Goal: Task Accomplishment & Management: Complete application form

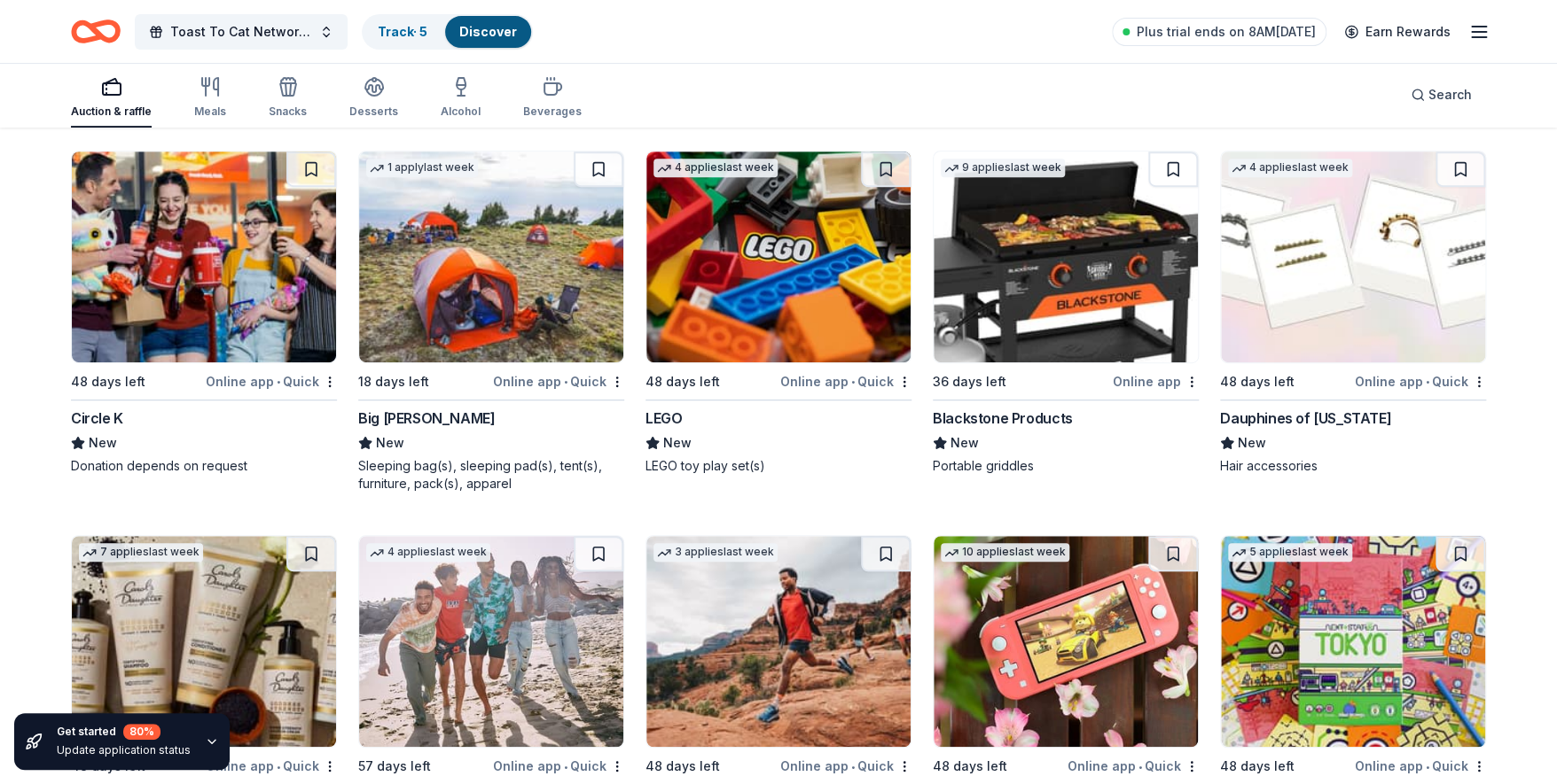
scroll to position [21324, 0]
click at [112, 95] on rect "button" at bounding box center [112, 90] width 18 height 12
click at [111, 95] on rect "button" at bounding box center [112, 90] width 18 height 12
click at [215, 90] on icon "button" at bounding box center [215, 87] width 4 height 18
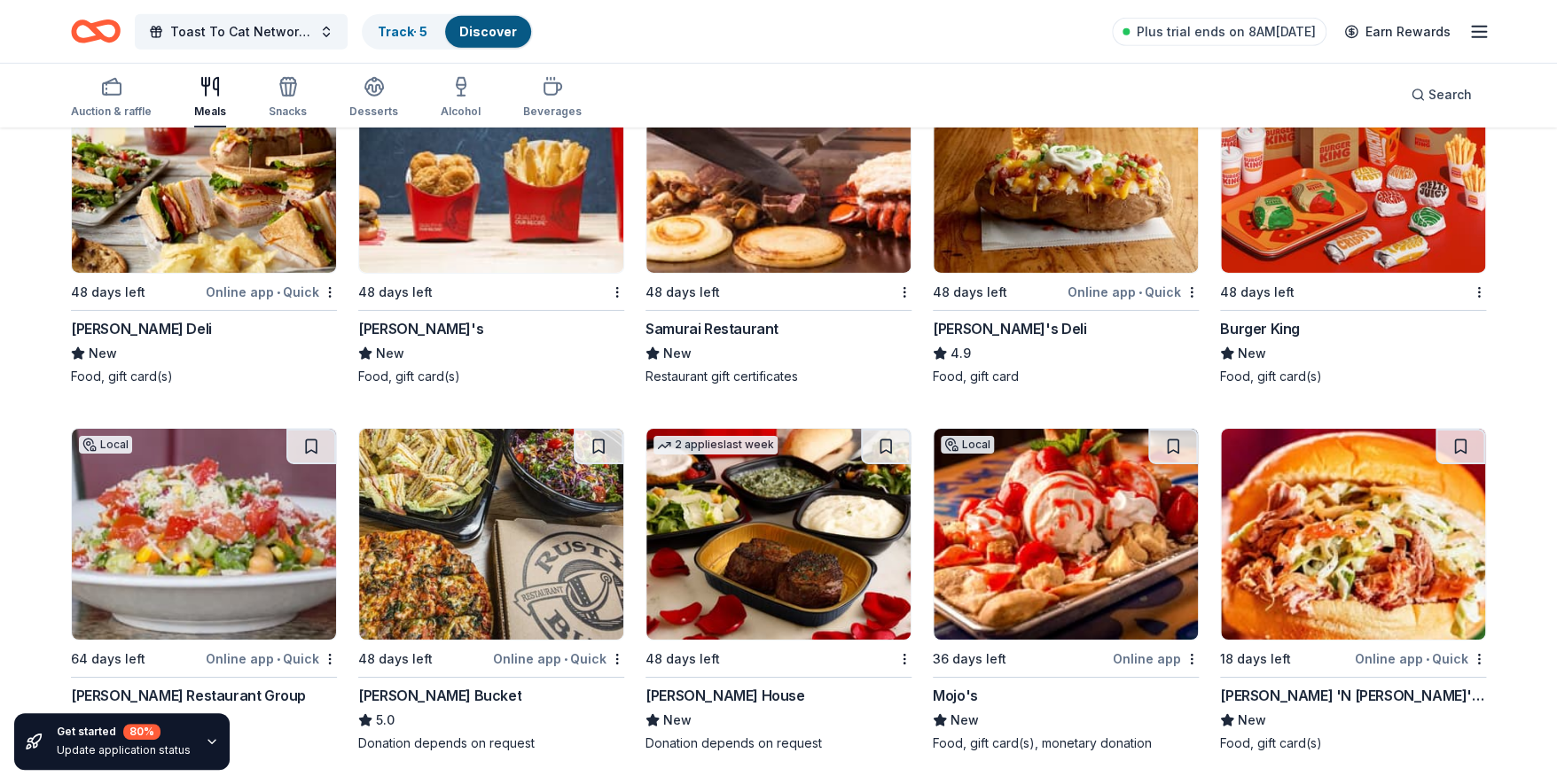
scroll to position [2858, 0]
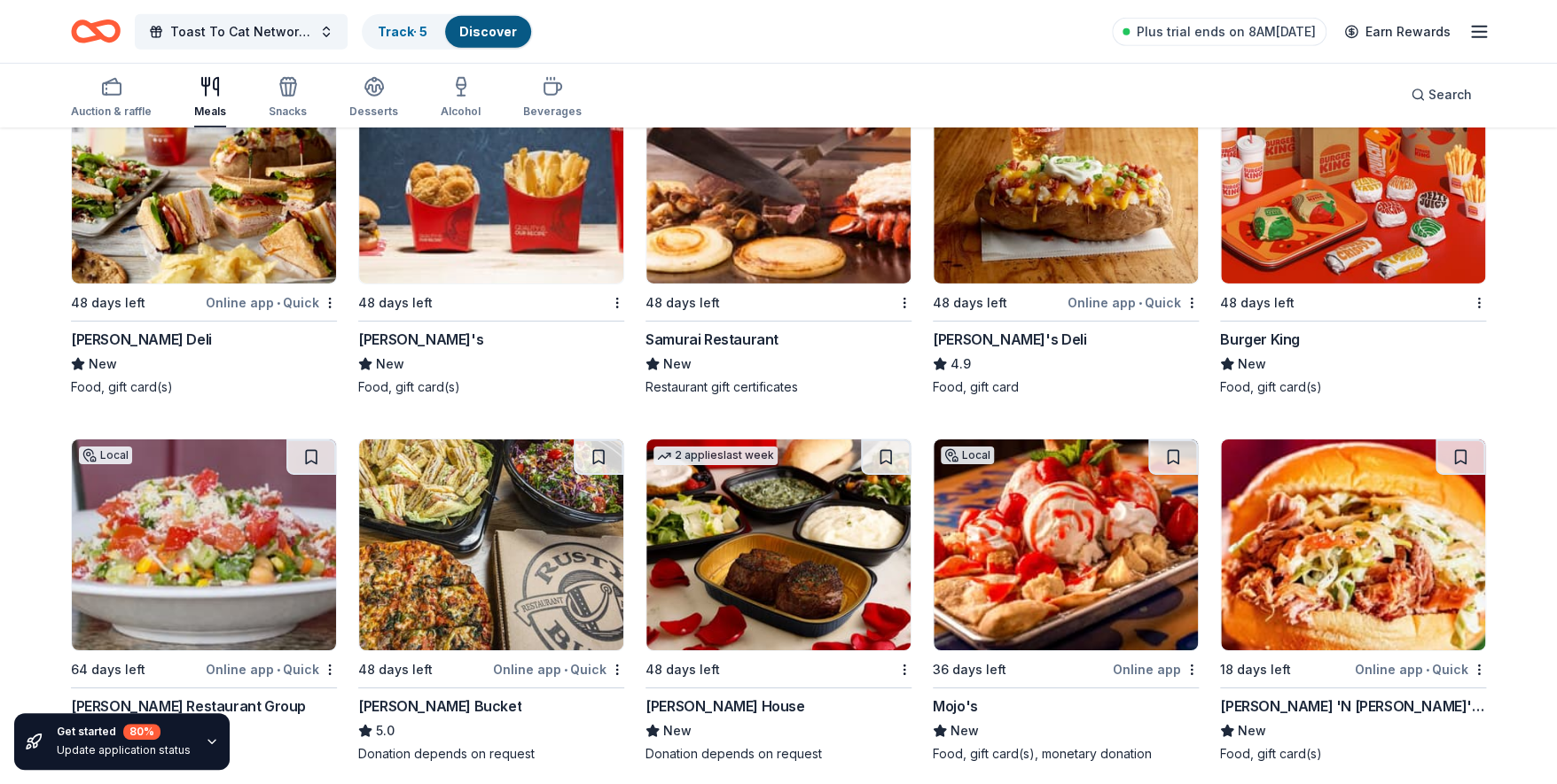
click at [729, 235] on img at bounding box center [778, 178] width 264 height 211
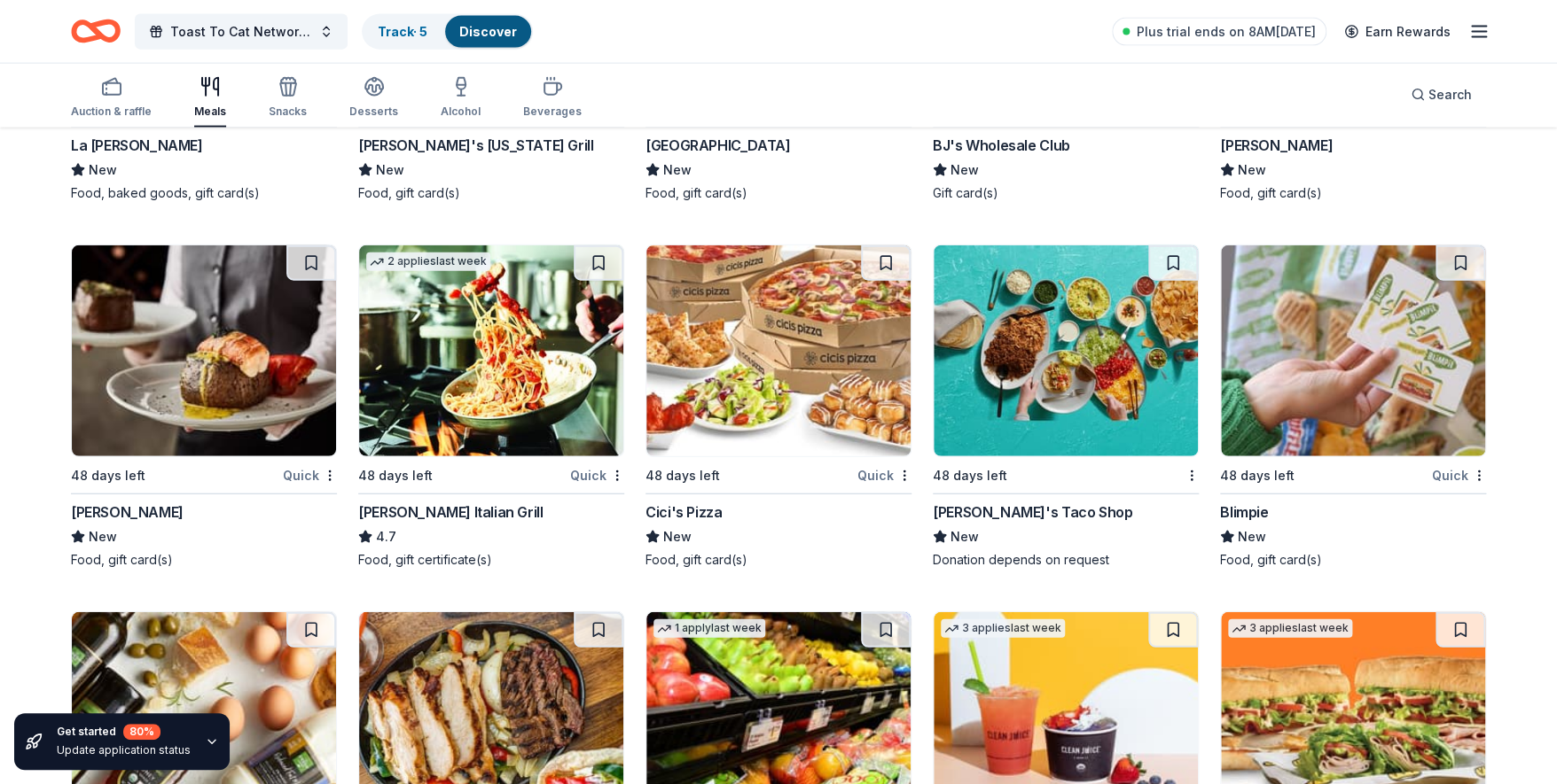
scroll to position [5600, 0]
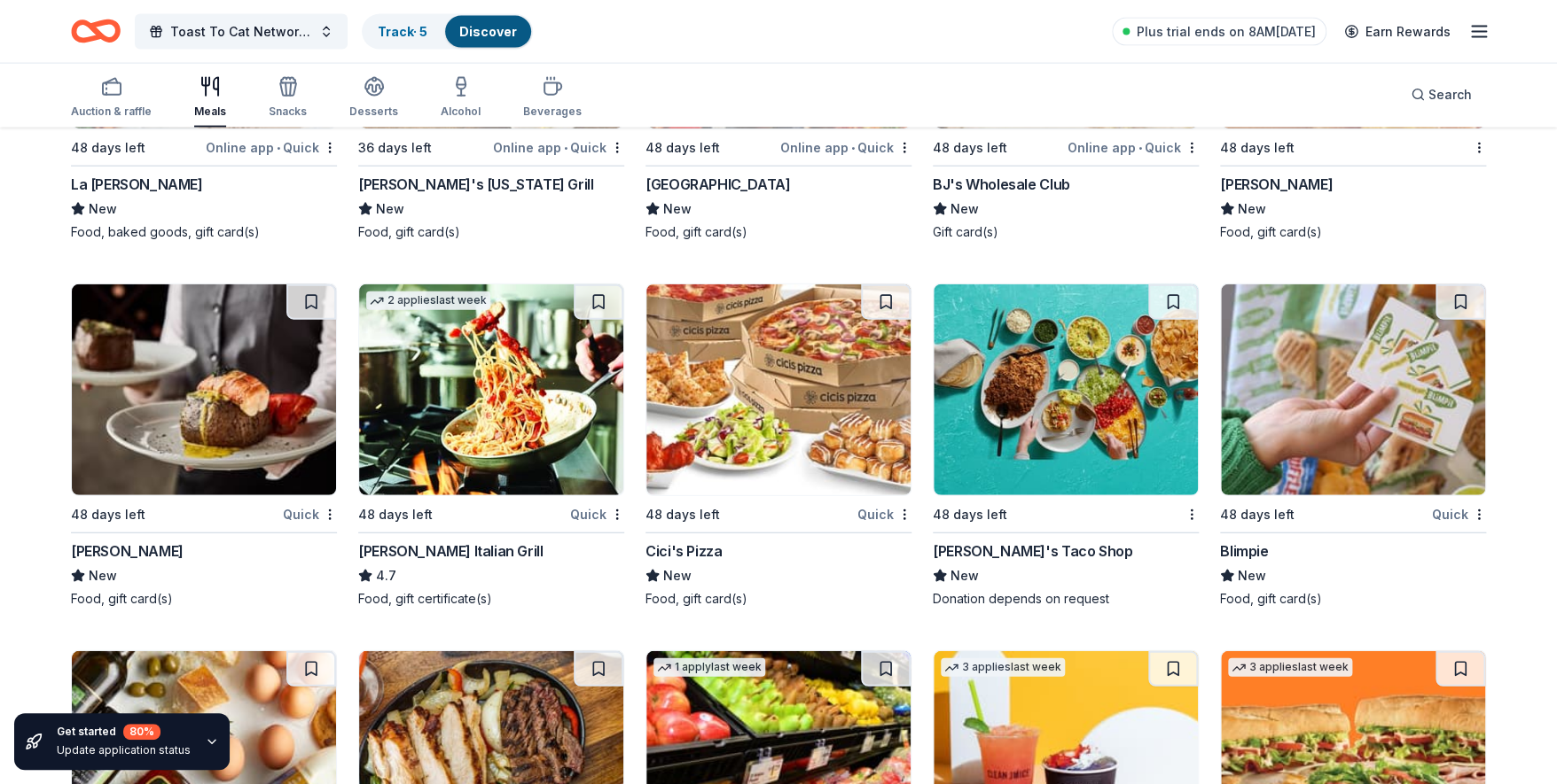
click at [516, 431] on img at bounding box center [490, 391] width 264 height 211
click at [544, 90] on icon "button" at bounding box center [552, 90] width 17 height 12
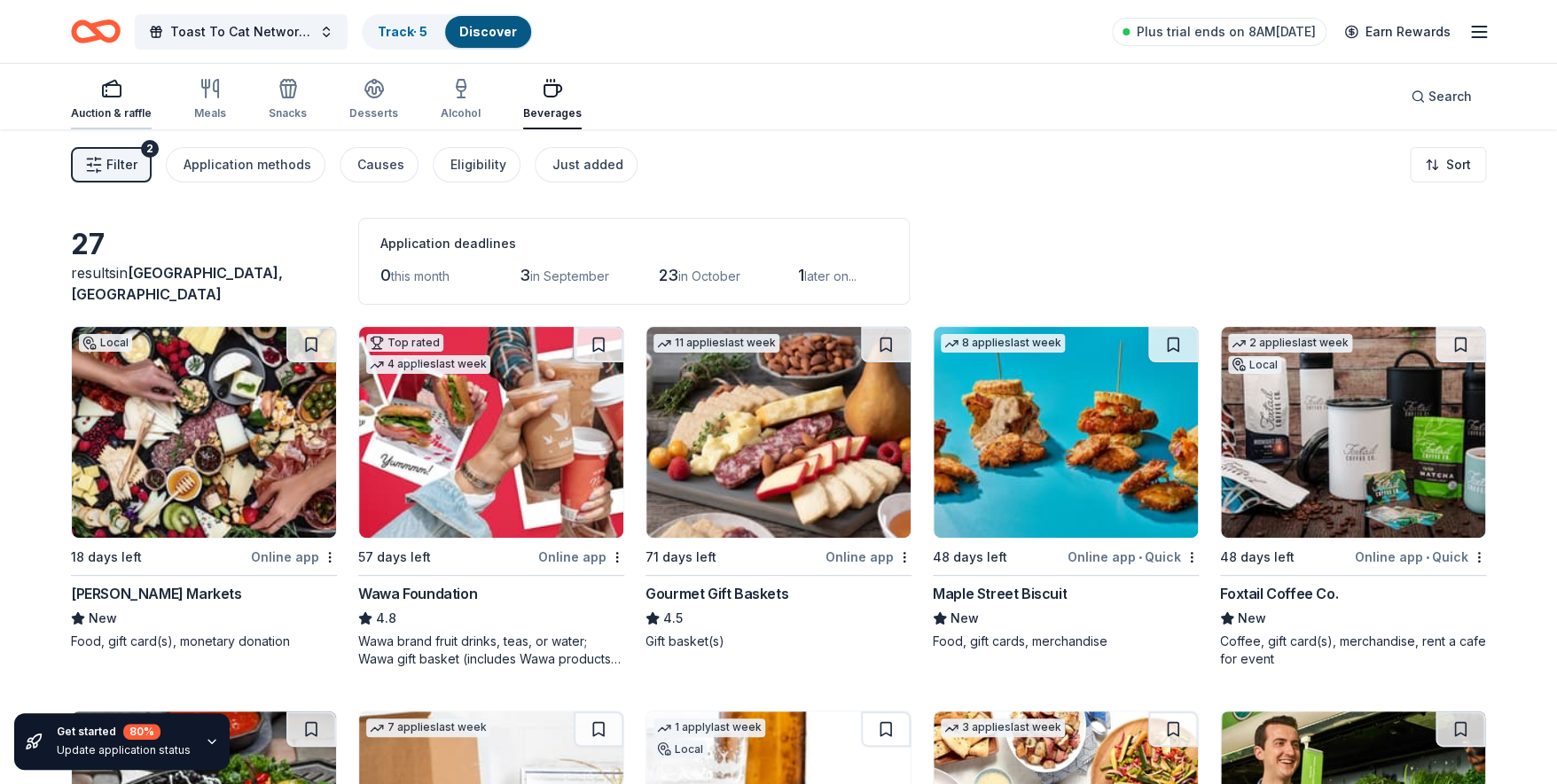
click at [116, 91] on icon "button" at bounding box center [111, 88] width 21 height 21
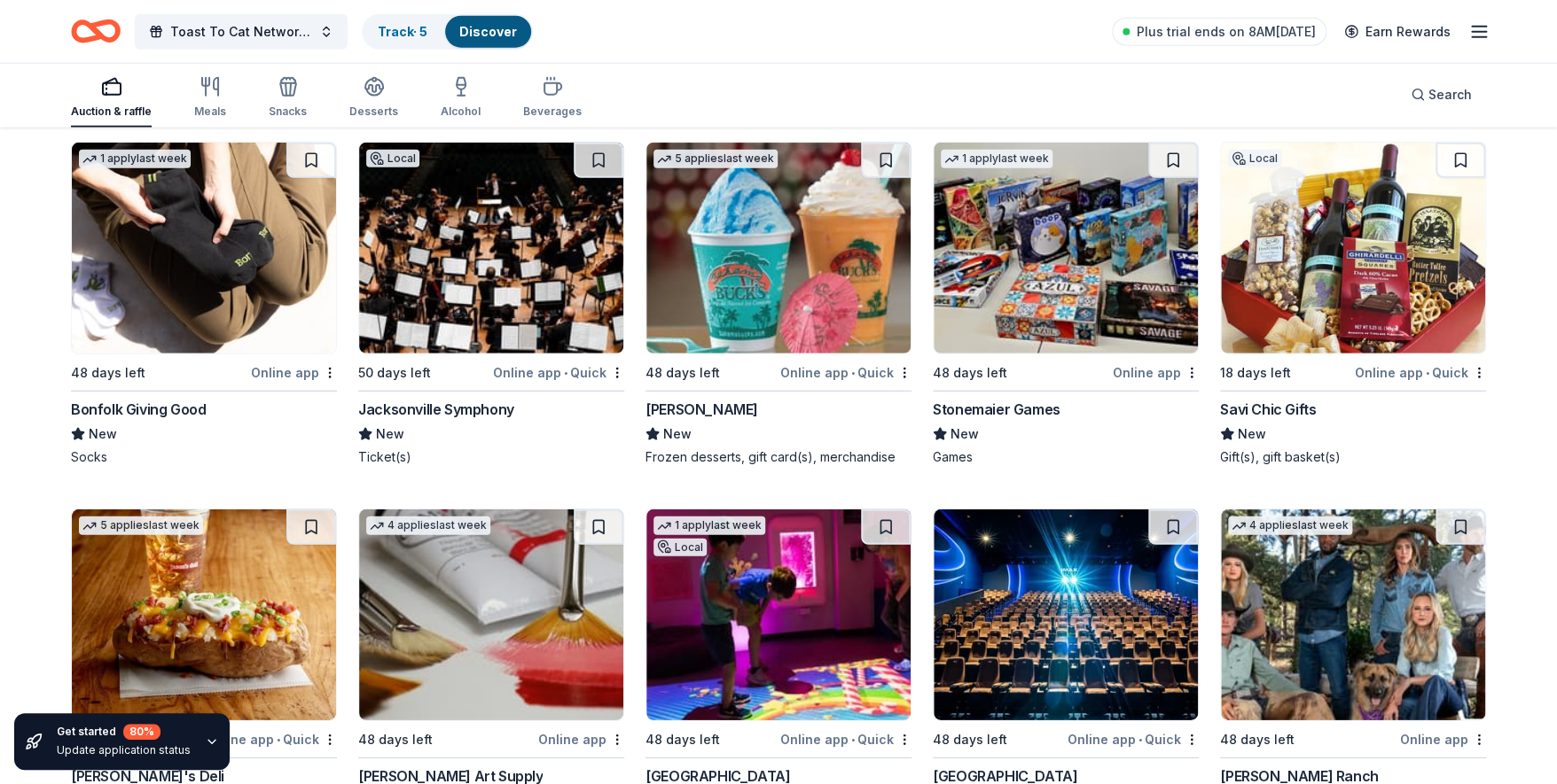
scroll to position [5840, 0]
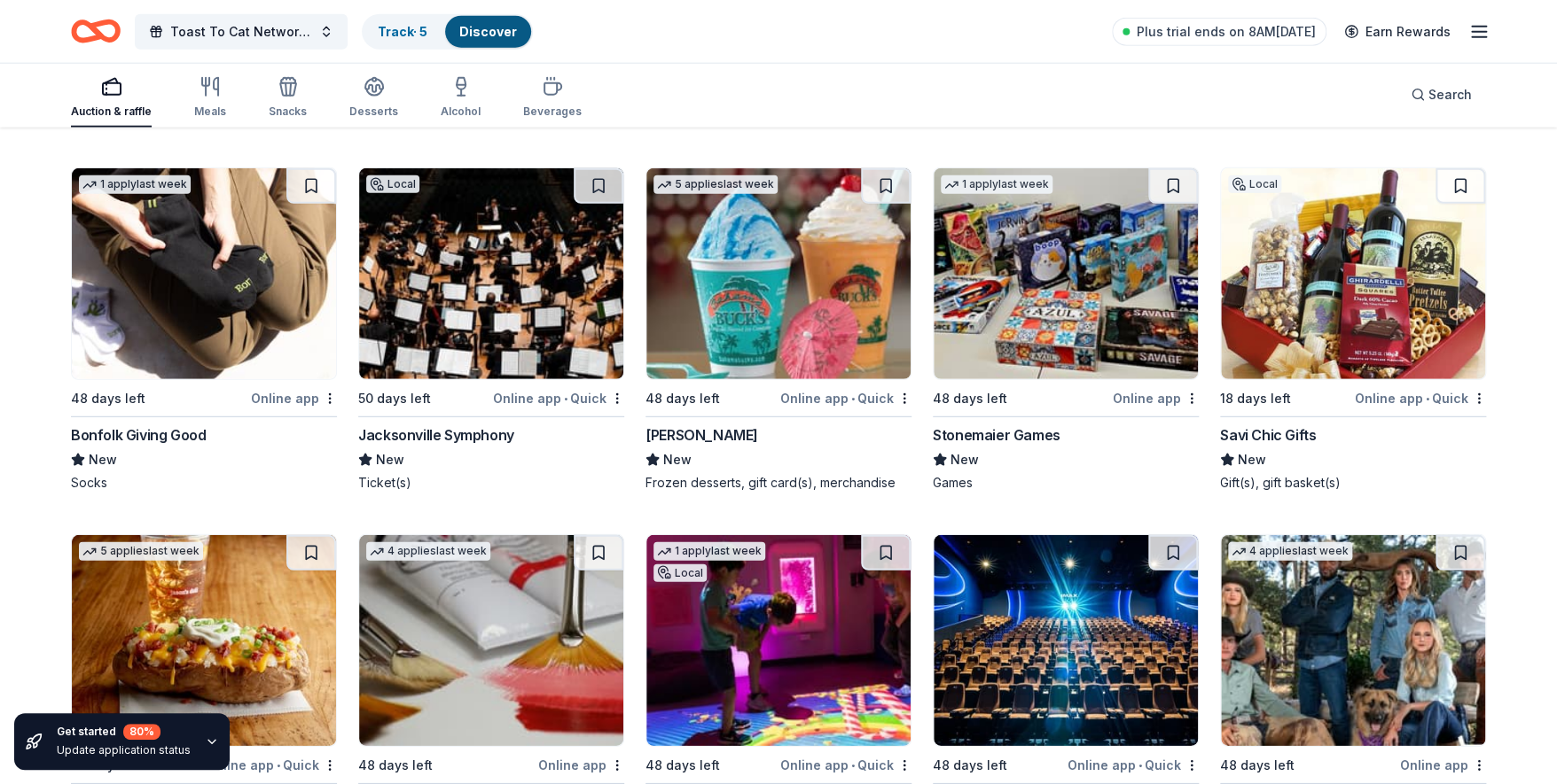
click at [1005, 420] on div "1 apply last week 48 days left Online app Stonemaier Games New Games" at bounding box center [1066, 330] width 266 height 325
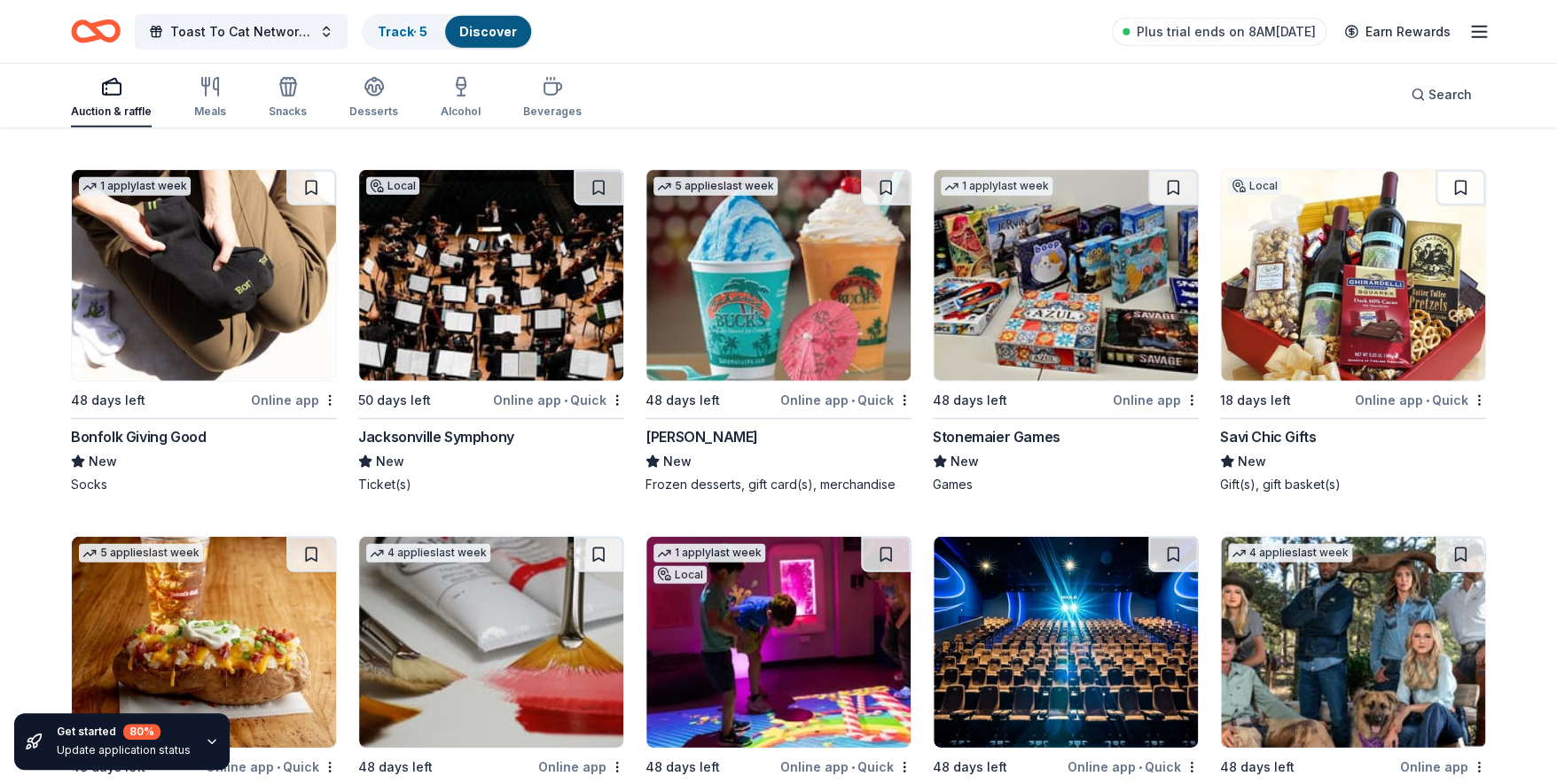
scroll to position [6146, 0]
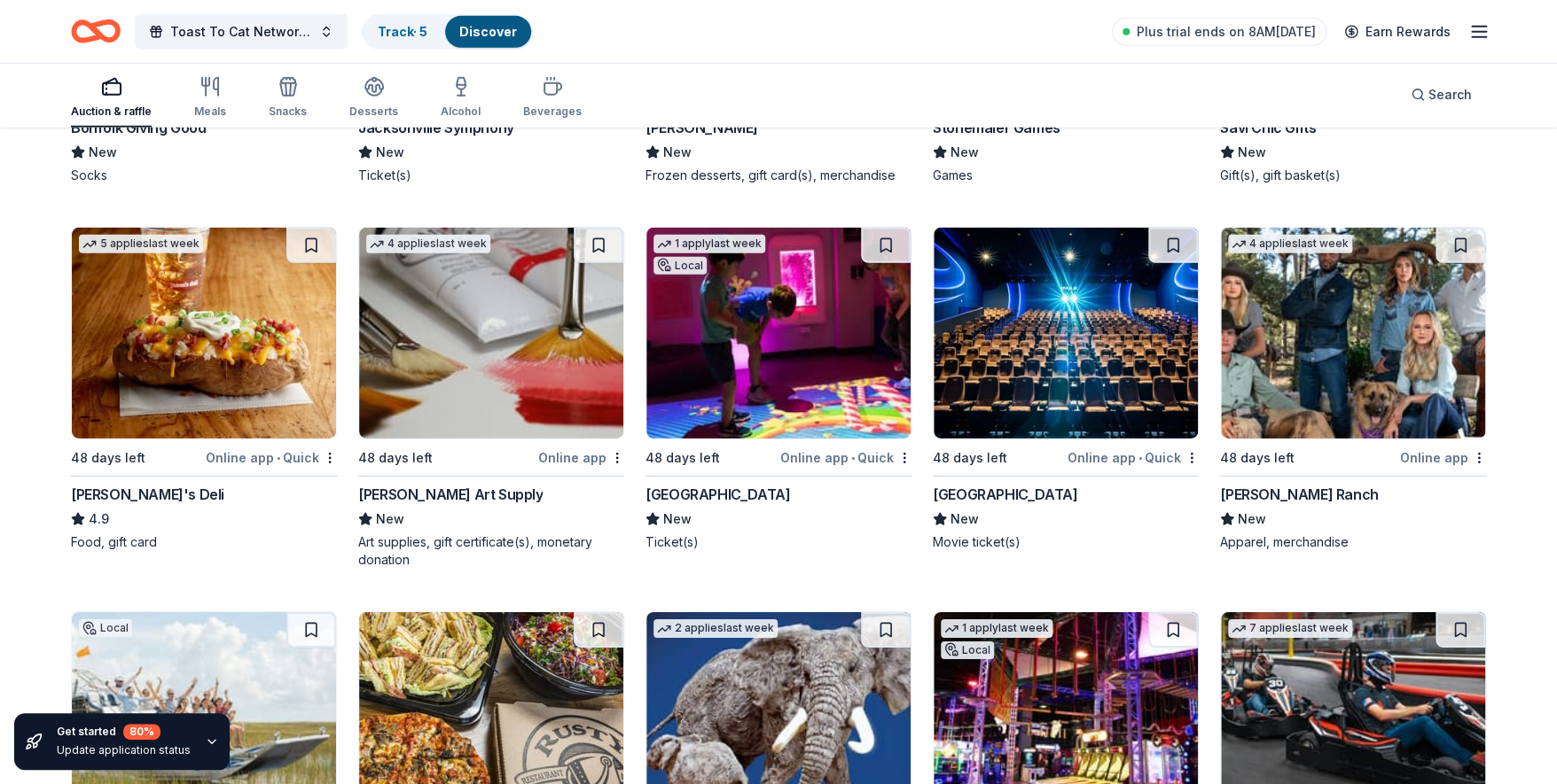
click at [702, 489] on div "Miami Children's Museum" at bounding box center [718, 494] width 145 height 21
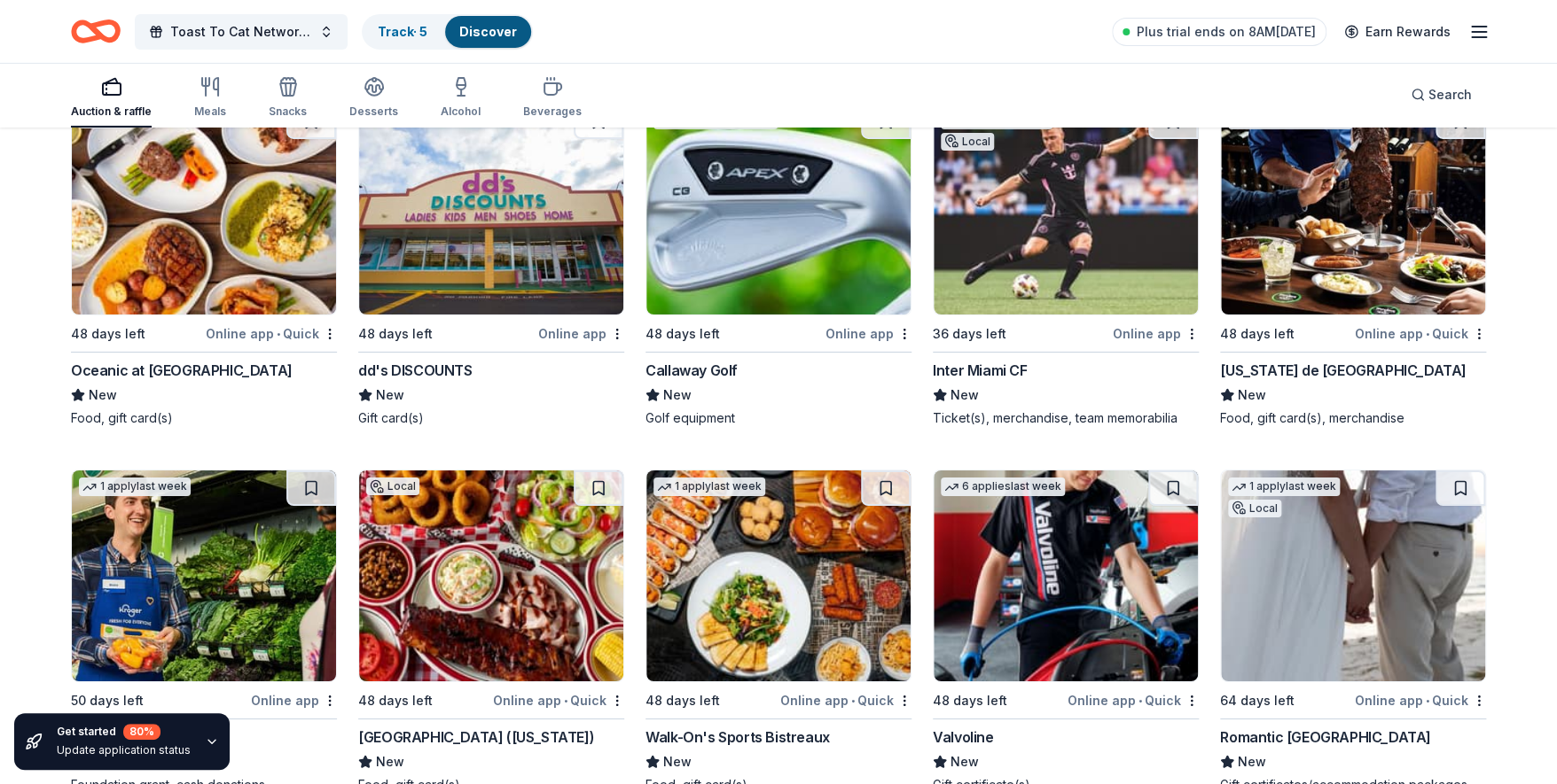
scroll to position [10236, 0]
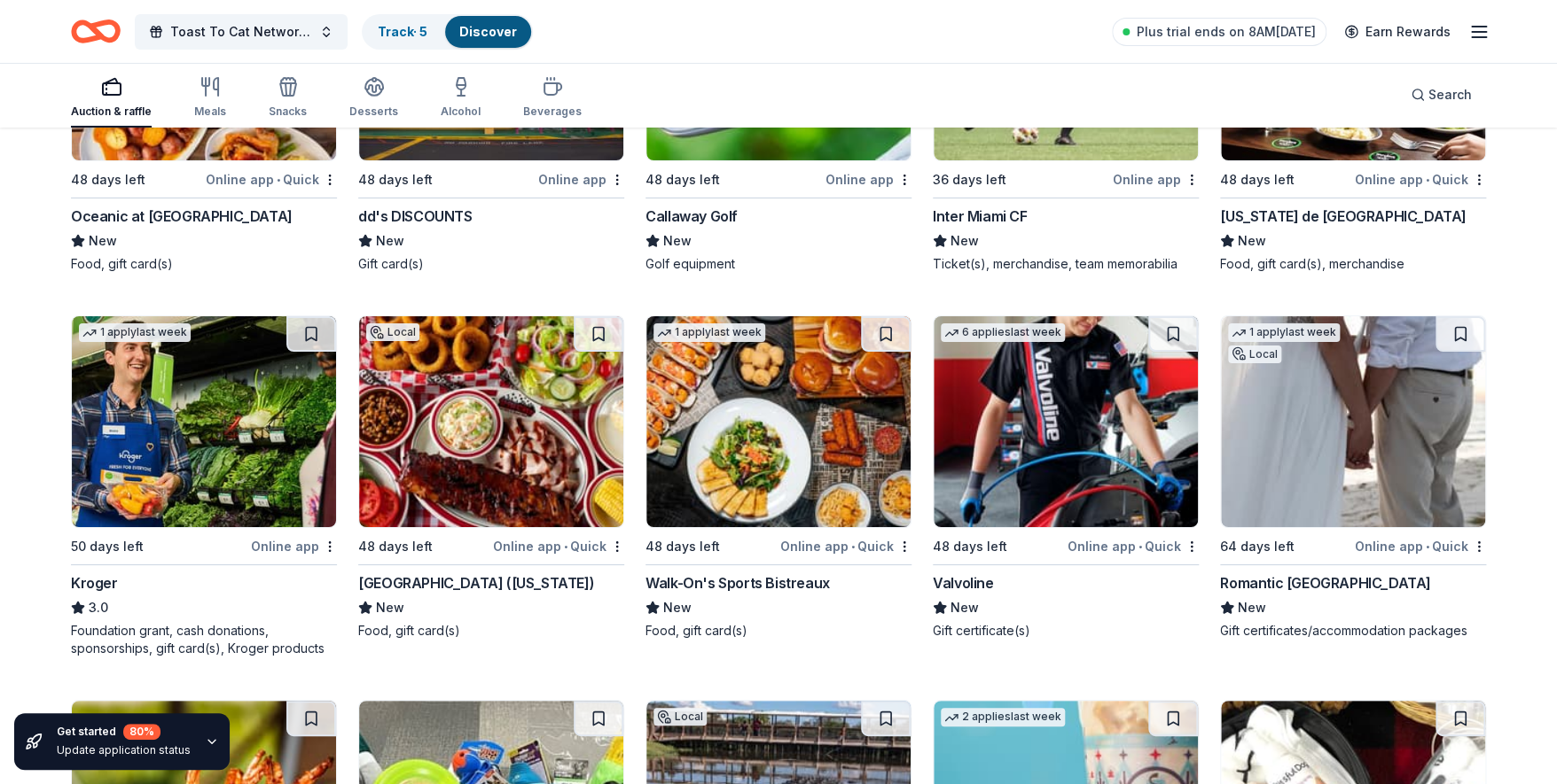
click at [683, 211] on div "Callaway Golf" at bounding box center [692, 215] width 93 height 21
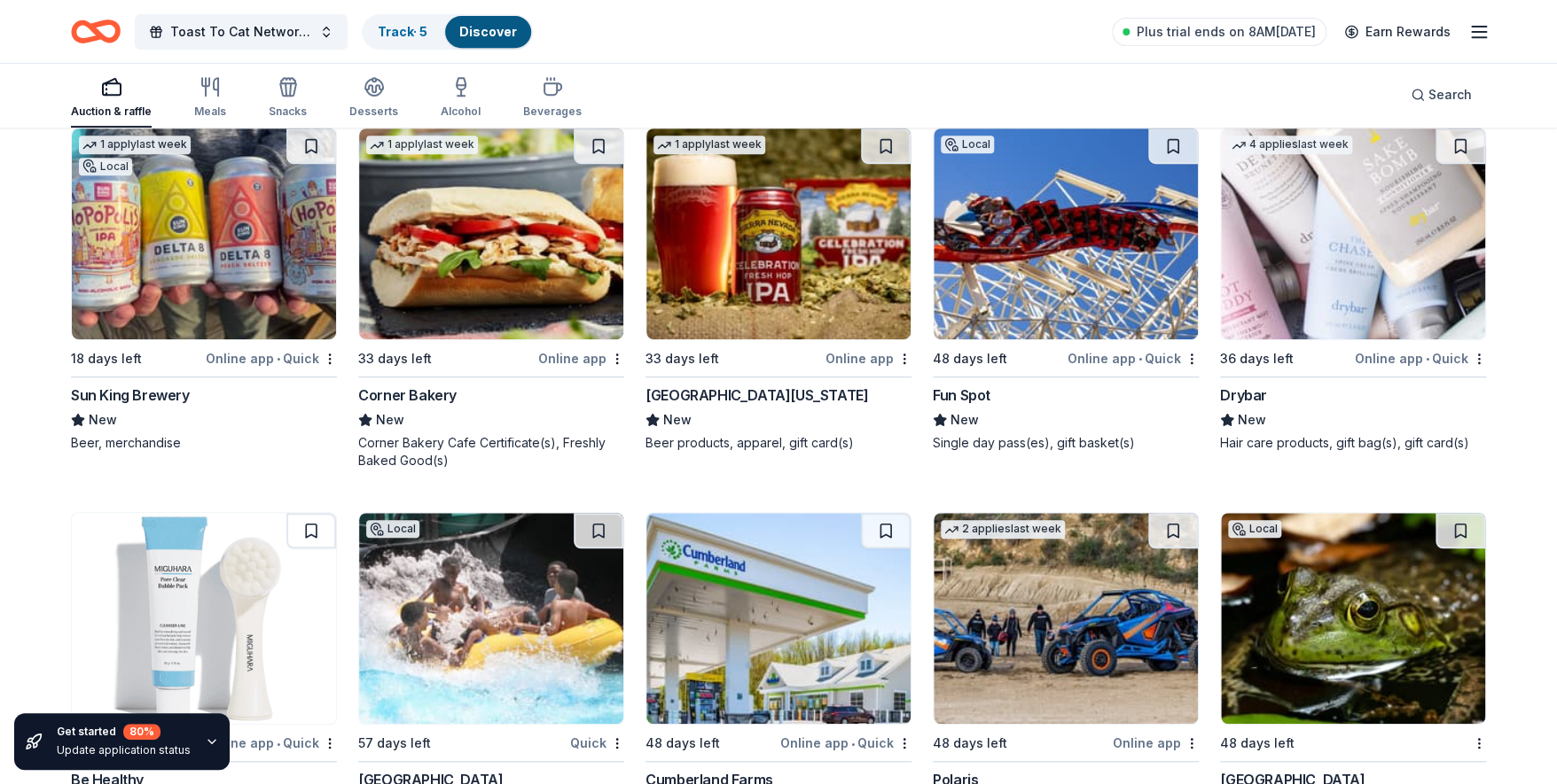
scroll to position [17929, 0]
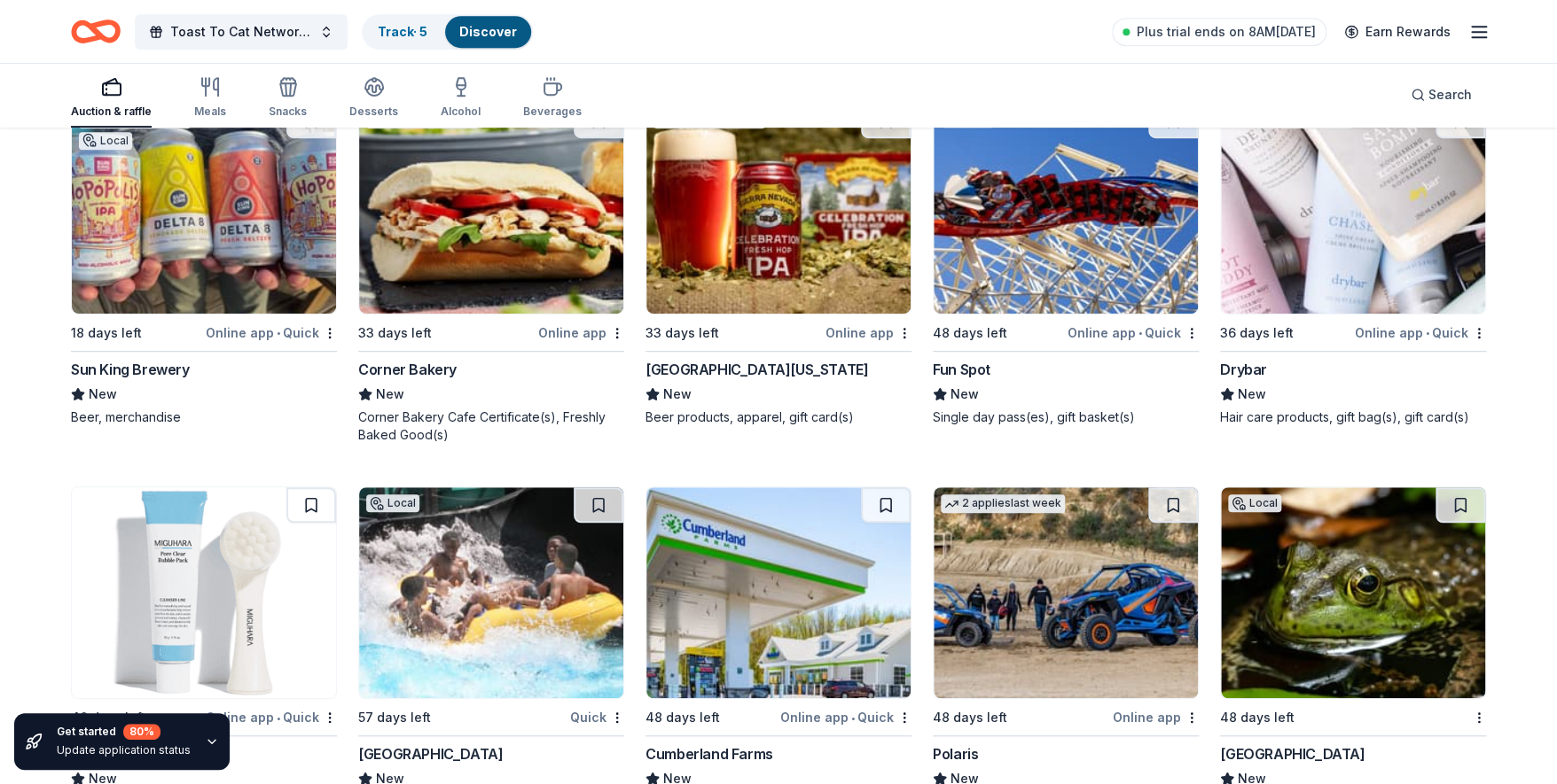
click at [1241, 361] on div "Drybar" at bounding box center [1243, 369] width 47 height 21
click at [705, 359] on div "Sierra Nevada" at bounding box center [757, 369] width 222 height 21
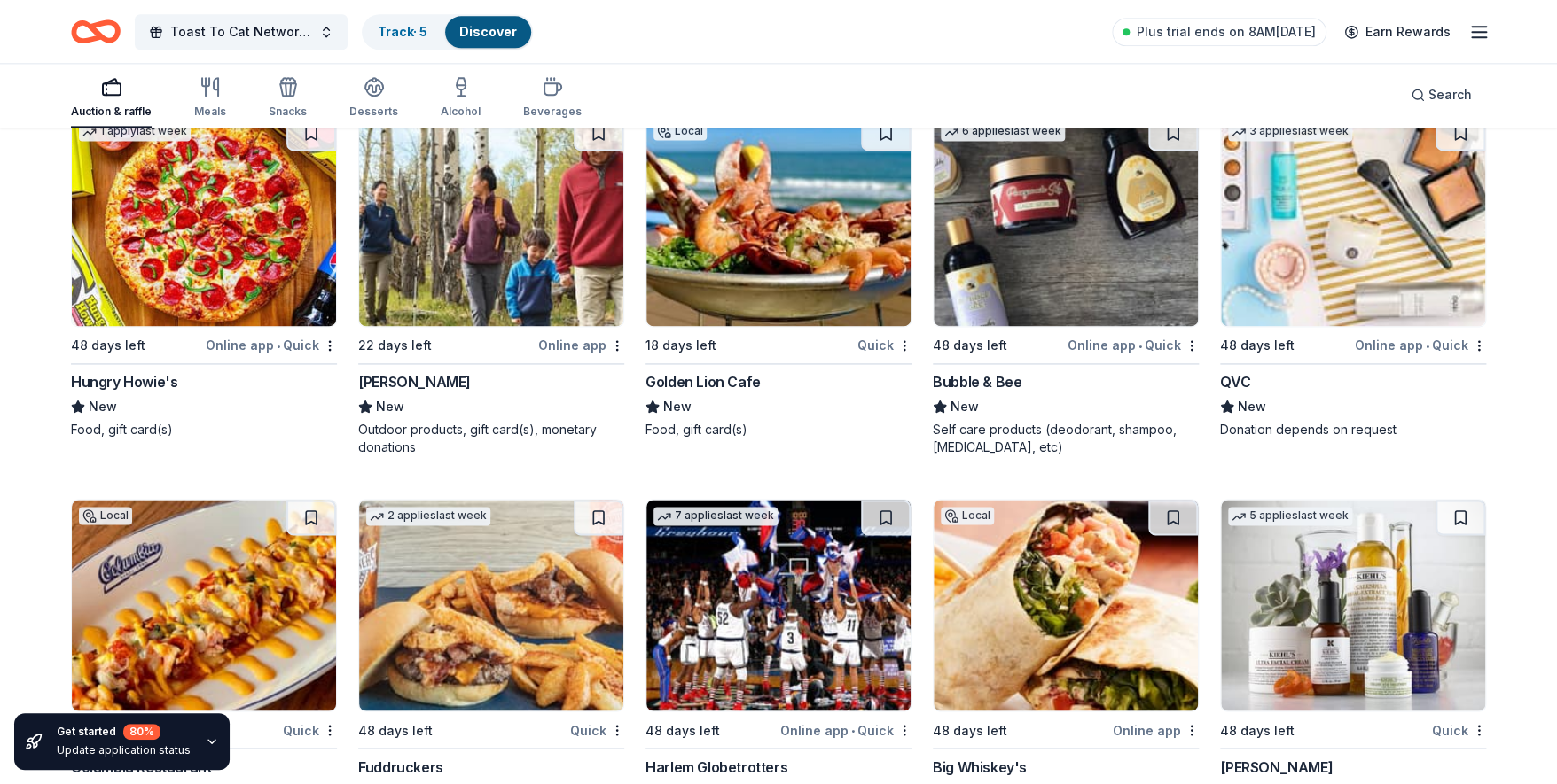
scroll to position [18721, 0]
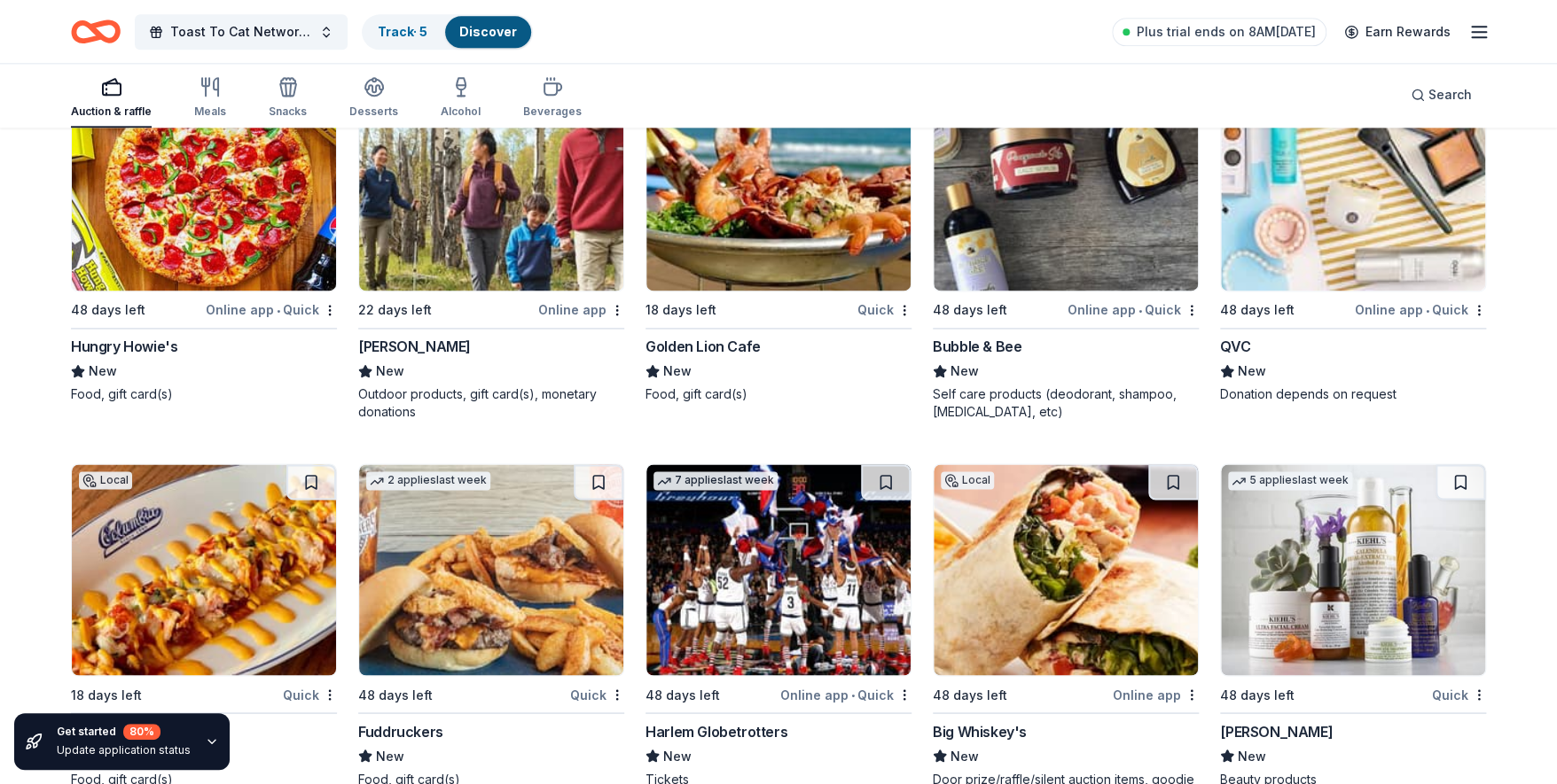
click at [1039, 227] on img at bounding box center [1066, 185] width 264 height 211
click at [498, 216] on img at bounding box center [490, 185] width 264 height 211
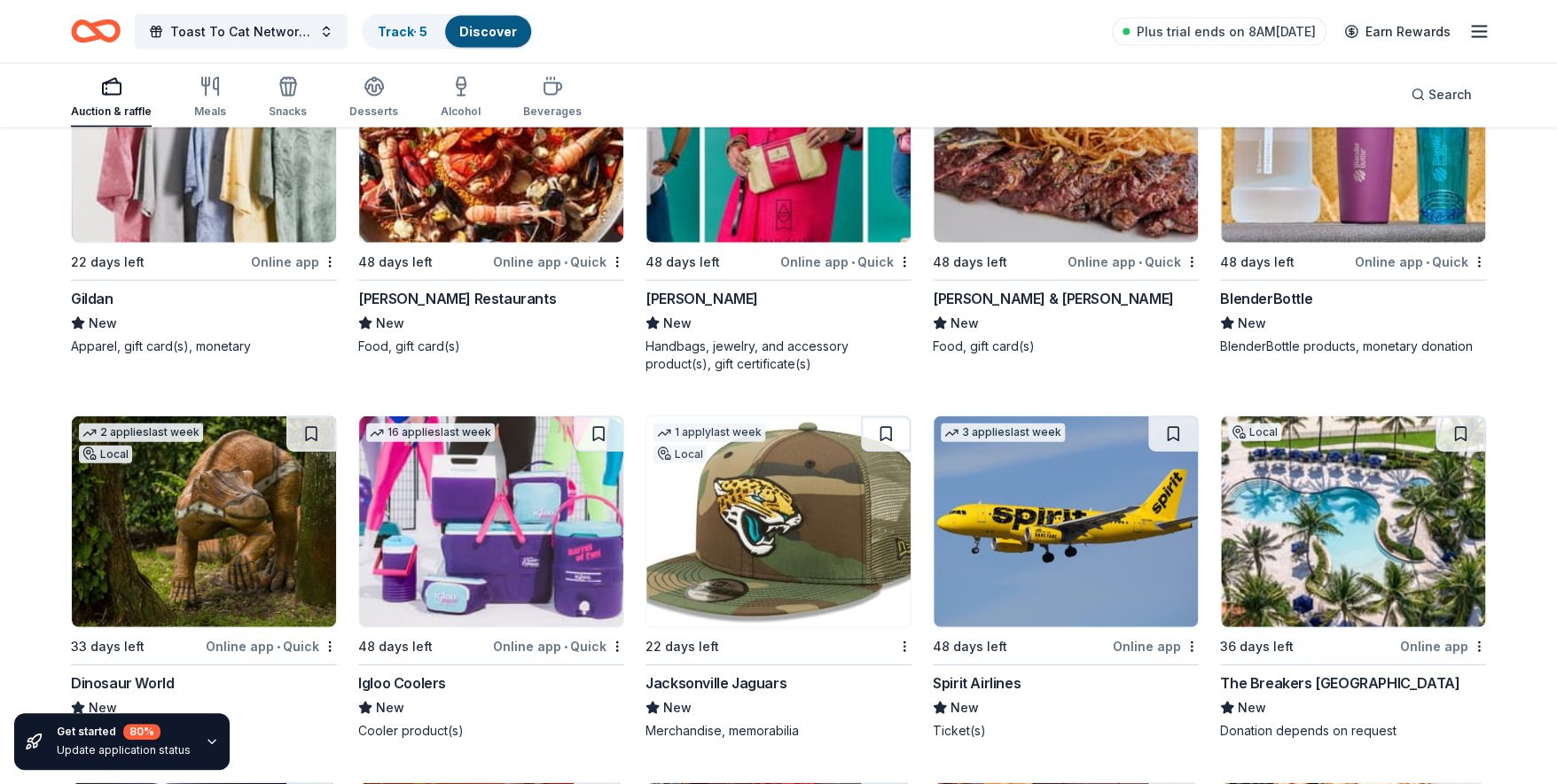
scroll to position [19574, 0]
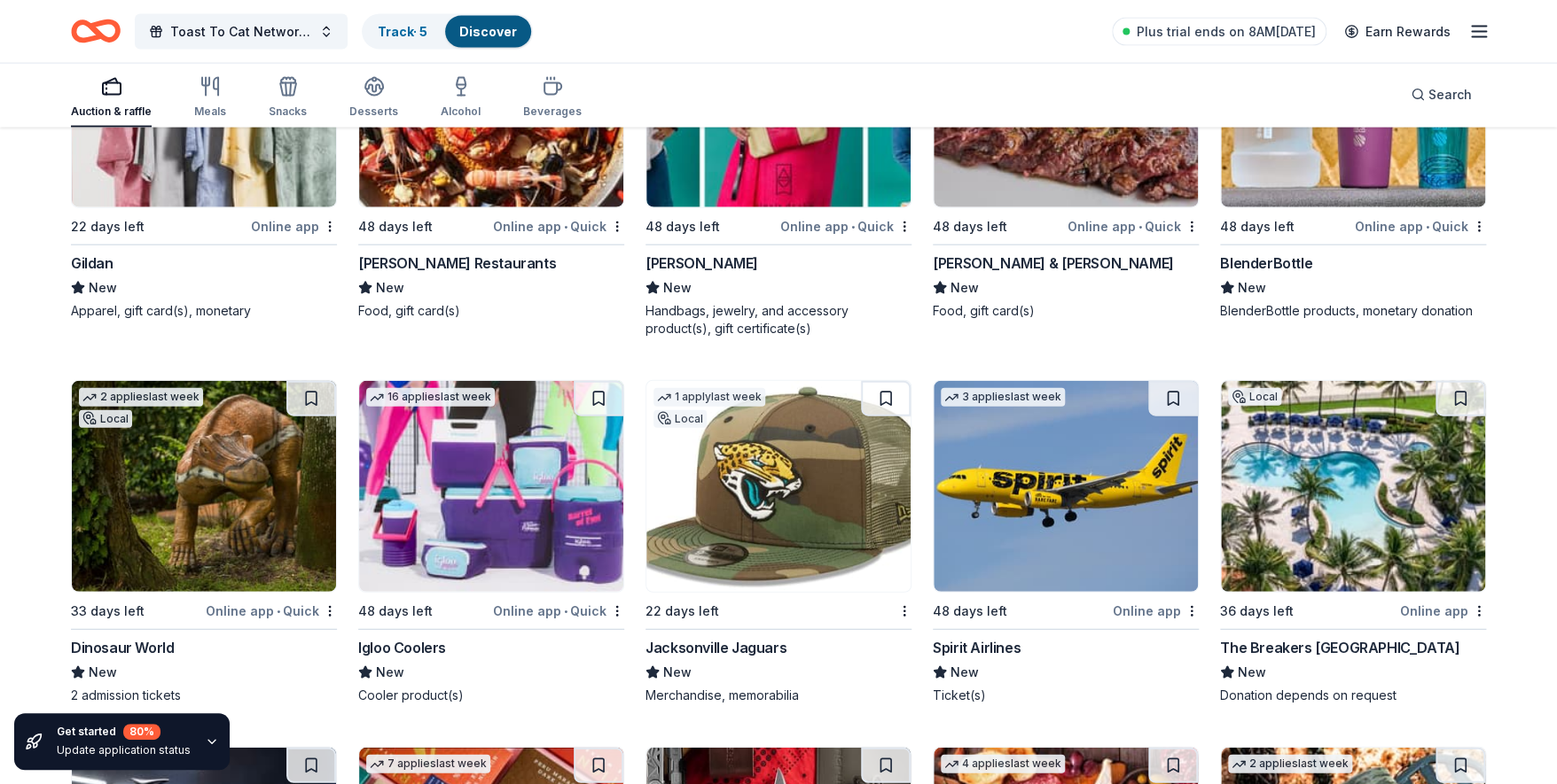
click at [734, 187] on img at bounding box center [778, 102] width 264 height 211
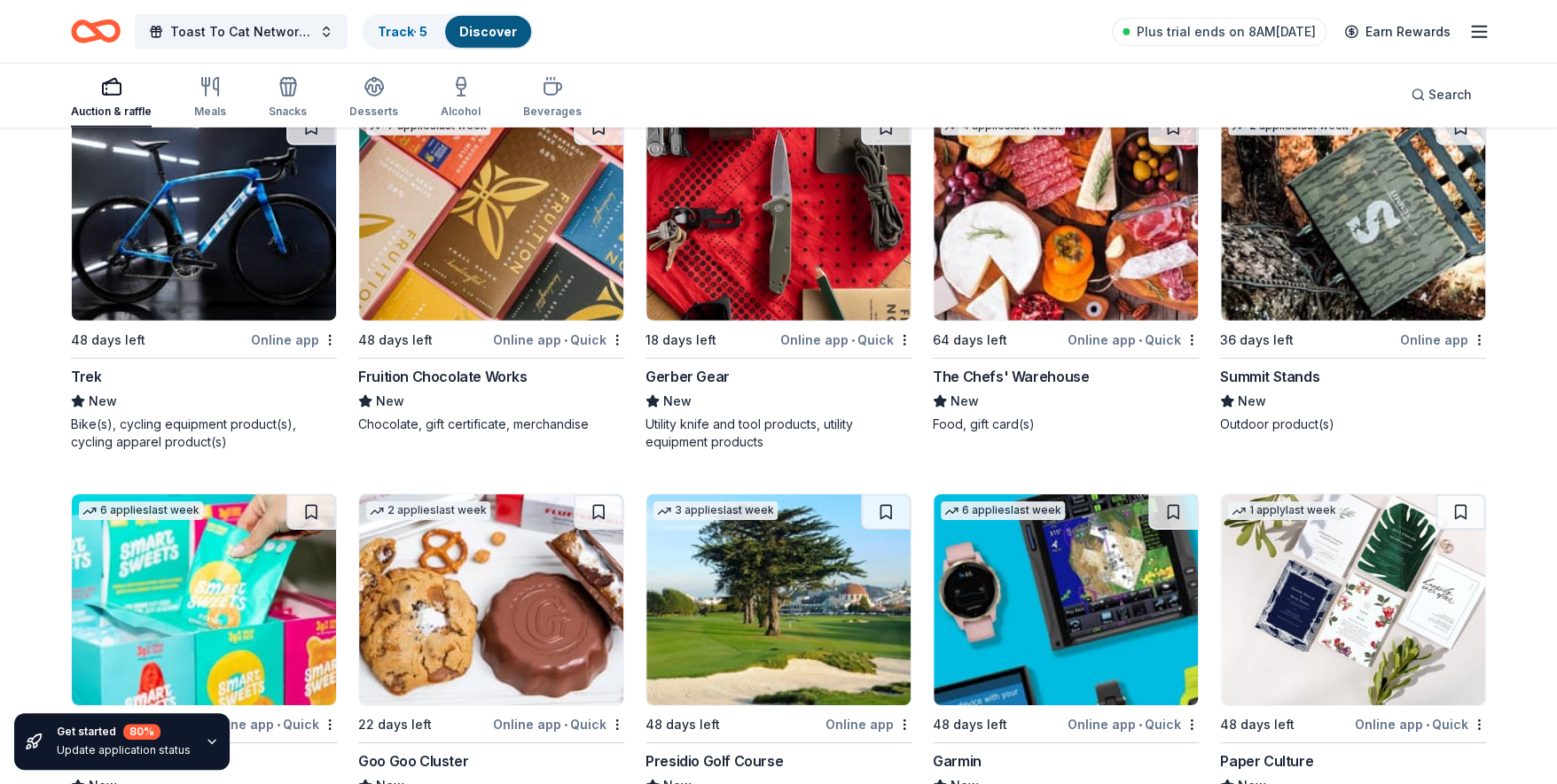
scroll to position [20248, 0]
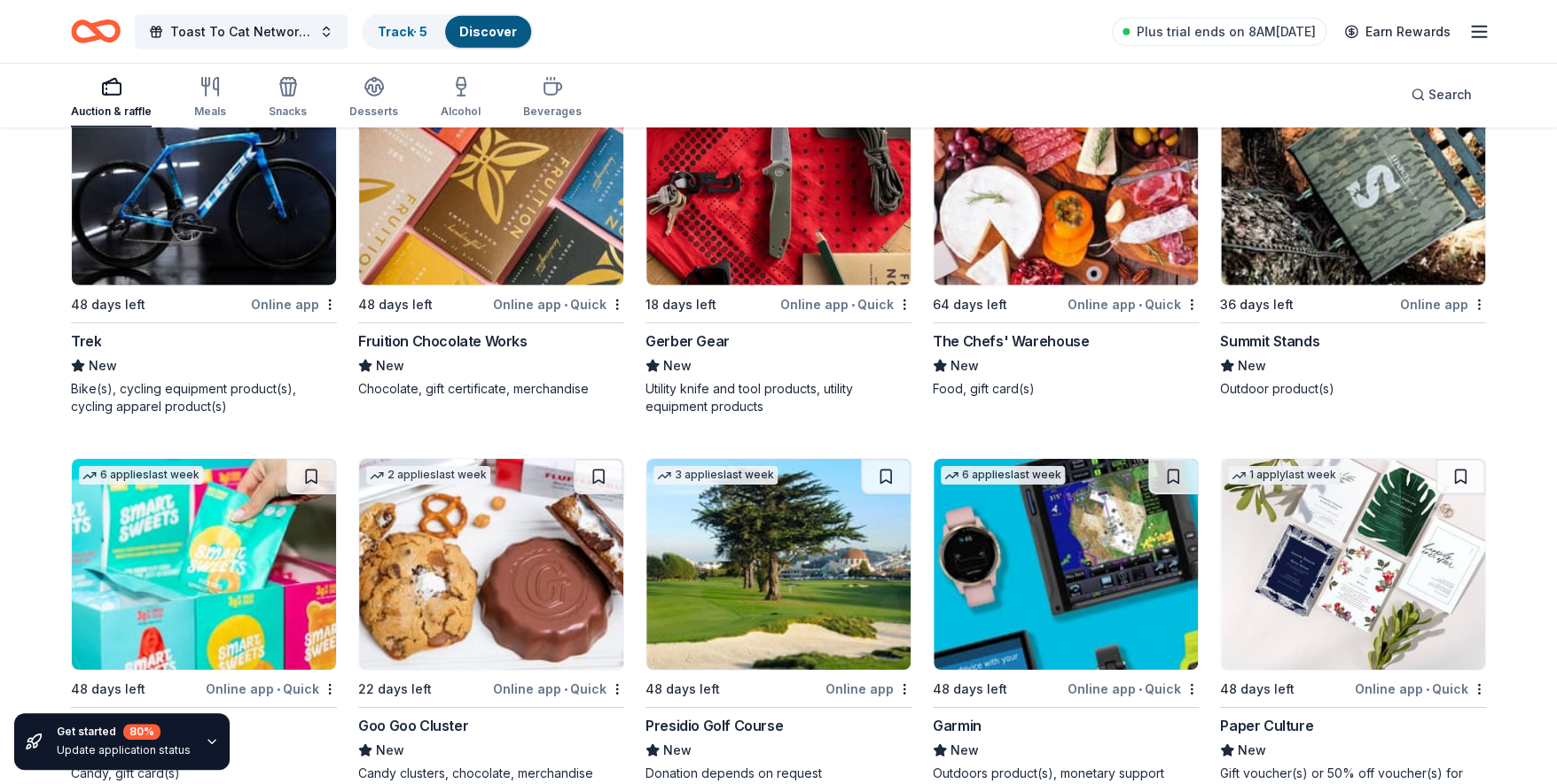
click at [1257, 577] on img at bounding box center [1353, 565] width 264 height 211
click at [1313, 212] on img at bounding box center [1353, 180] width 264 height 211
click at [1036, 186] on img at bounding box center [1066, 180] width 264 height 211
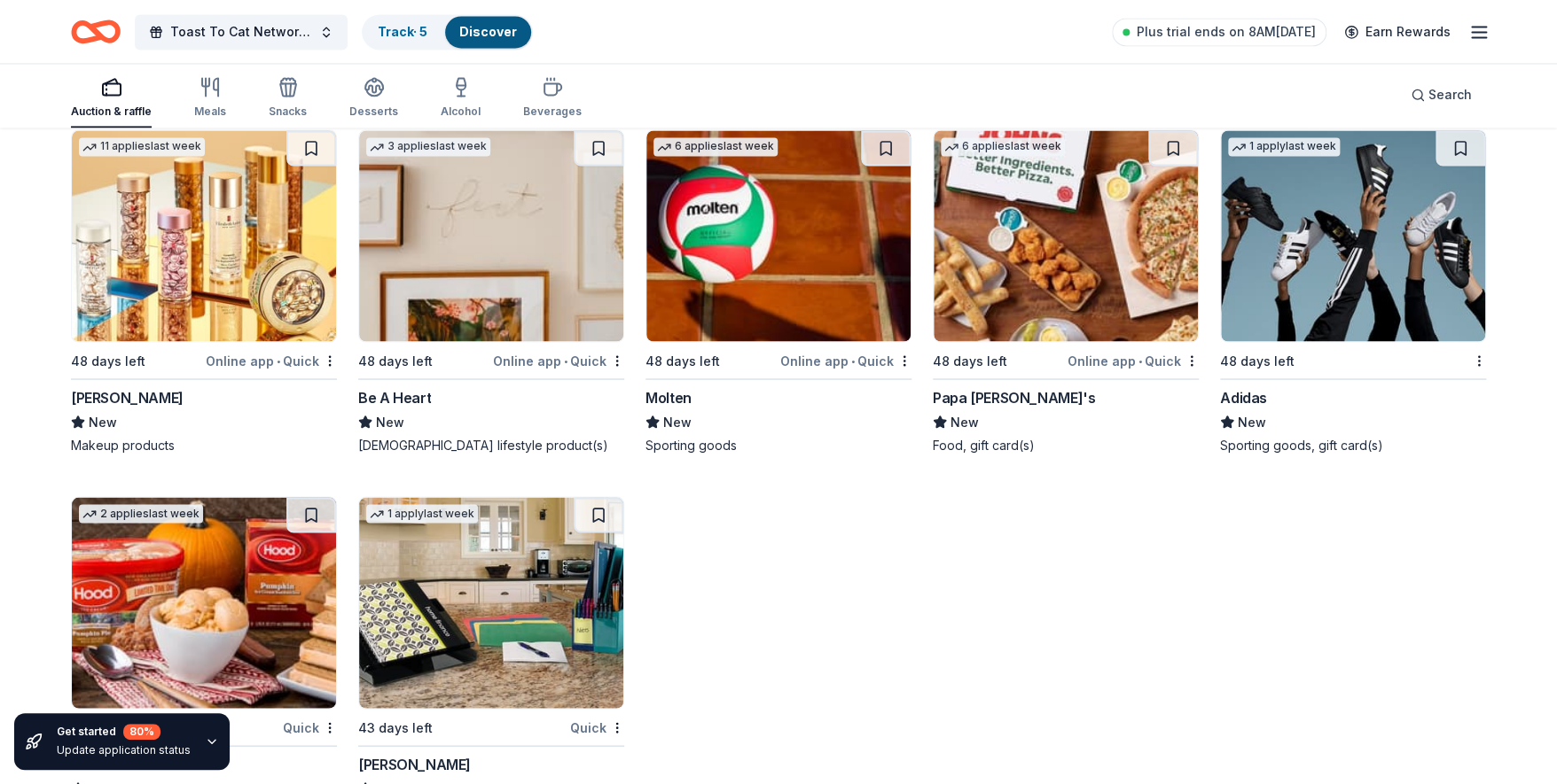
scroll to position [22404, 0]
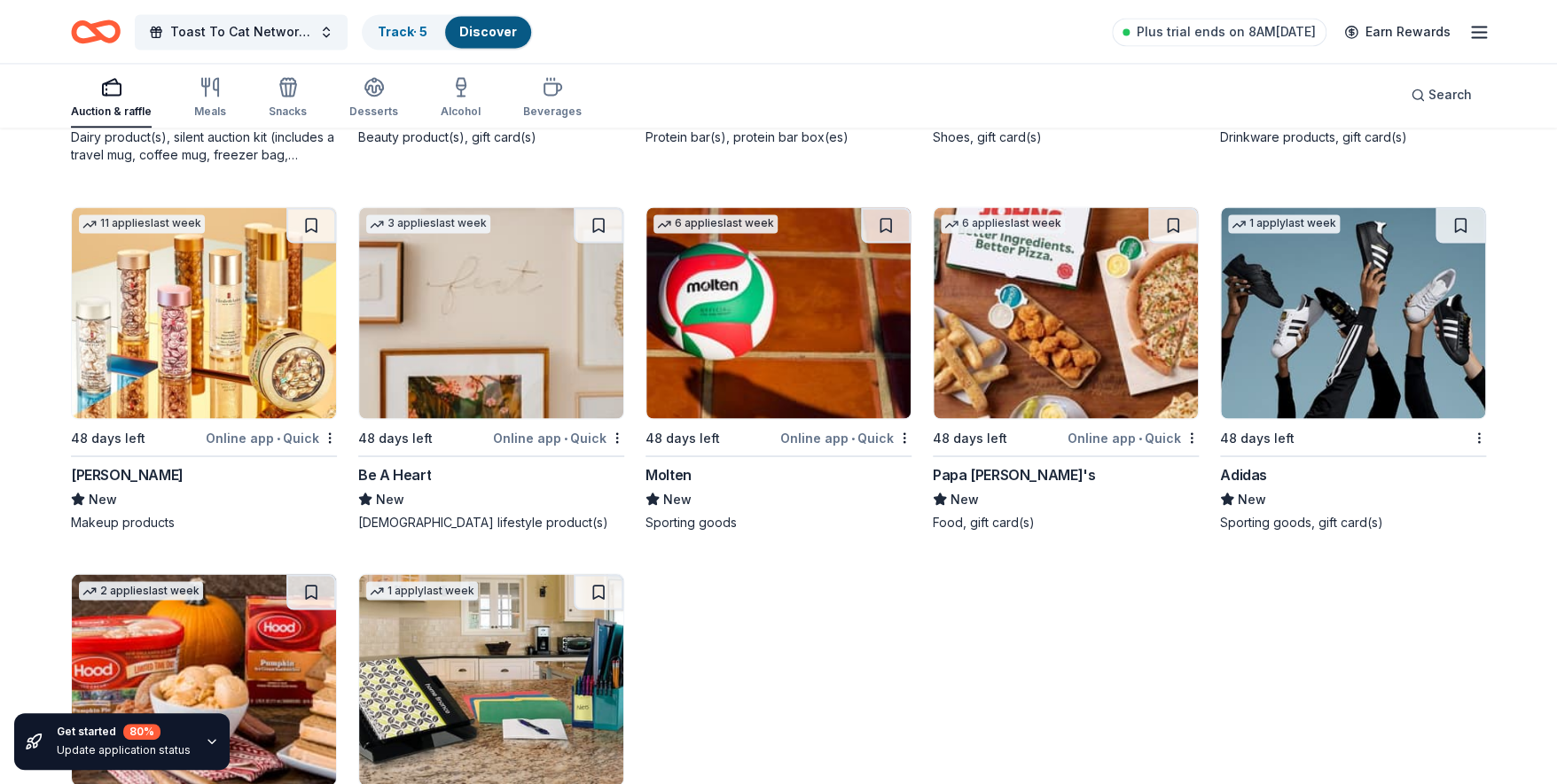
click at [188, 311] on img at bounding box center [203, 313] width 264 height 211
click at [108, 93] on icon "button" at bounding box center [111, 87] width 21 height 21
click at [1454, 88] on span "Search" at bounding box center [1450, 95] width 44 height 21
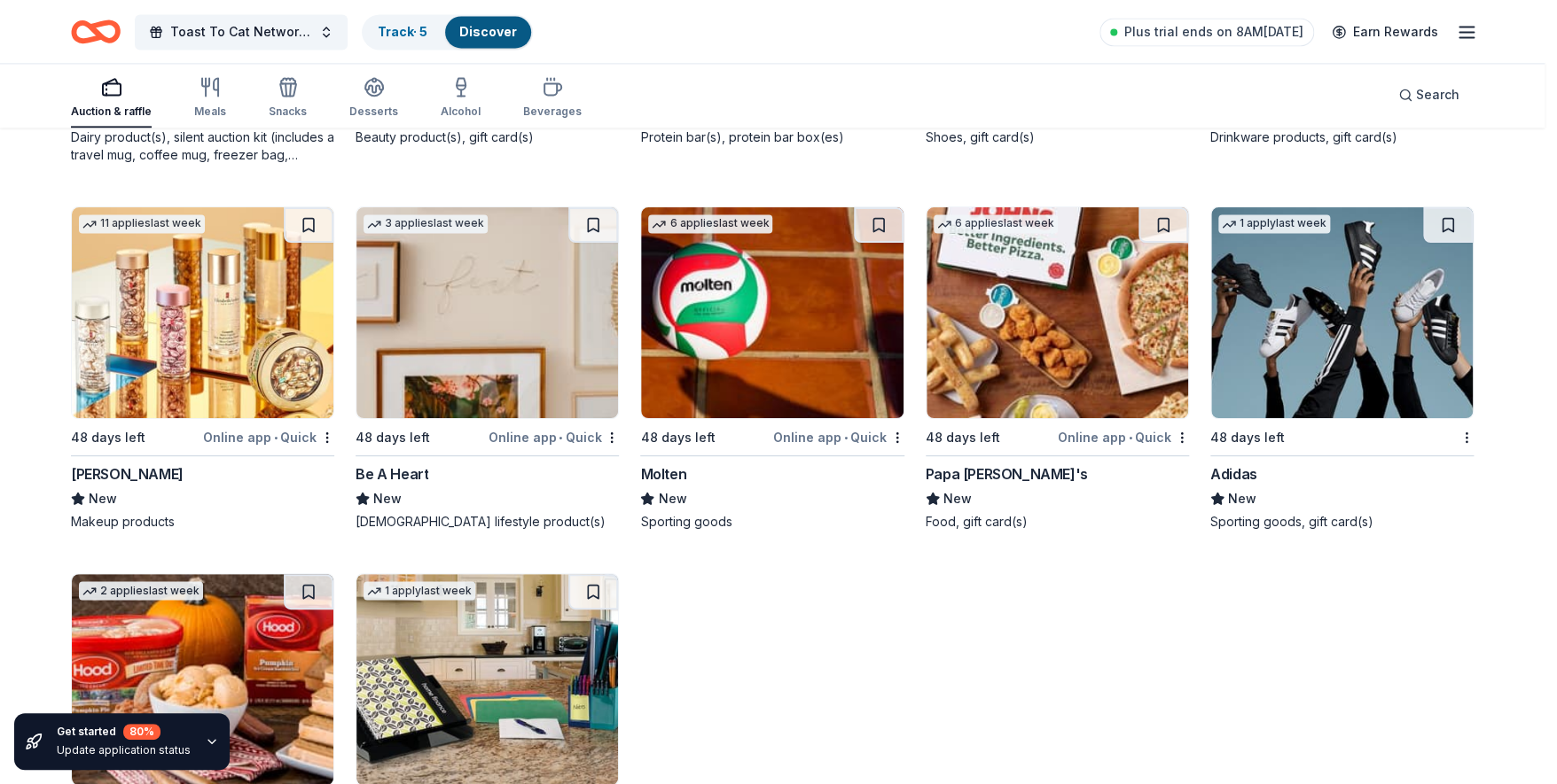
scroll to position [22387, 0]
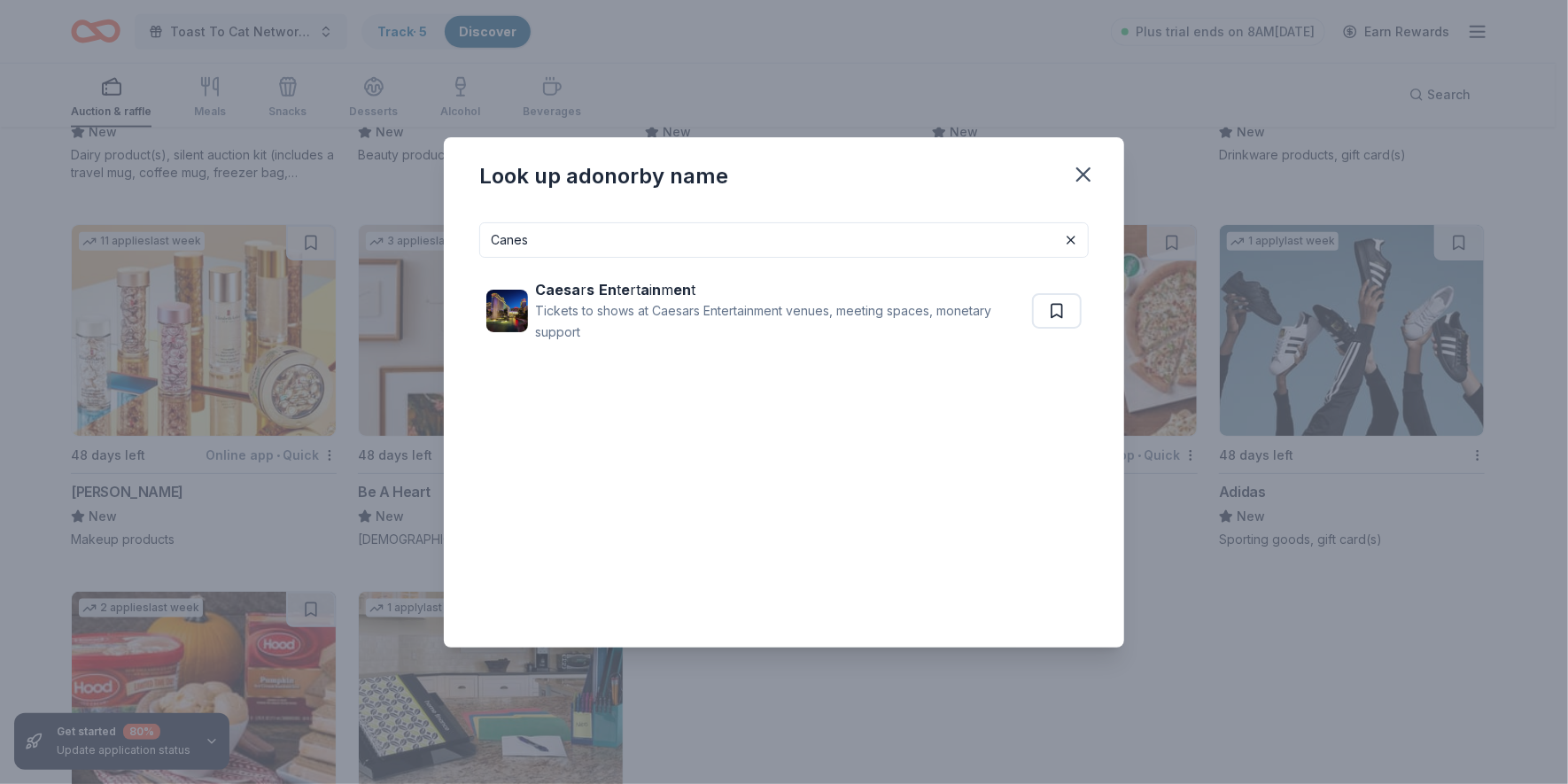
drag, startPoint x: 550, startPoint y: 242, endPoint x: 453, endPoint y: 241, distance: 97.0
click at [453, 241] on div "Canes Caesa r s En t e rt a i n m en t Tickets to shows at Caesars Entertainmen…" at bounding box center [784, 427] width 680 height 439
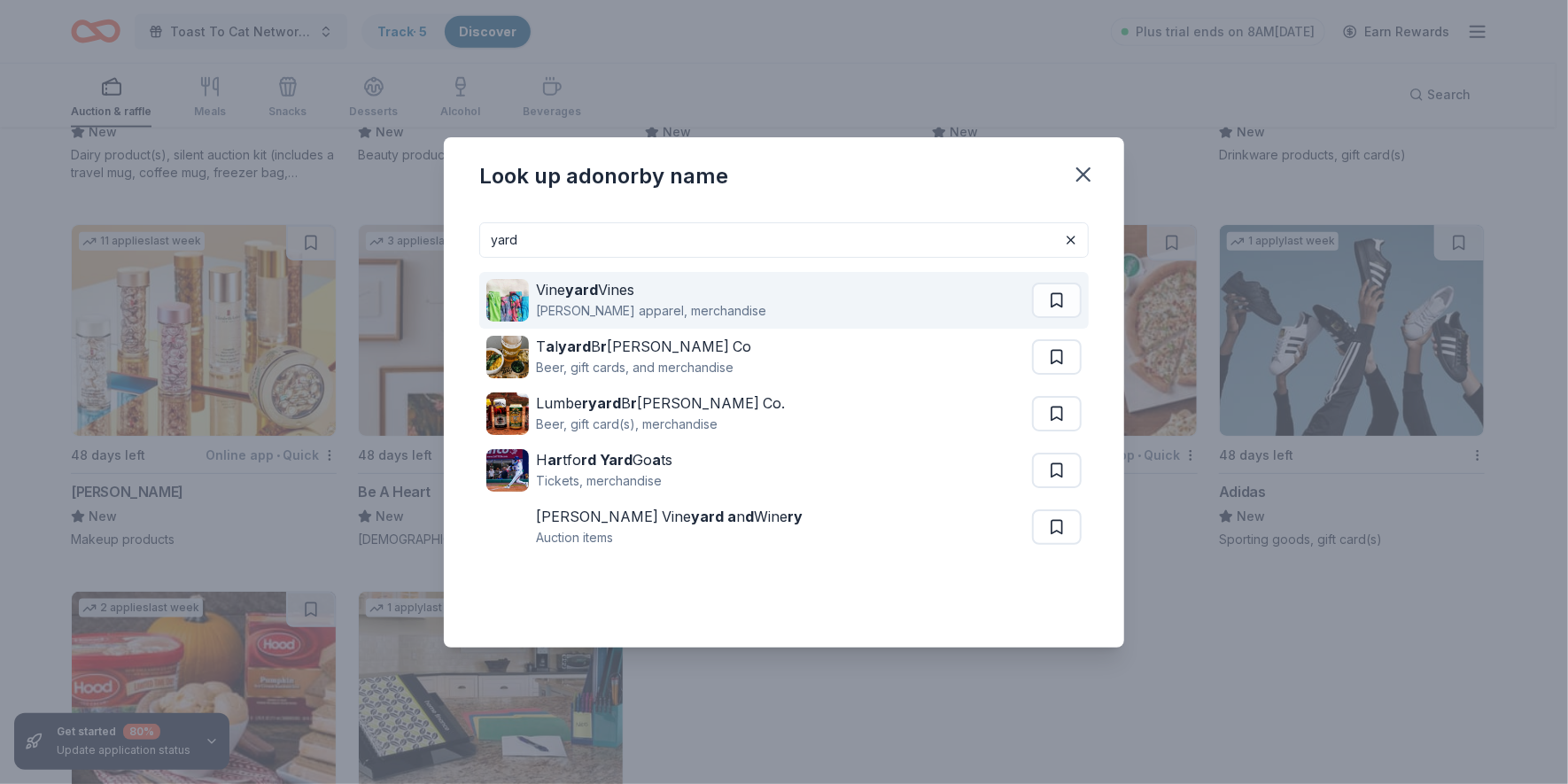
click at [594, 289] on strong "yard" at bounding box center [581, 290] width 33 height 18
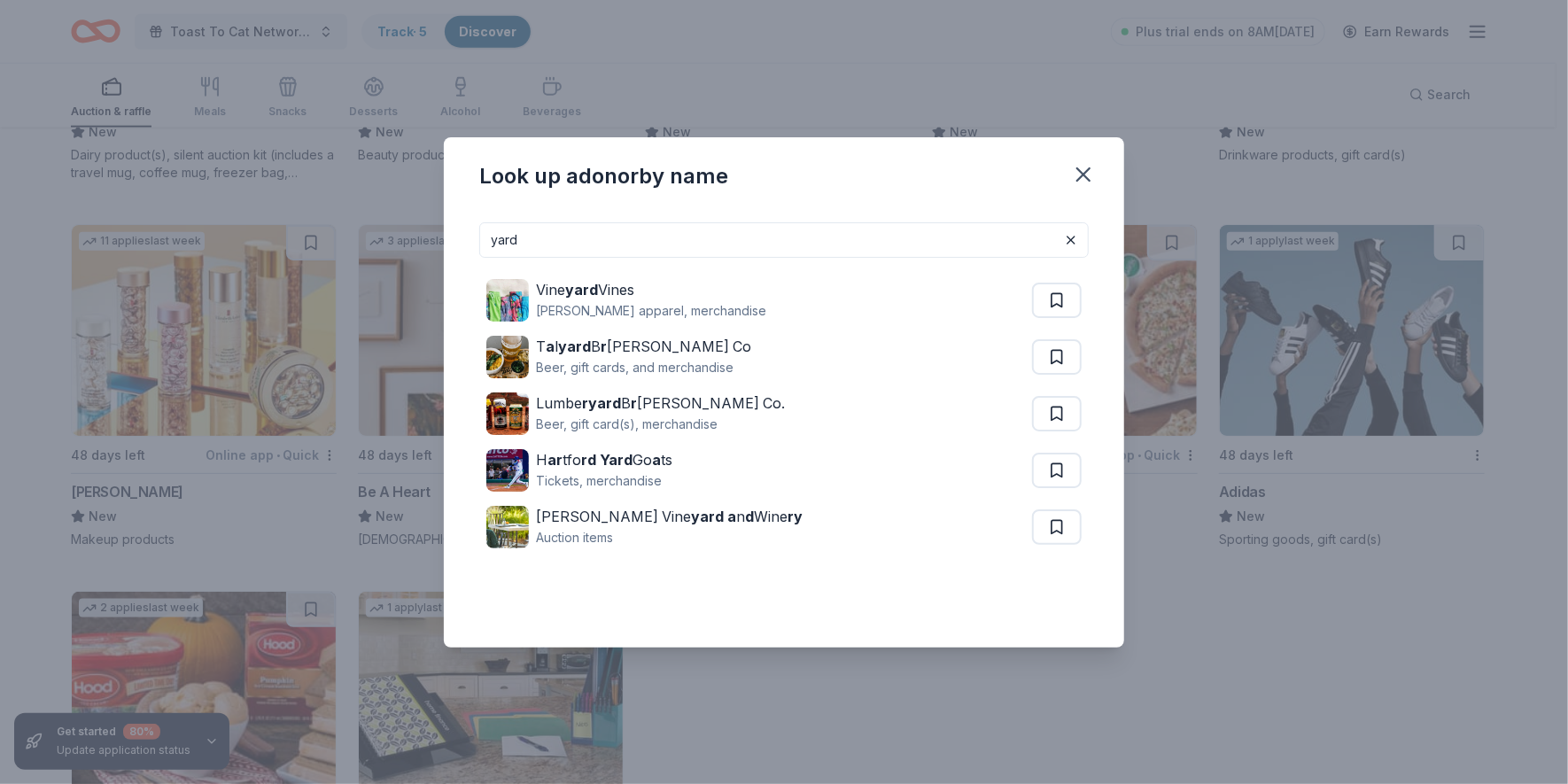
drag, startPoint x: 494, startPoint y: 239, endPoint x: 566, endPoint y: 237, distance: 72.0
click at [566, 237] on input "yard" at bounding box center [784, 240] width 609 height 36
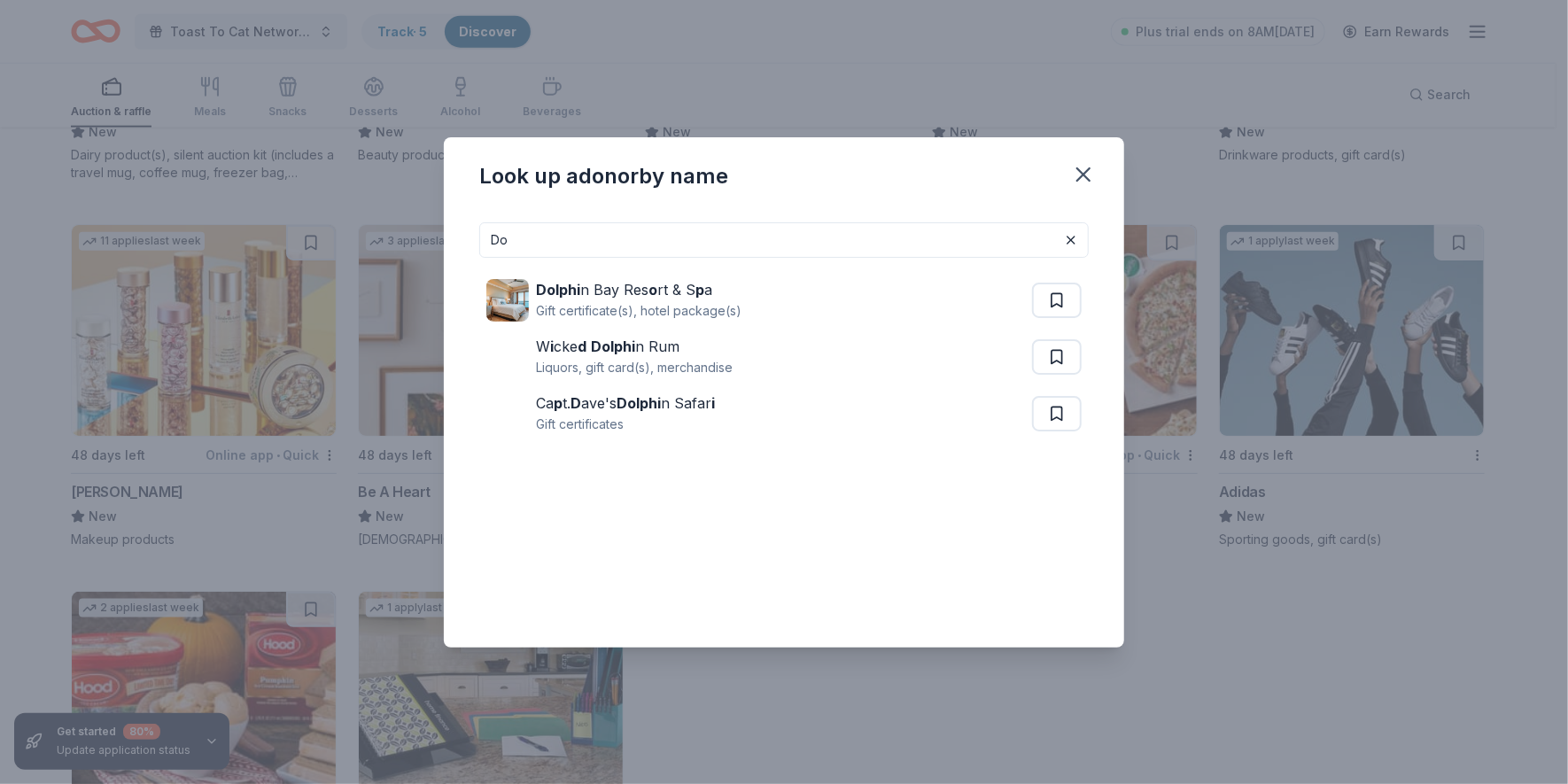
type input "D"
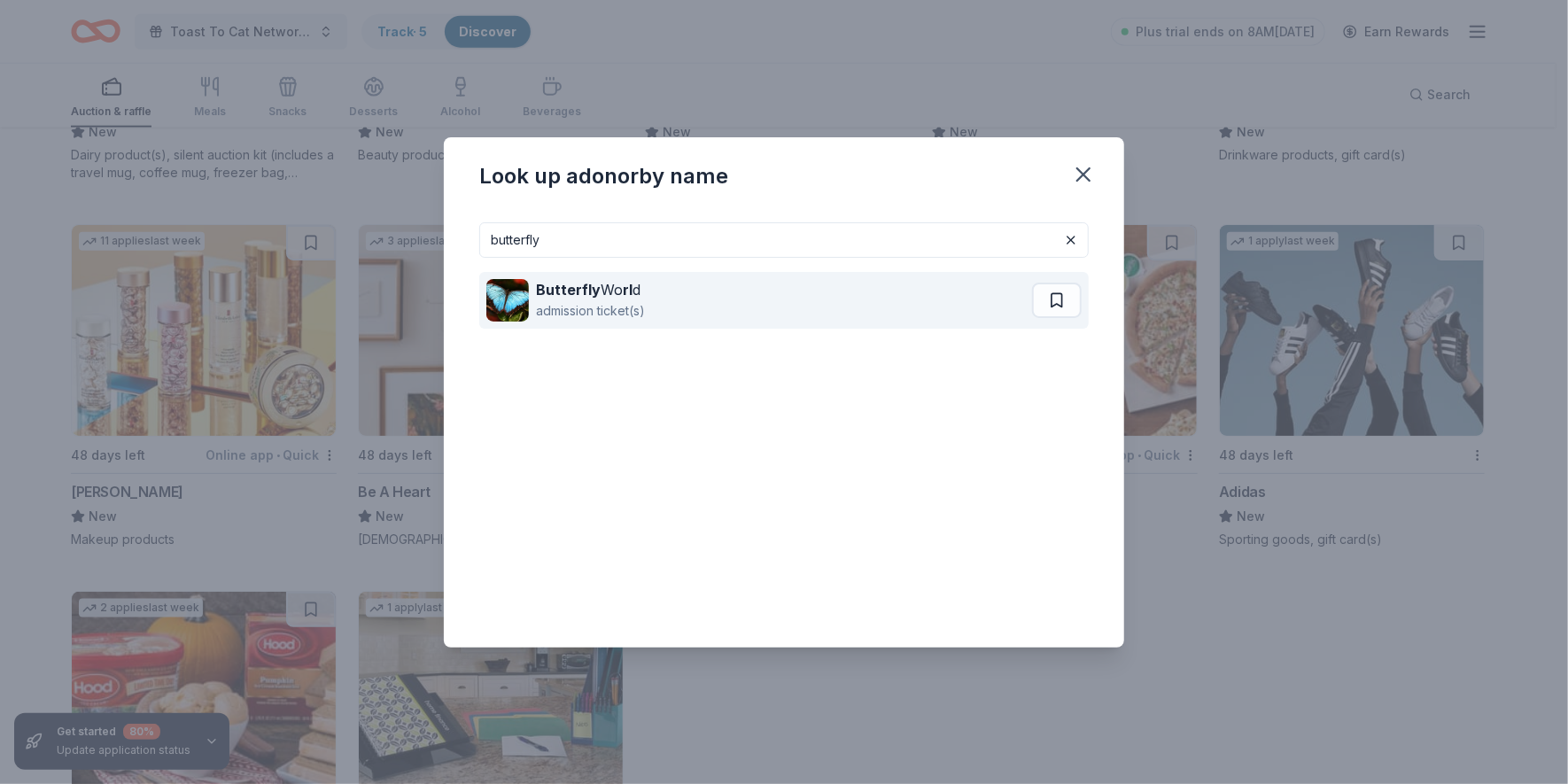
type input "butterfly"
click at [586, 307] on div "admission ticket(s)" at bounding box center [589, 311] width 109 height 21
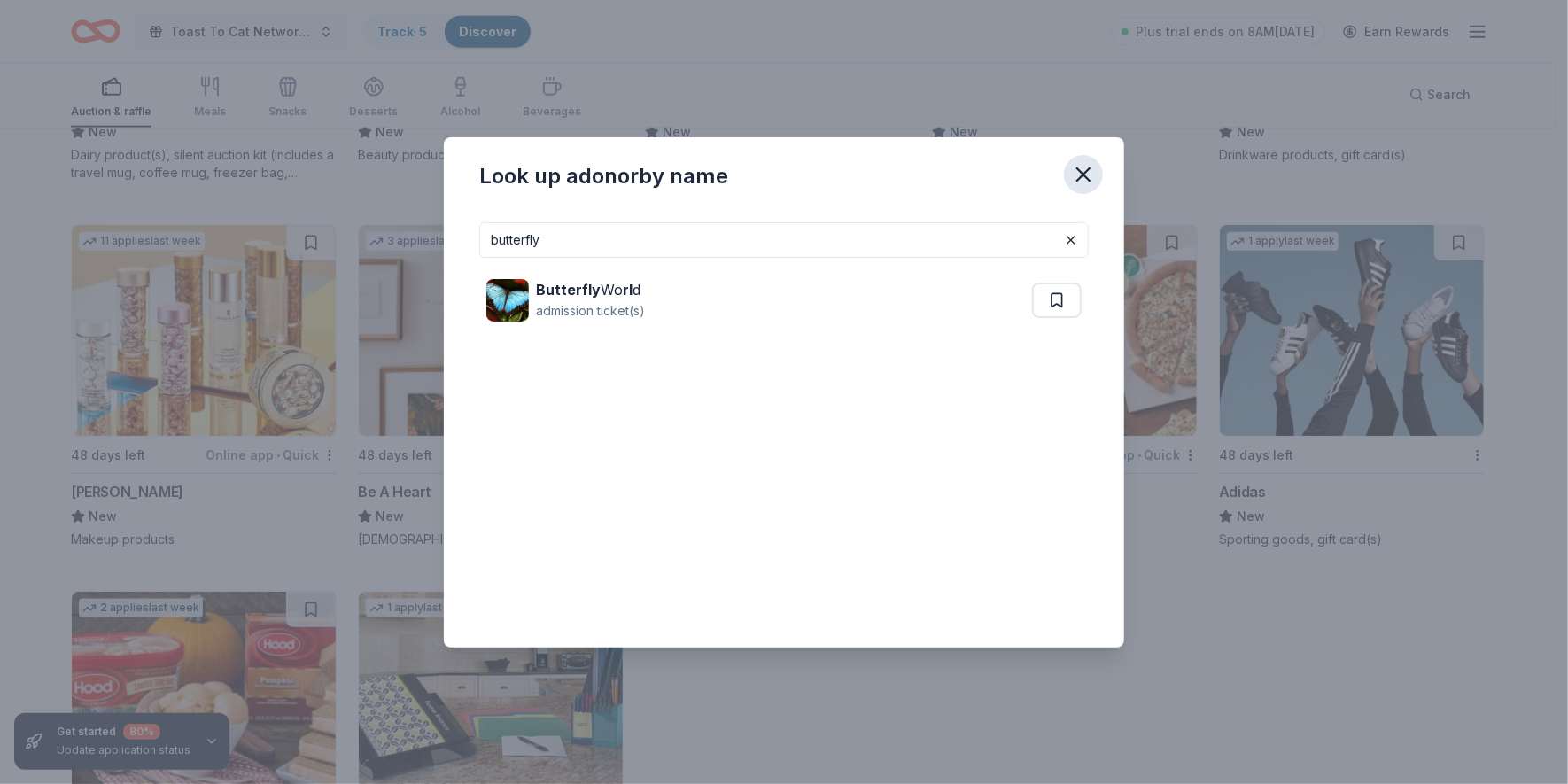
click at [1085, 166] on icon "button" at bounding box center [1083, 174] width 25 height 25
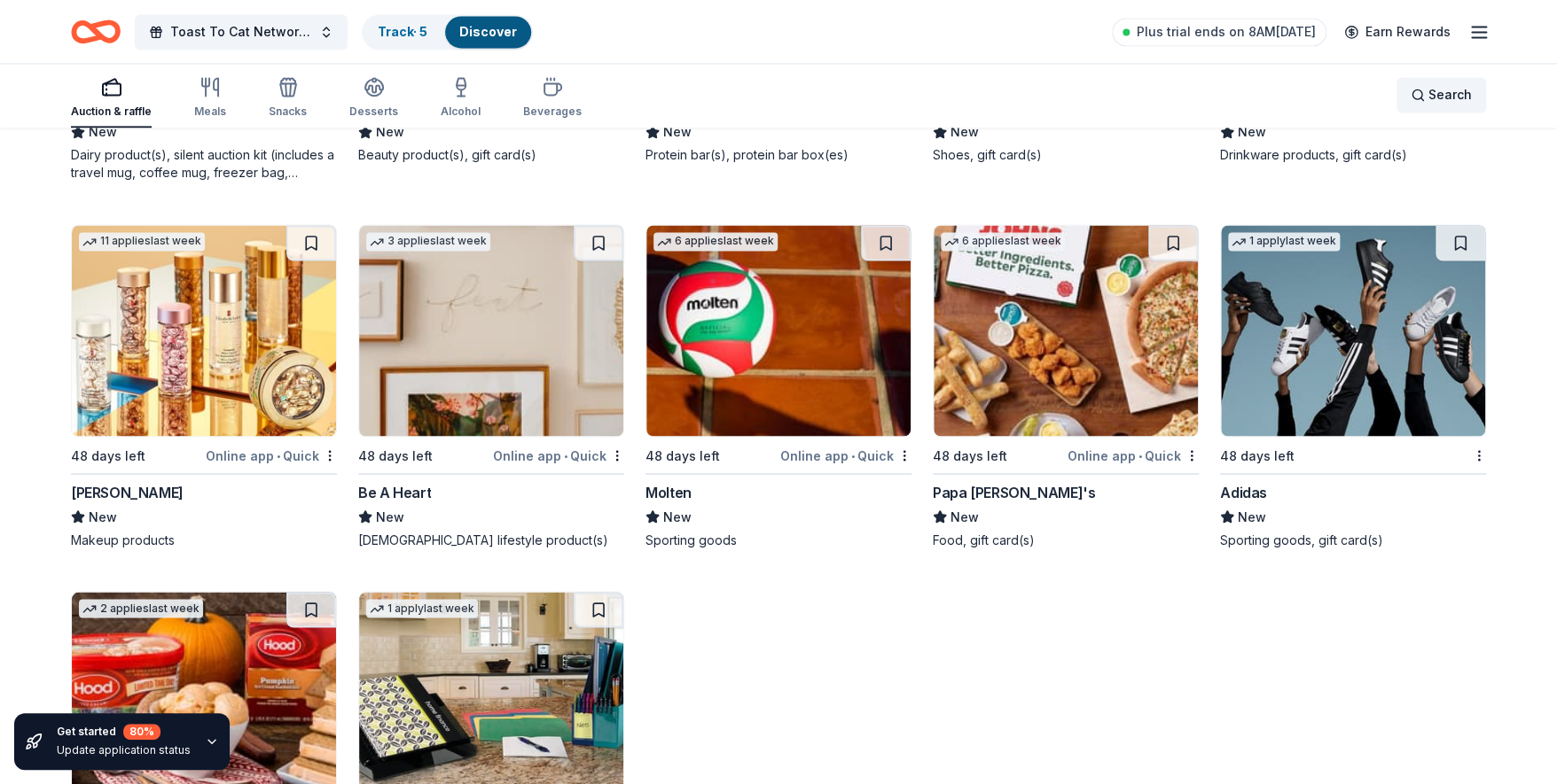
click at [1432, 90] on span "Search" at bounding box center [1450, 95] width 44 height 21
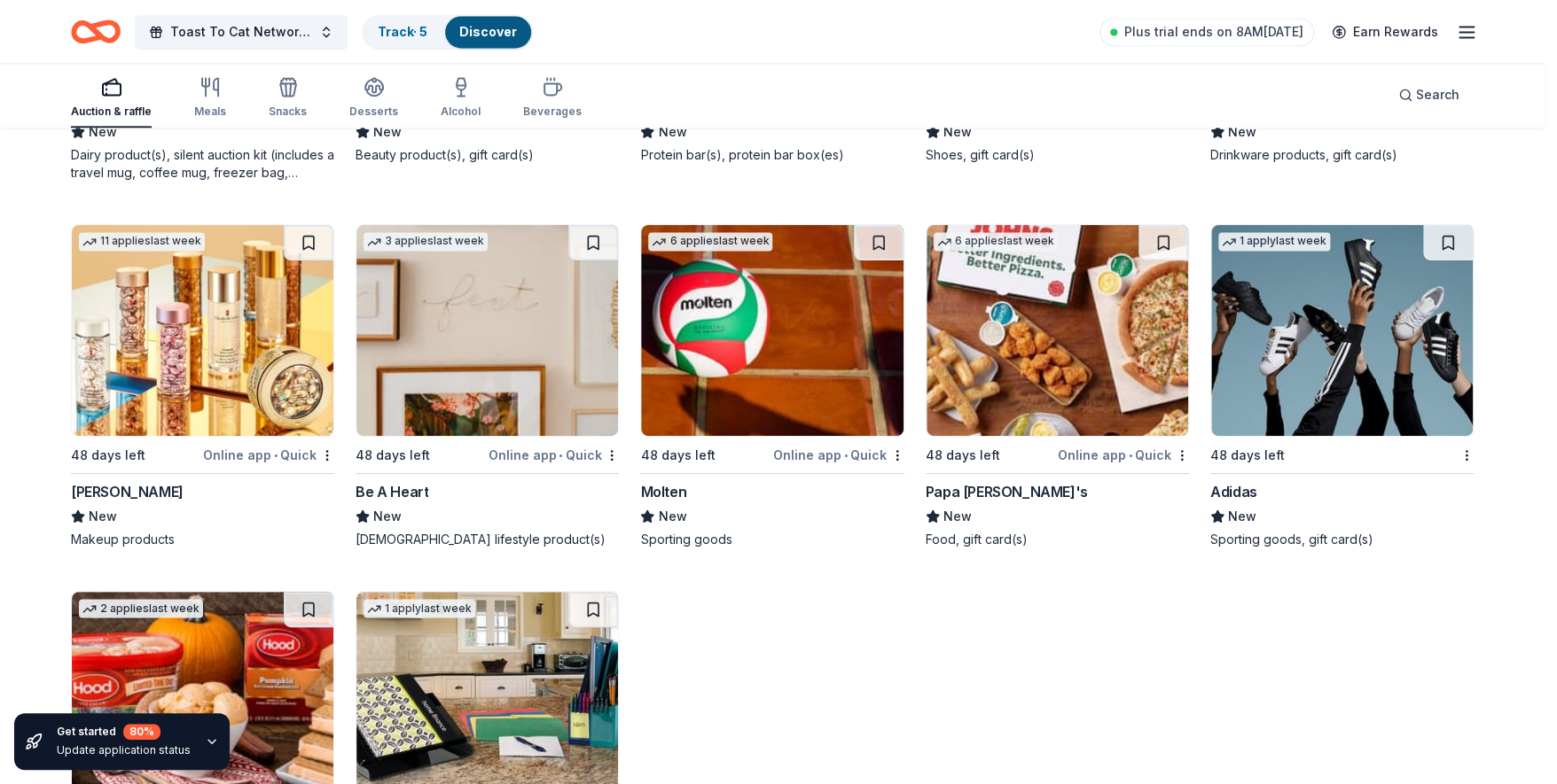
scroll to position [22368, 0]
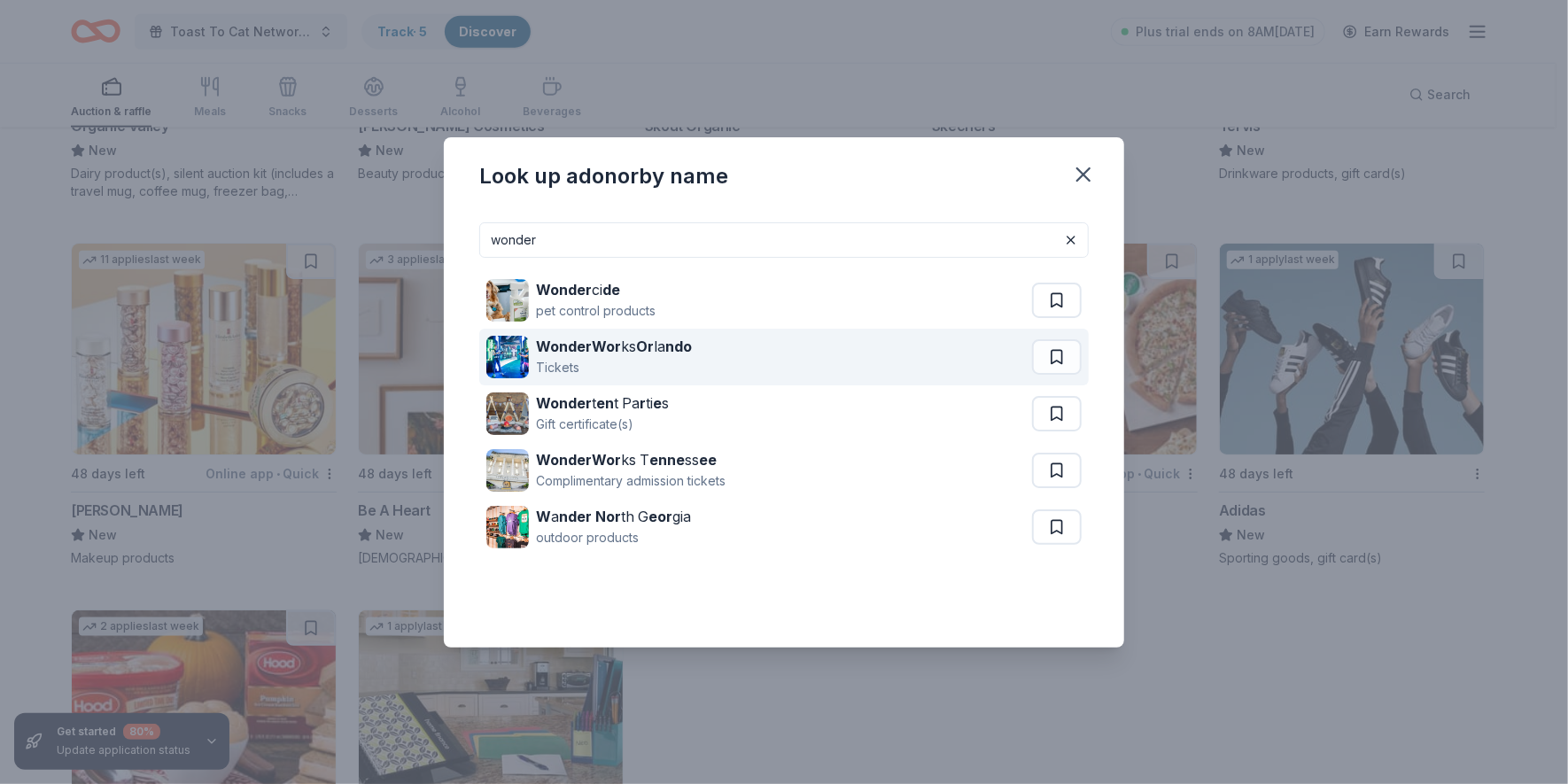
type input "wonder"
click at [560, 367] on div "Tickets" at bounding box center [613, 368] width 156 height 21
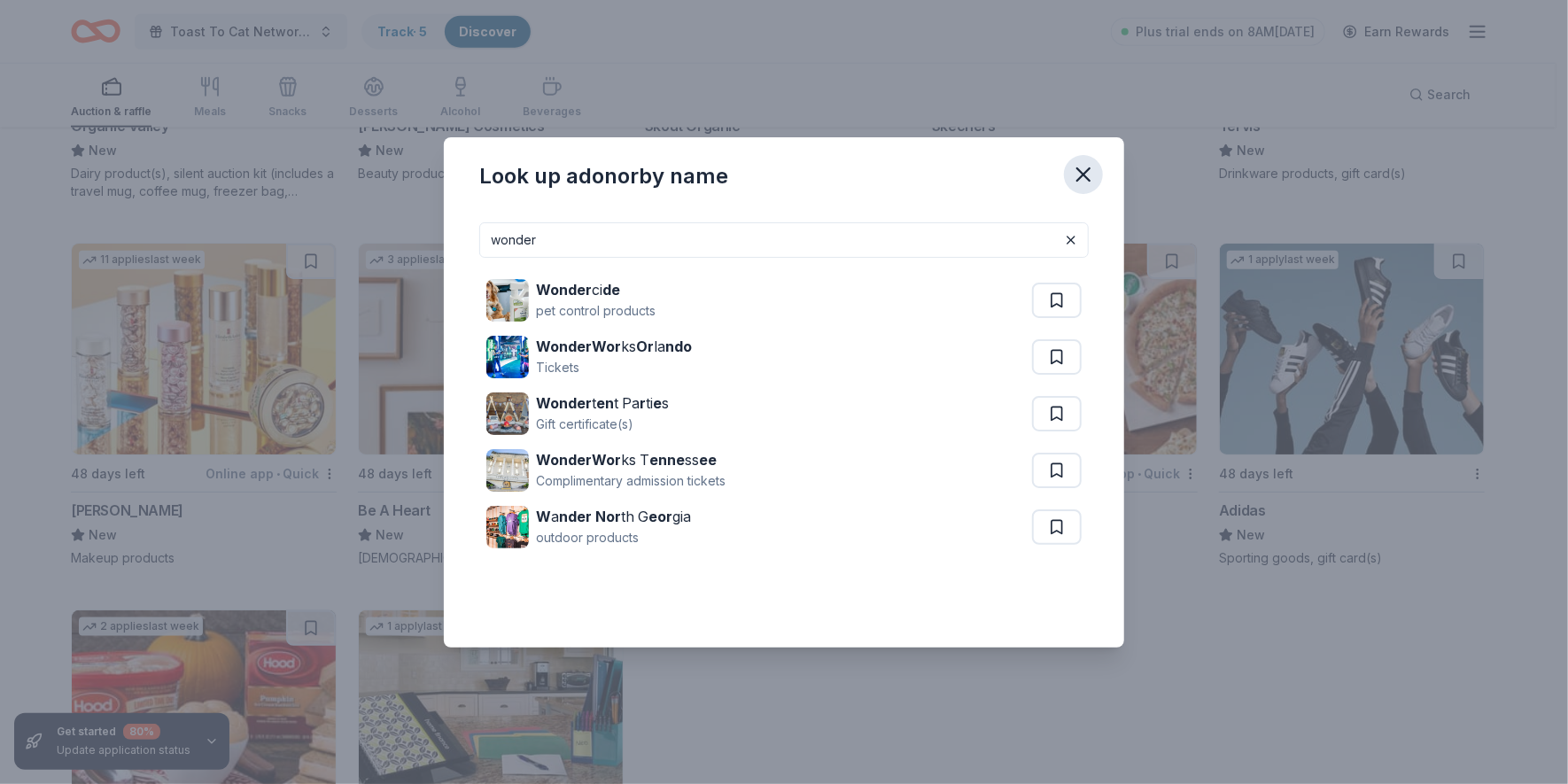
click at [1084, 172] on icon "button" at bounding box center [1083, 174] width 12 height 12
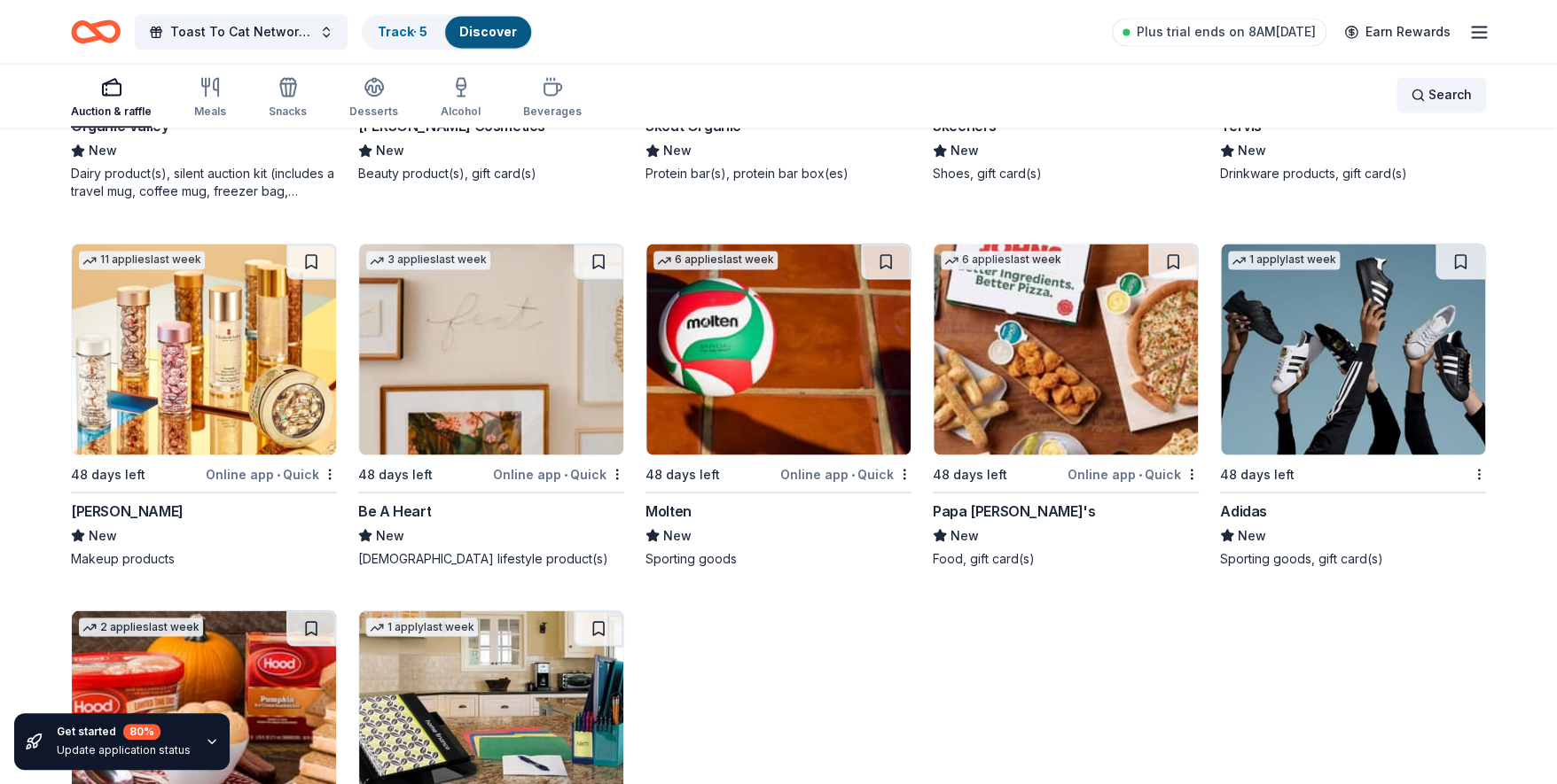
click at [1434, 97] on span "Search" at bounding box center [1450, 95] width 44 height 21
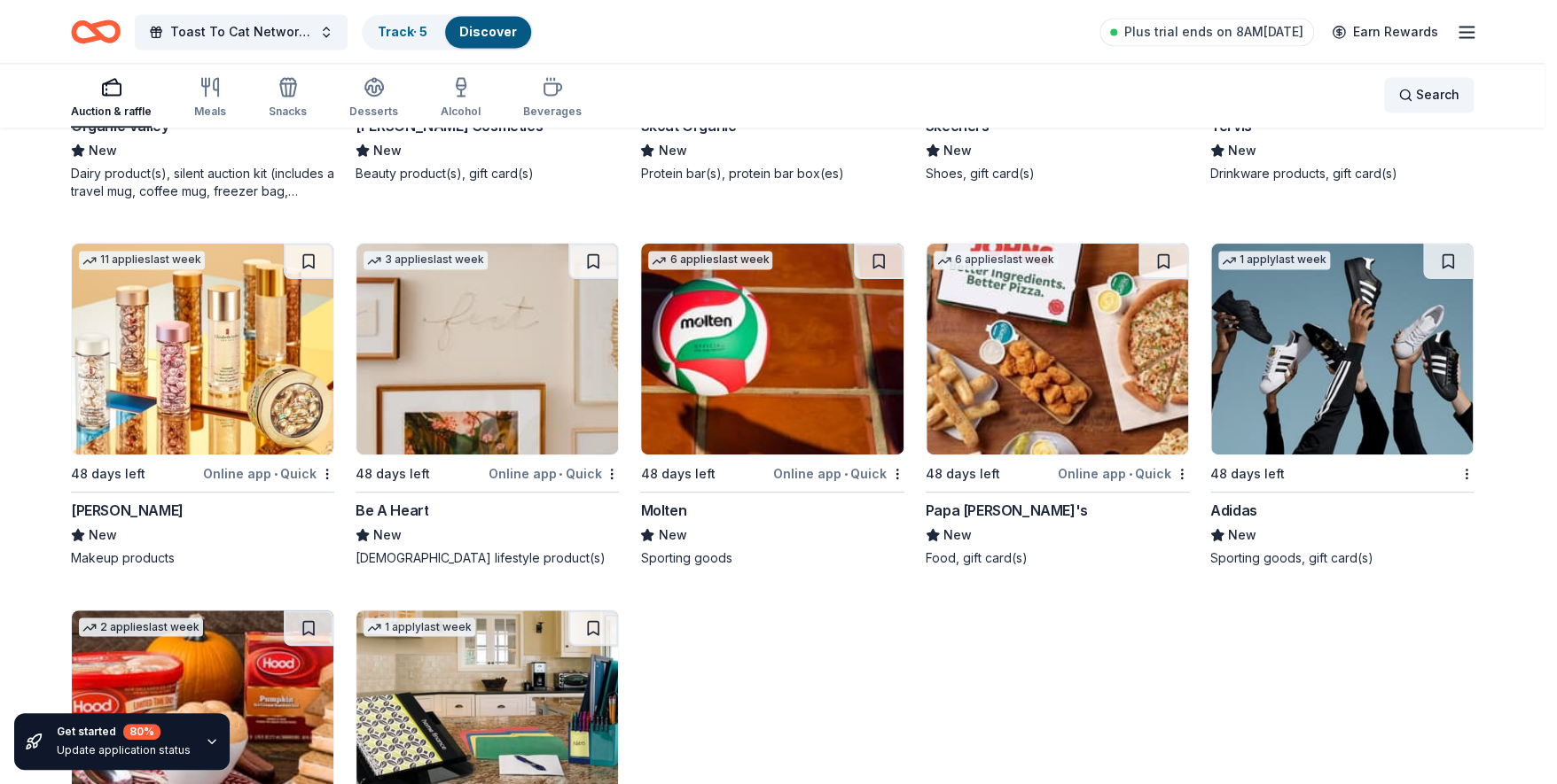
scroll to position [22350, 0]
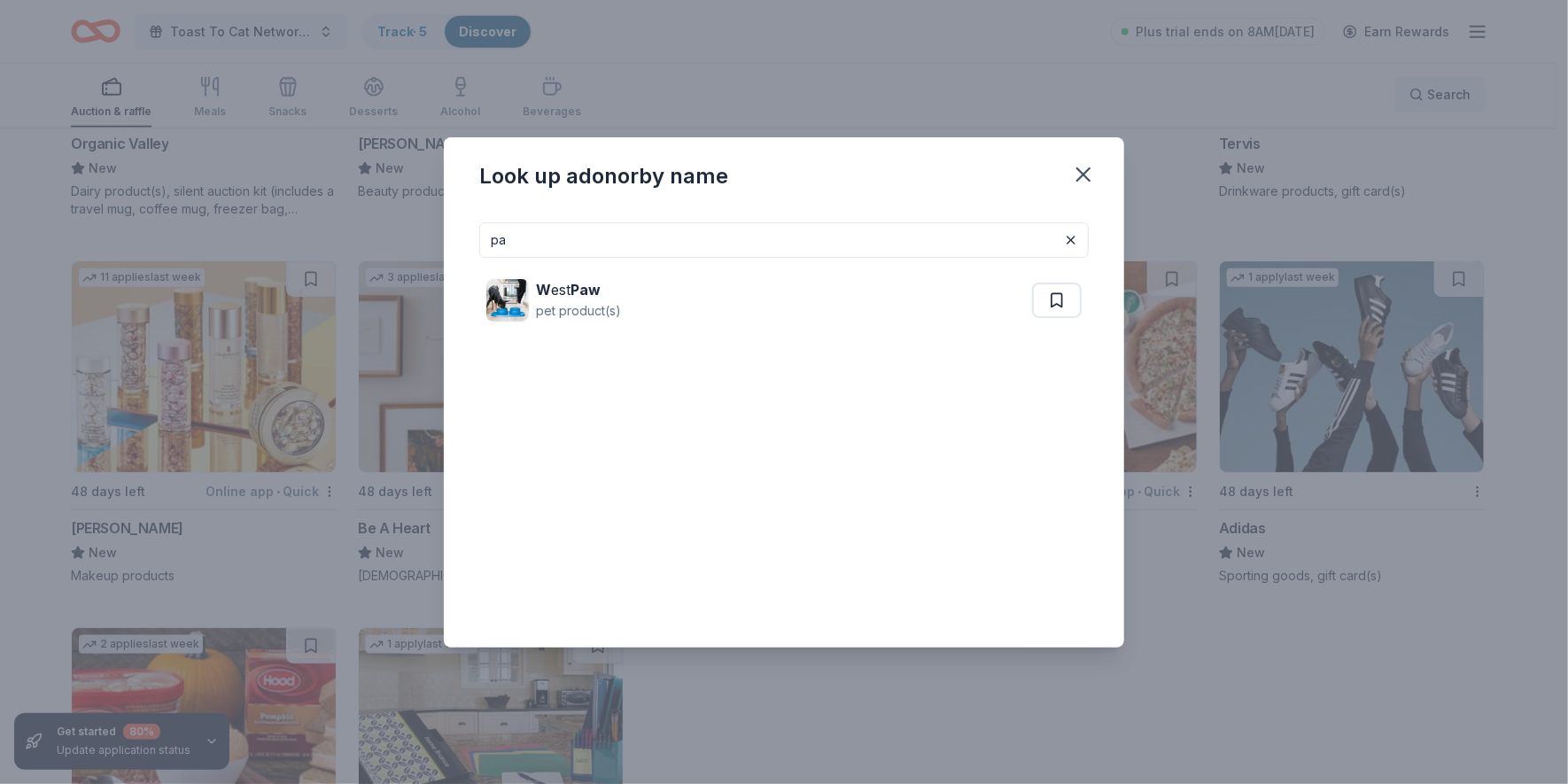
type input "p"
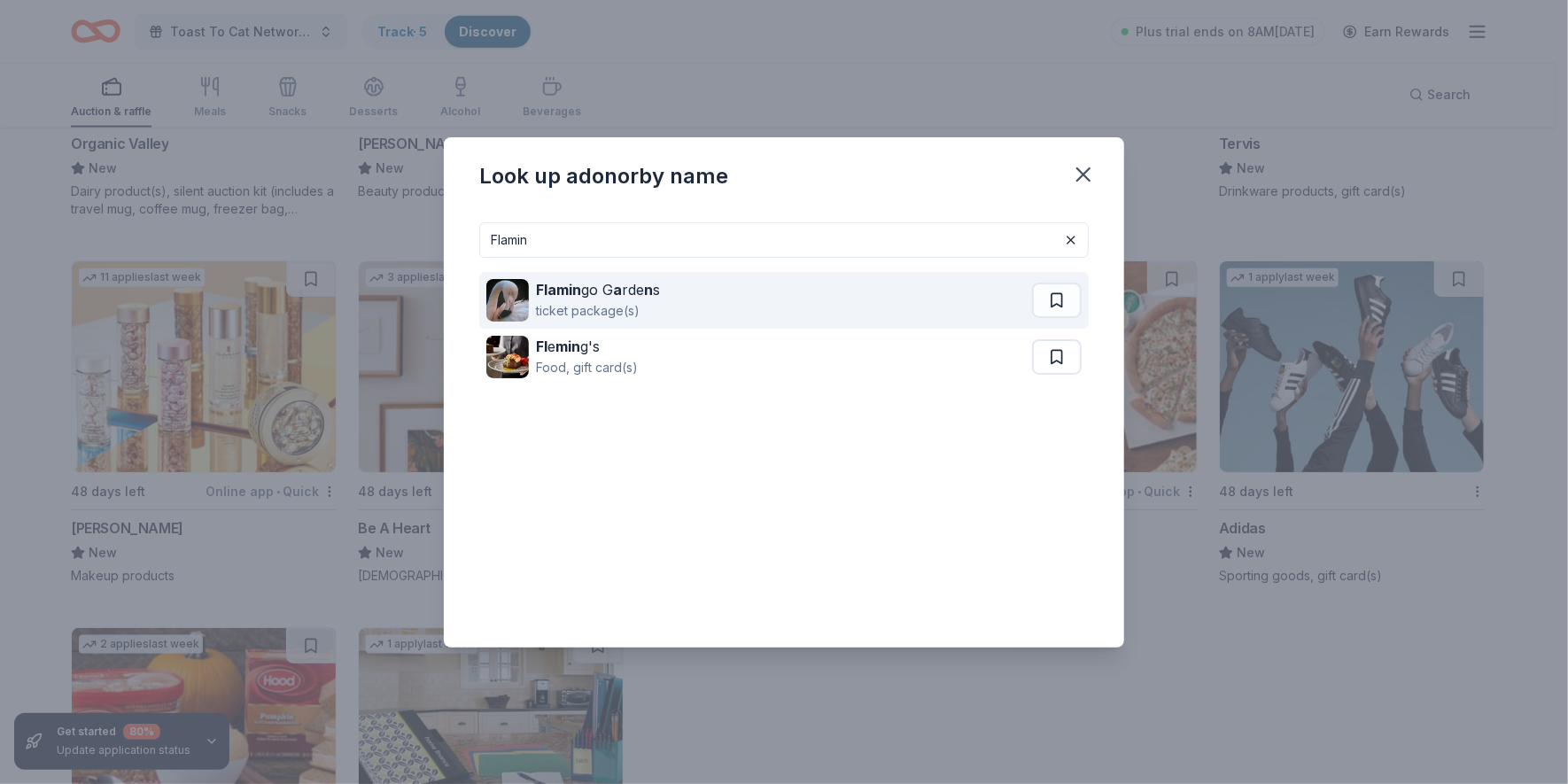
type input "Flamin"
click at [633, 289] on div "Flamin go G a rde n s" at bounding box center [597, 289] width 124 height 21
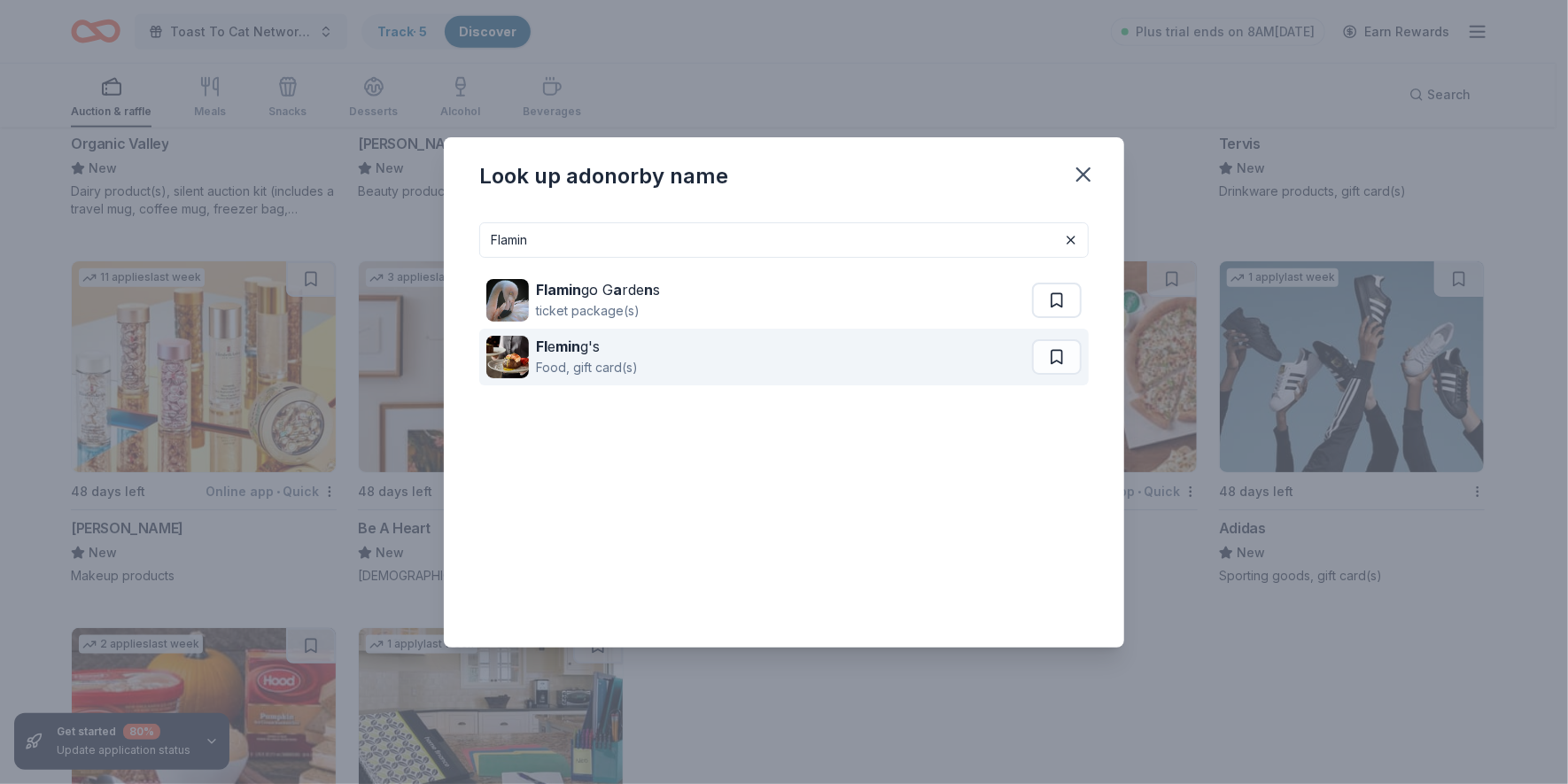
click at [560, 353] on strong "min" at bounding box center [567, 347] width 25 height 18
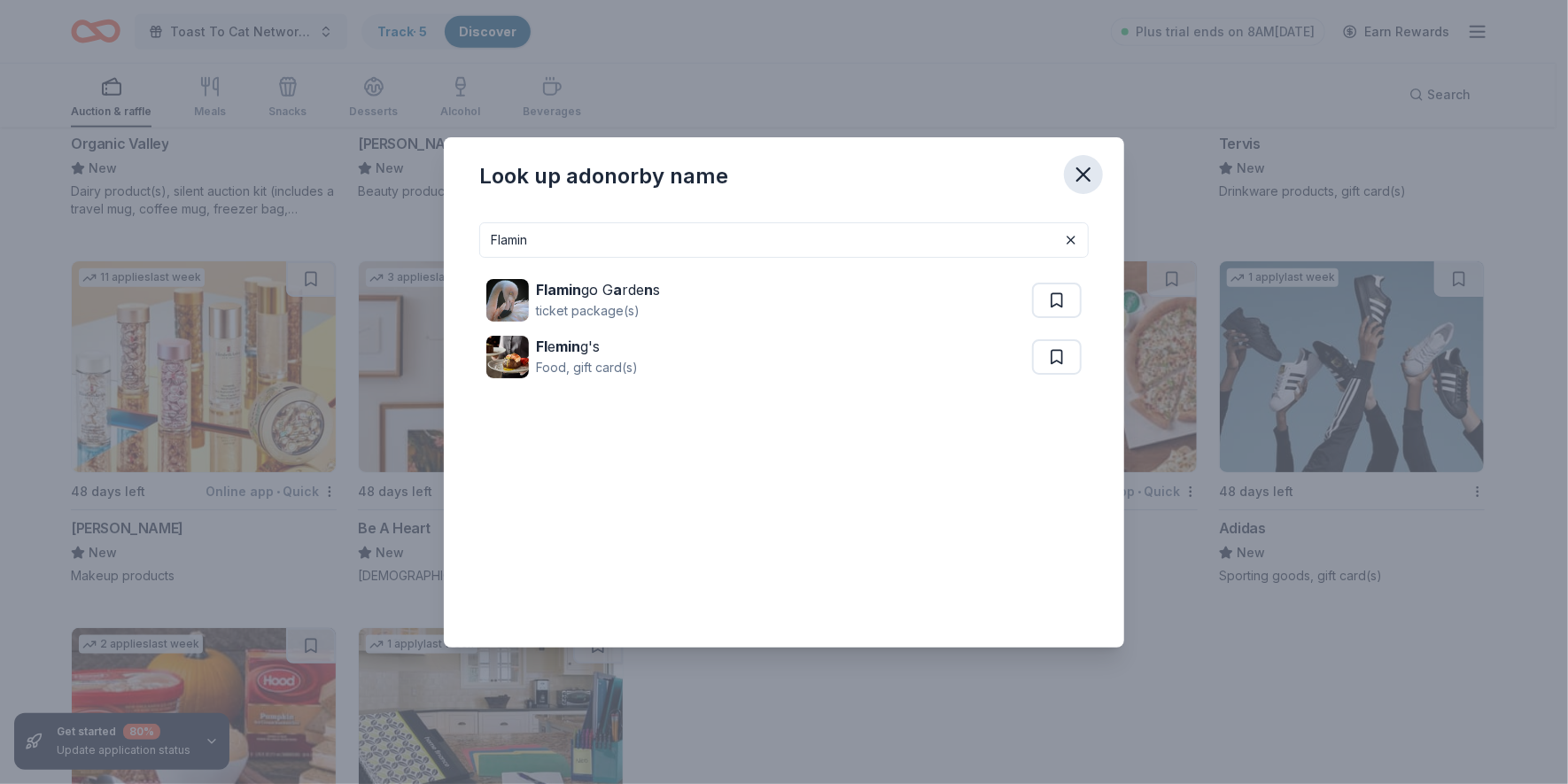
click at [1081, 168] on icon "button" at bounding box center [1083, 174] width 25 height 25
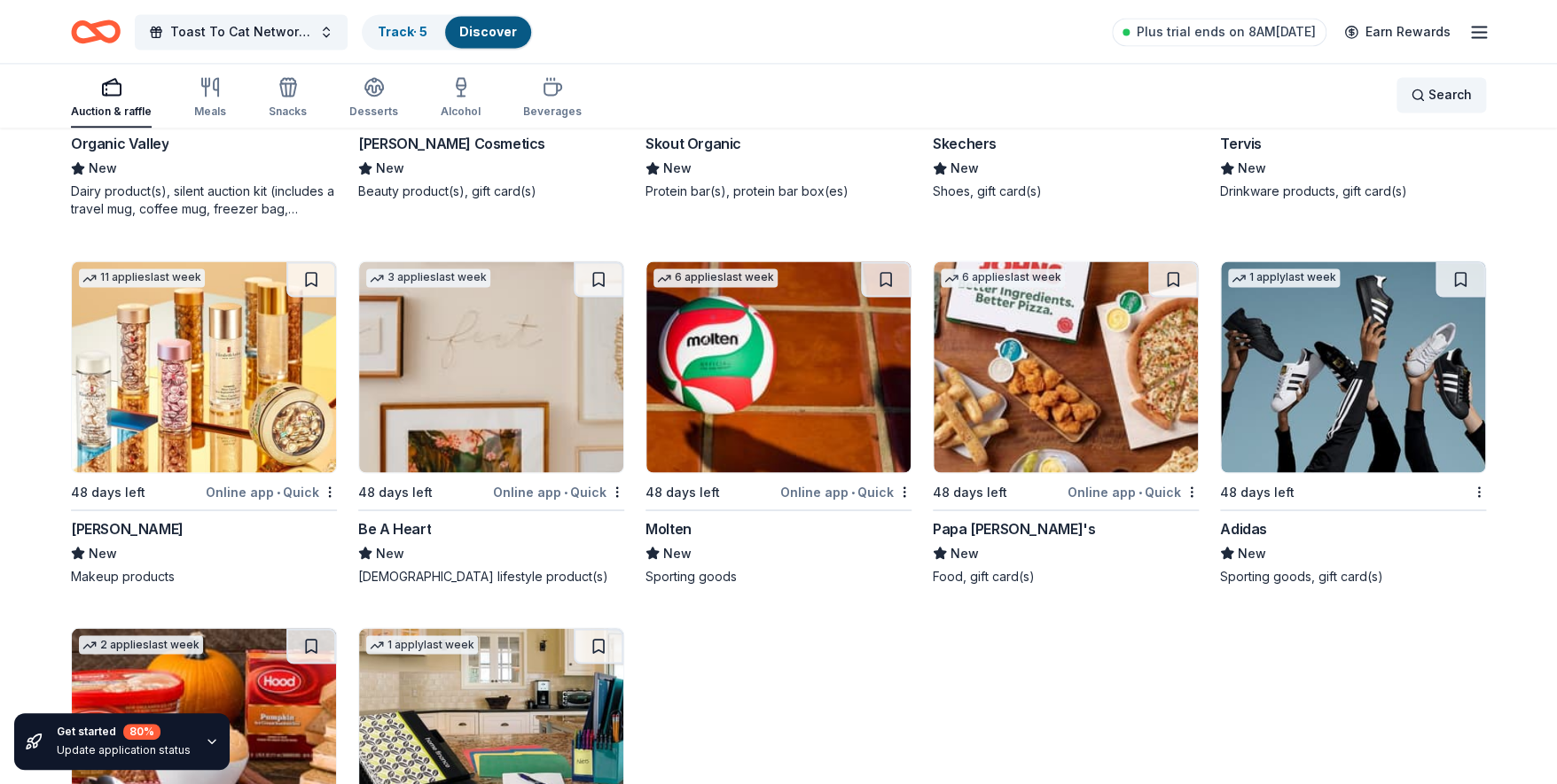
click at [1458, 86] on span "Search" at bounding box center [1450, 95] width 44 height 21
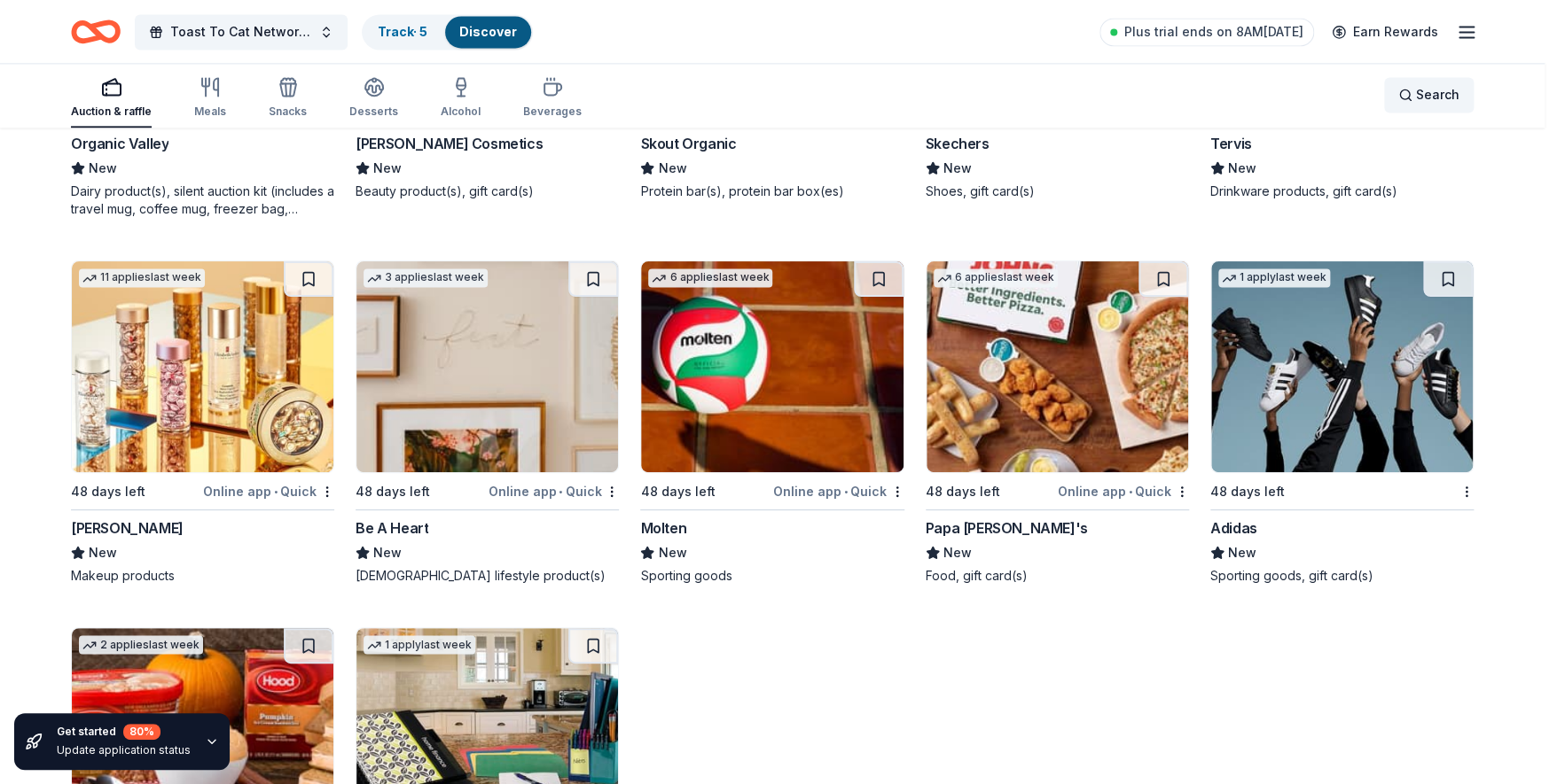
scroll to position [22332, 0]
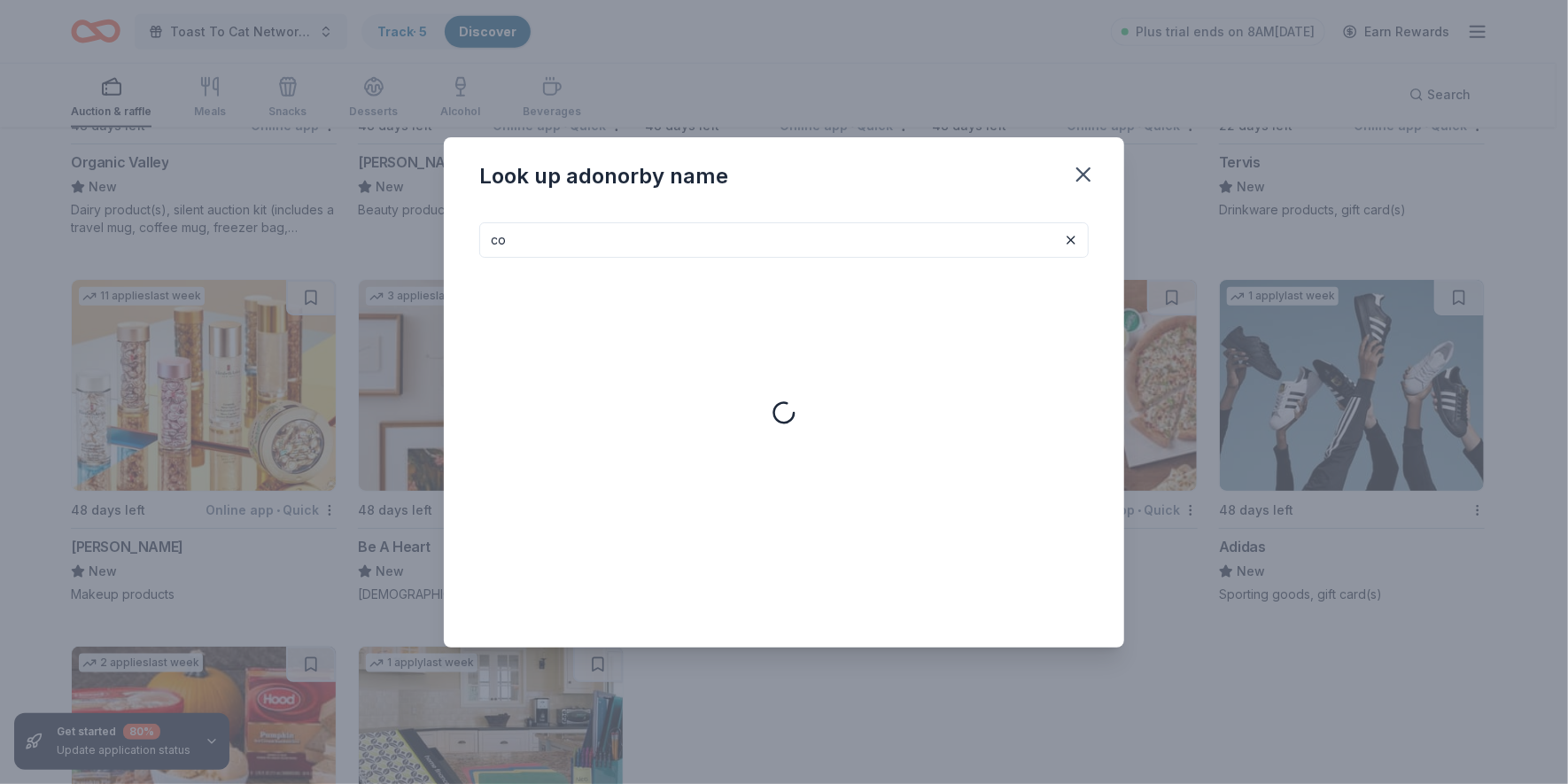
type input "c"
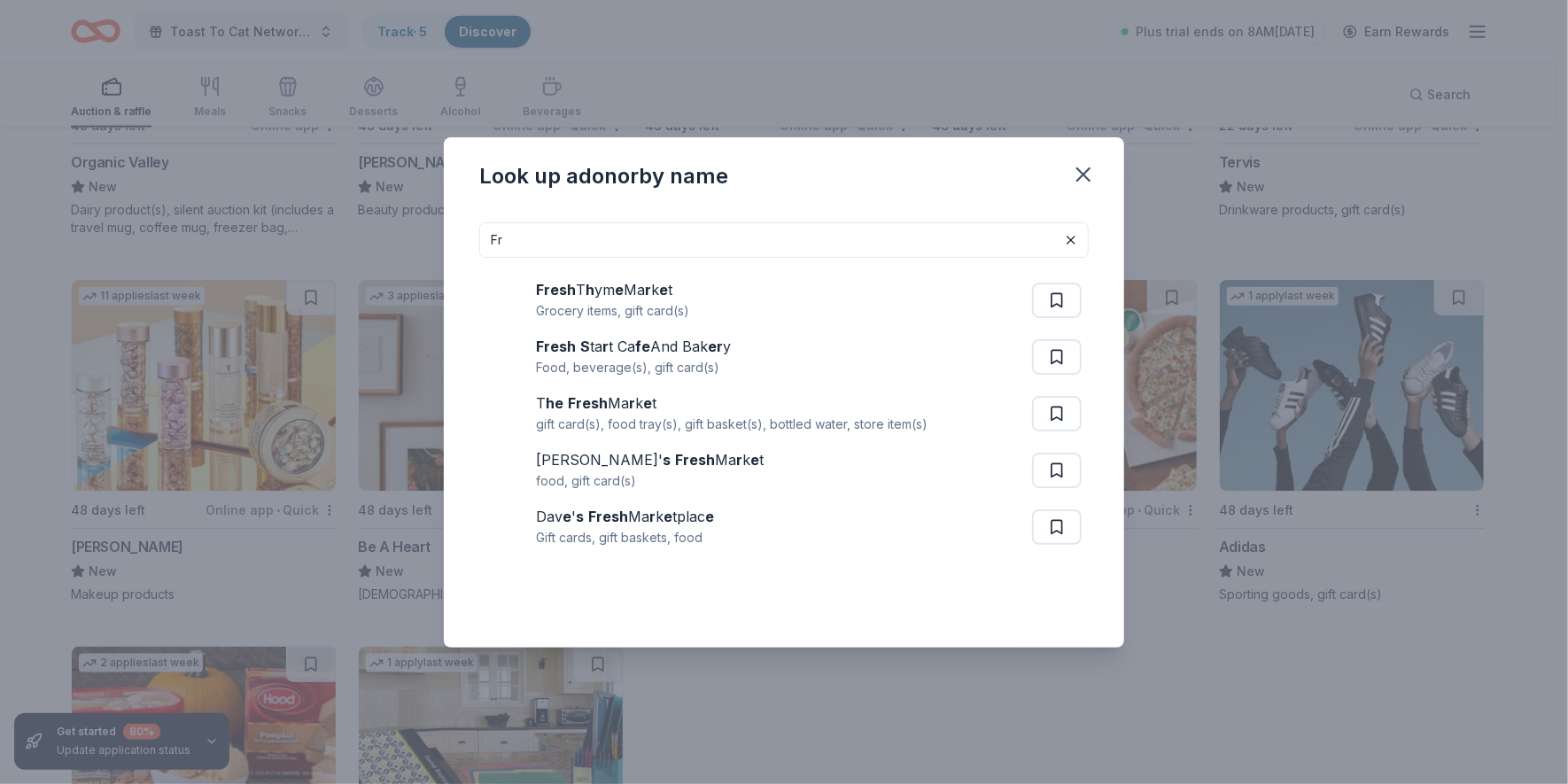
type input "F"
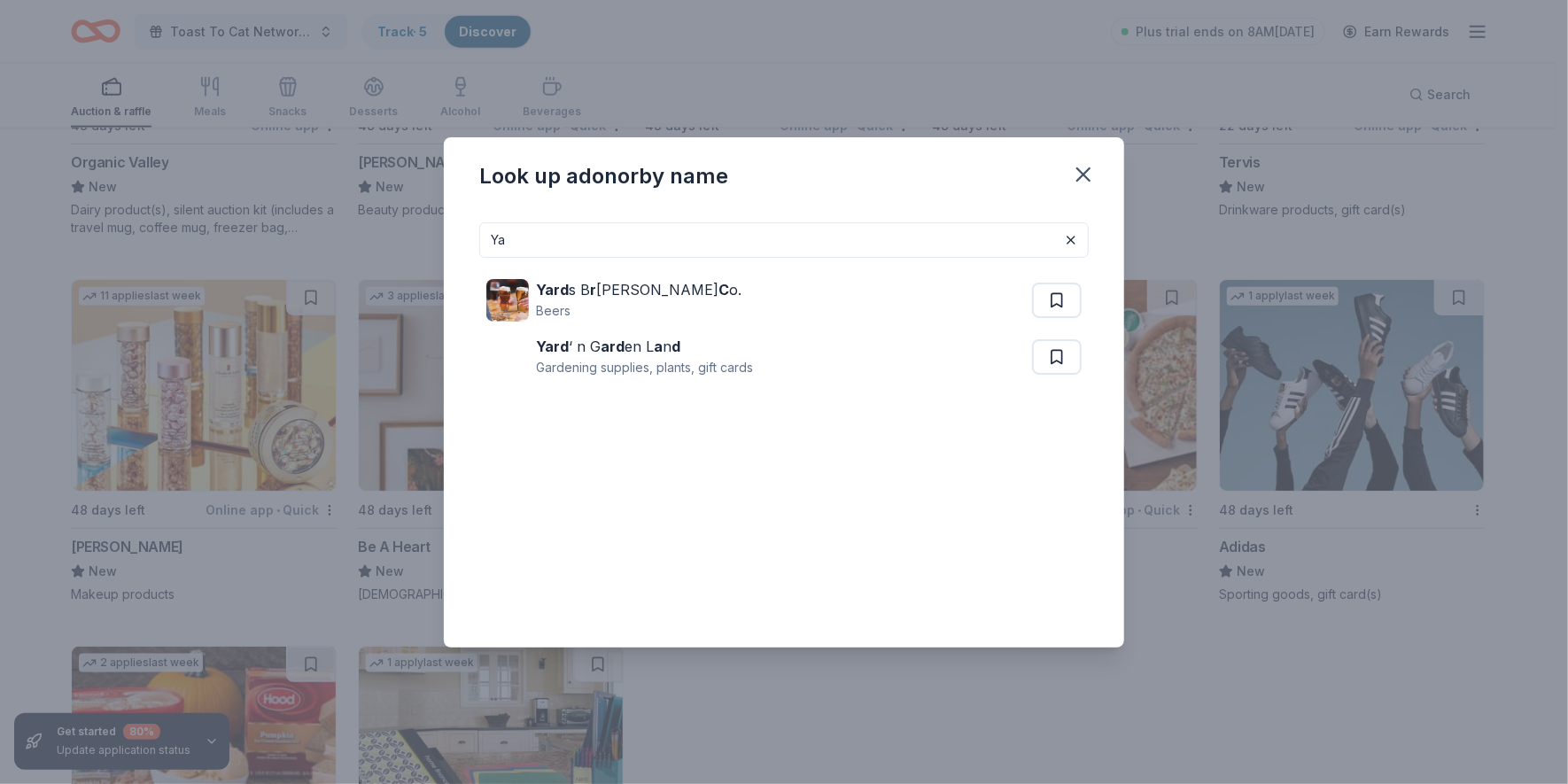
type input "Y"
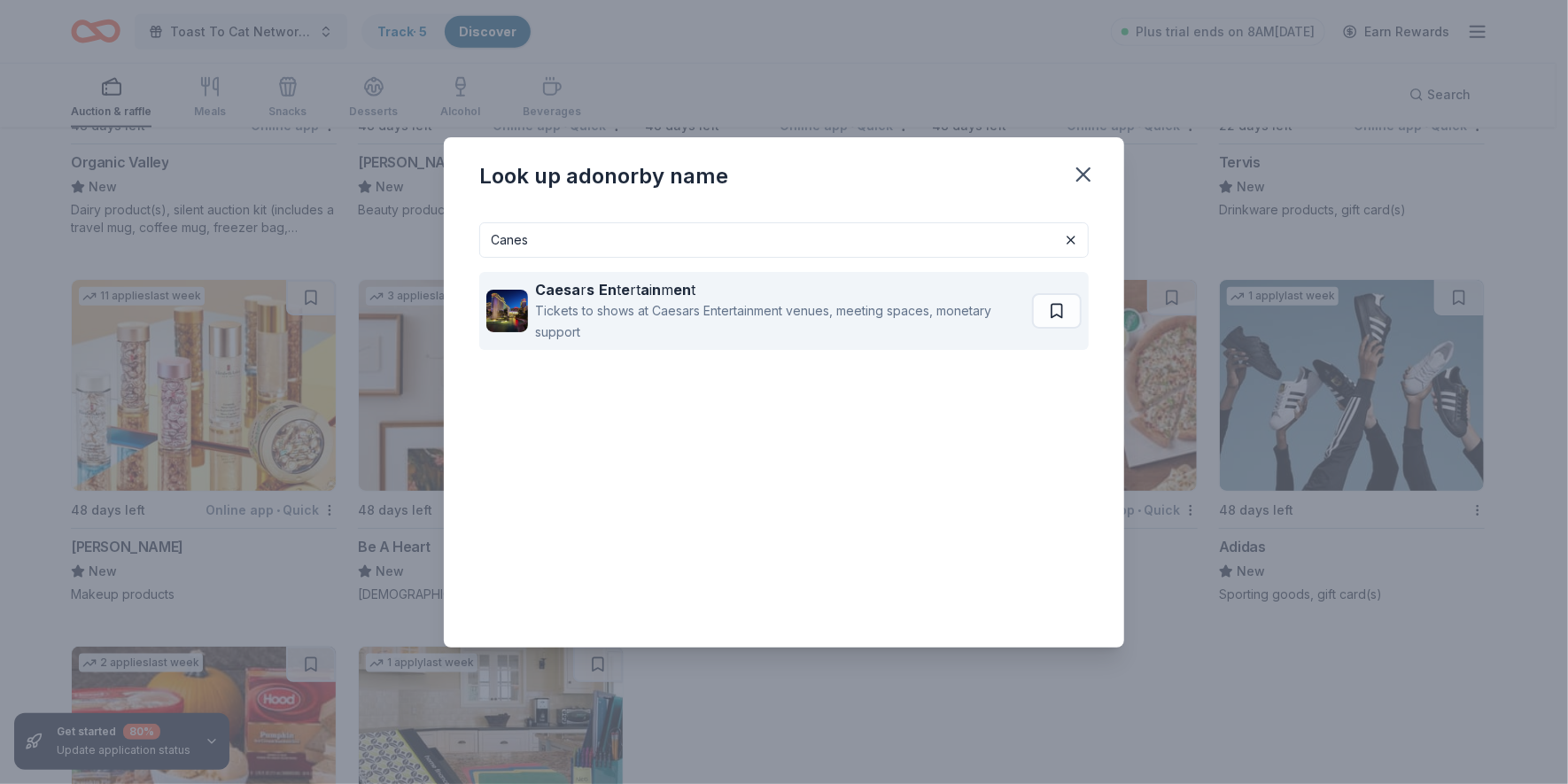
type input "Canes"
click at [599, 293] on strong "En" at bounding box center [607, 290] width 18 height 18
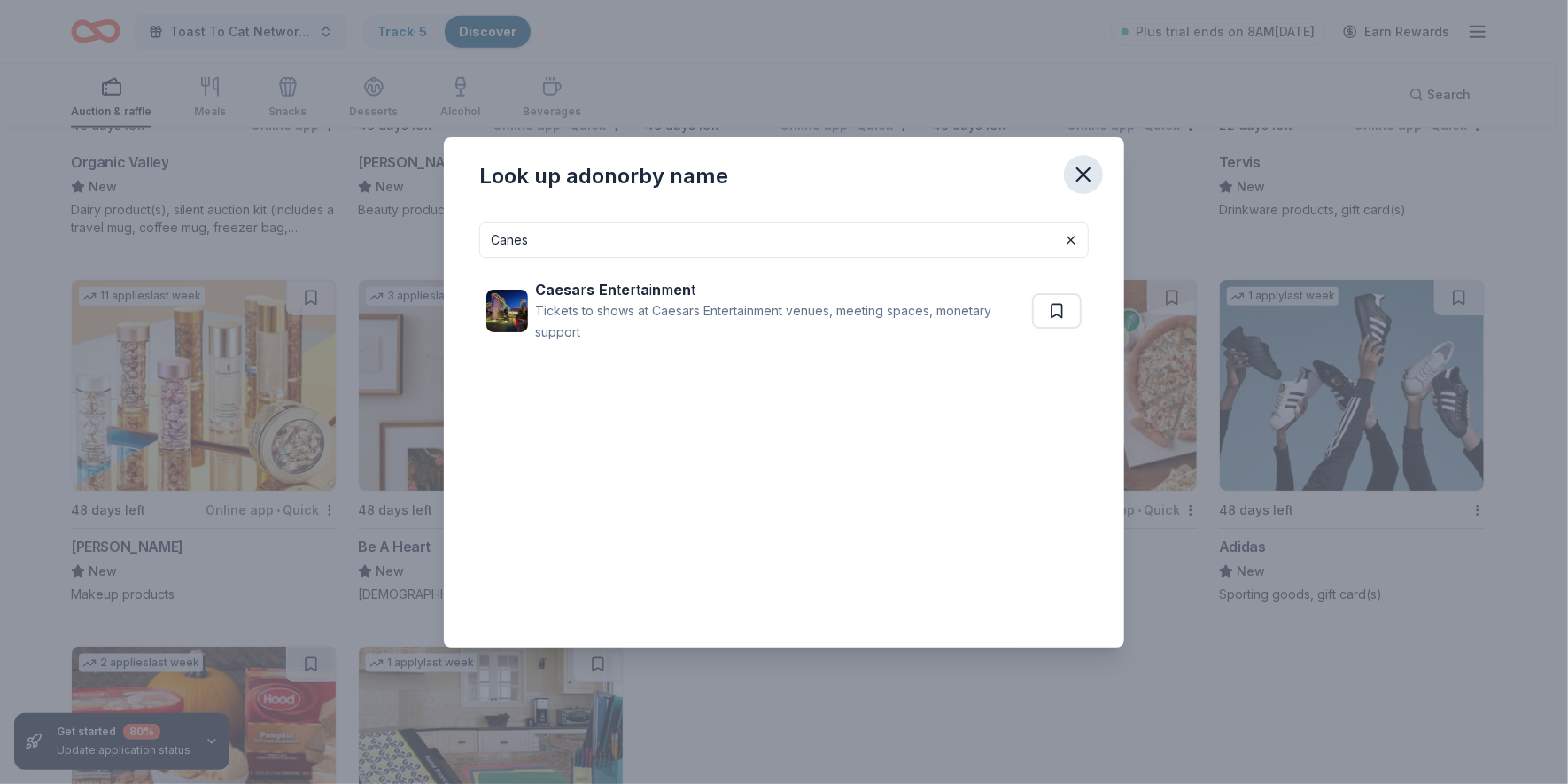
click at [1087, 176] on icon "button" at bounding box center [1083, 174] width 25 height 25
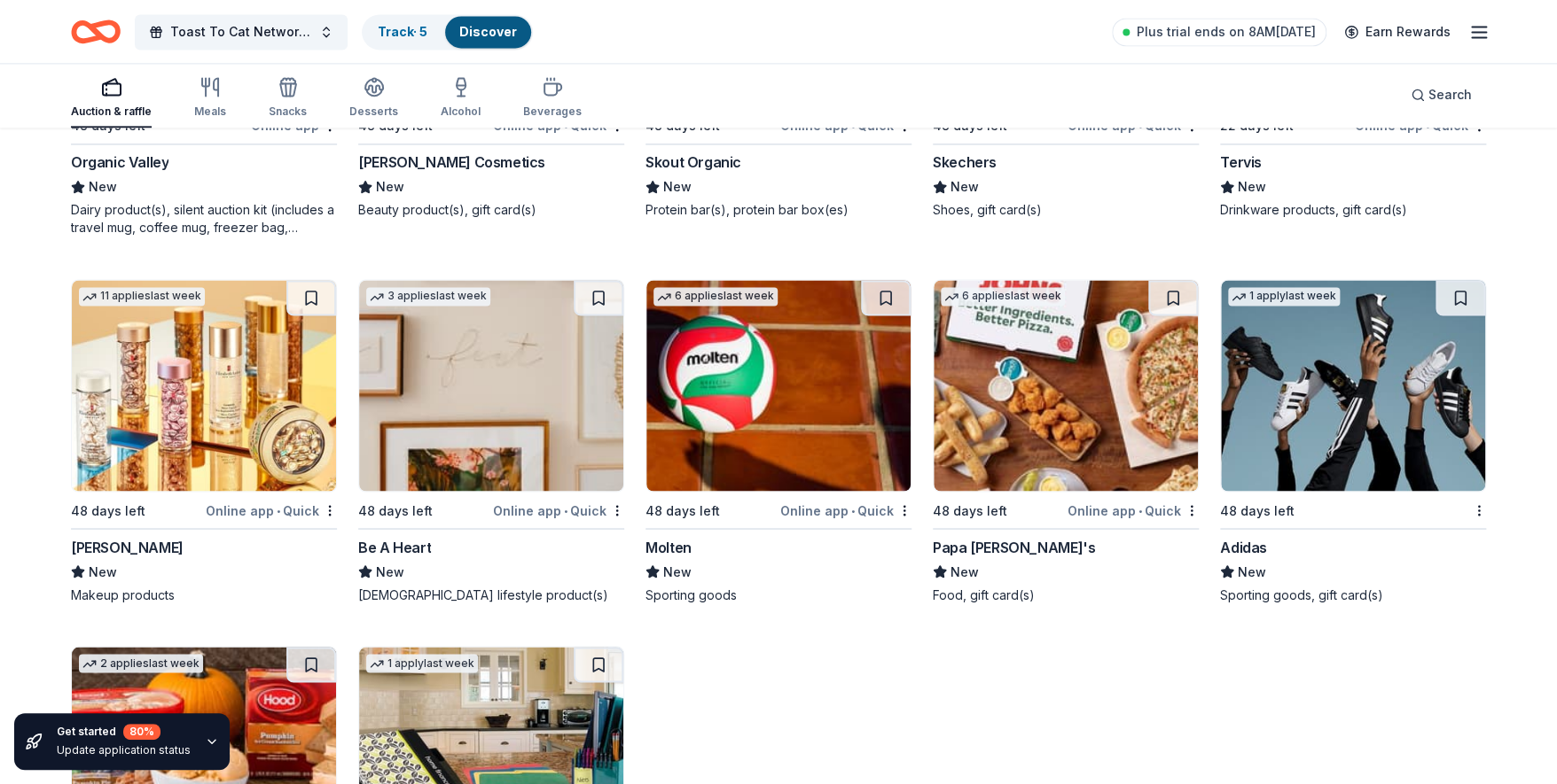
click at [430, 411] on img at bounding box center [490, 386] width 264 height 211
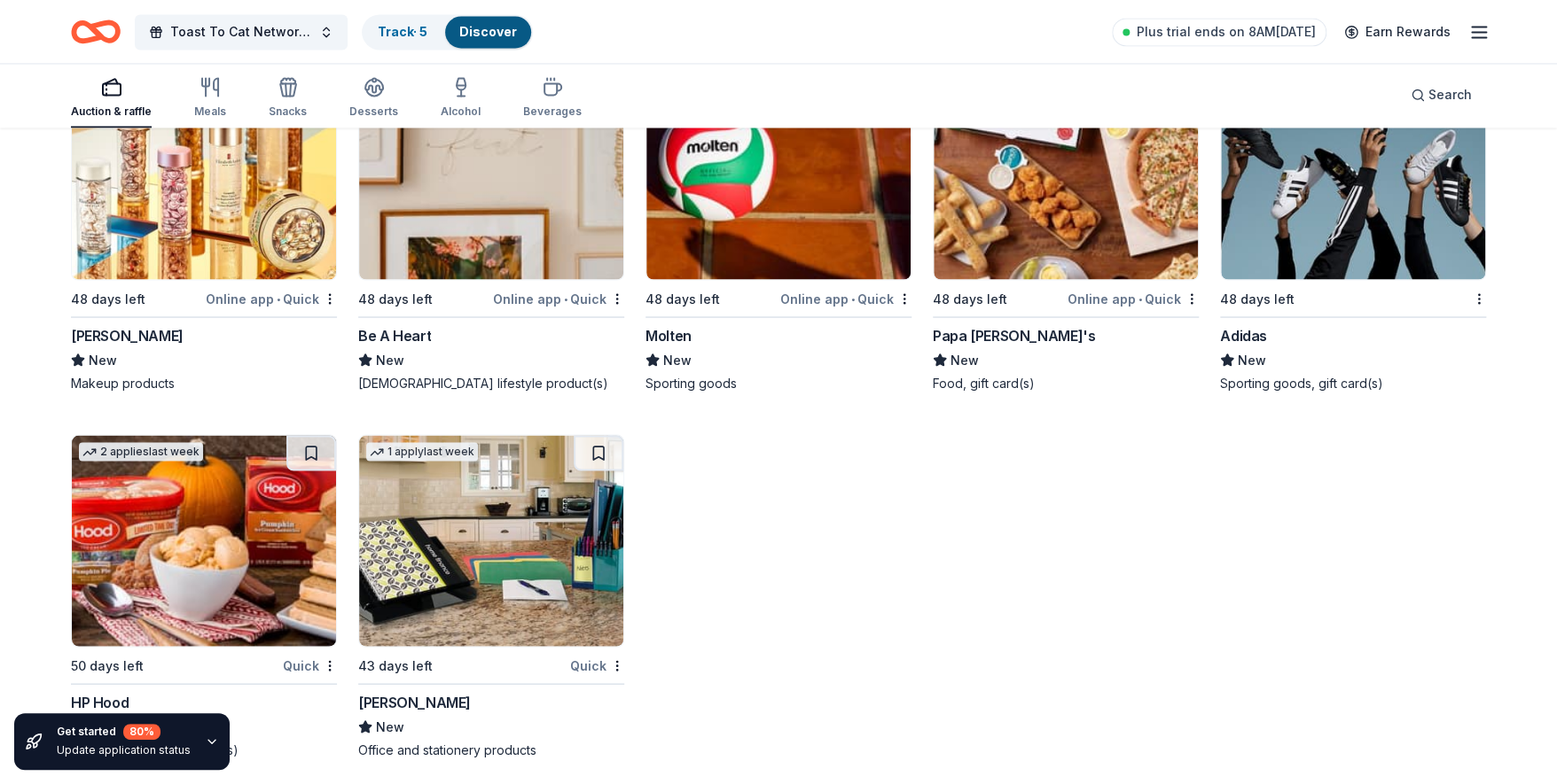
click at [198, 533] on img at bounding box center [203, 541] width 264 height 211
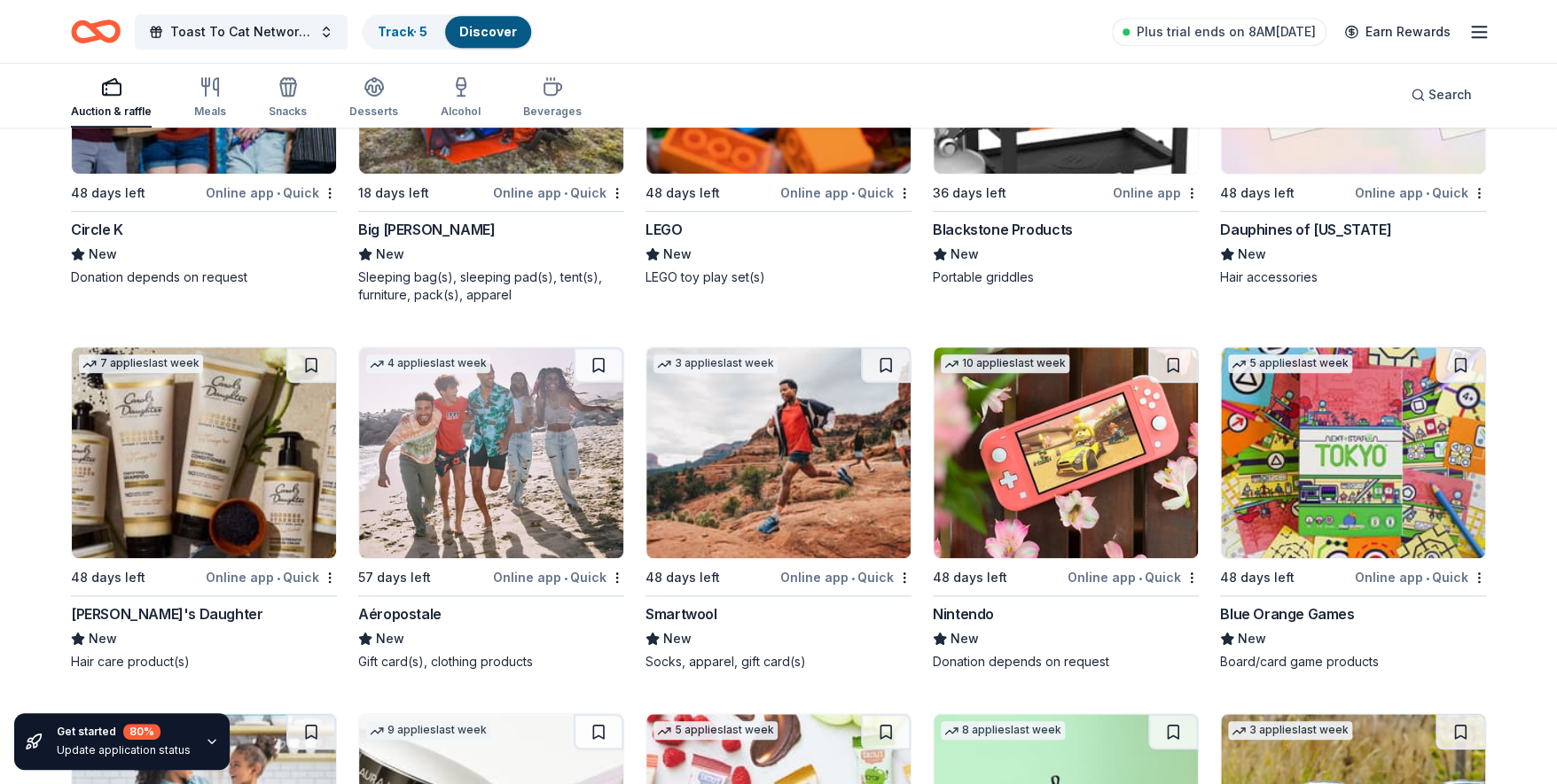
scroll to position [21615, 0]
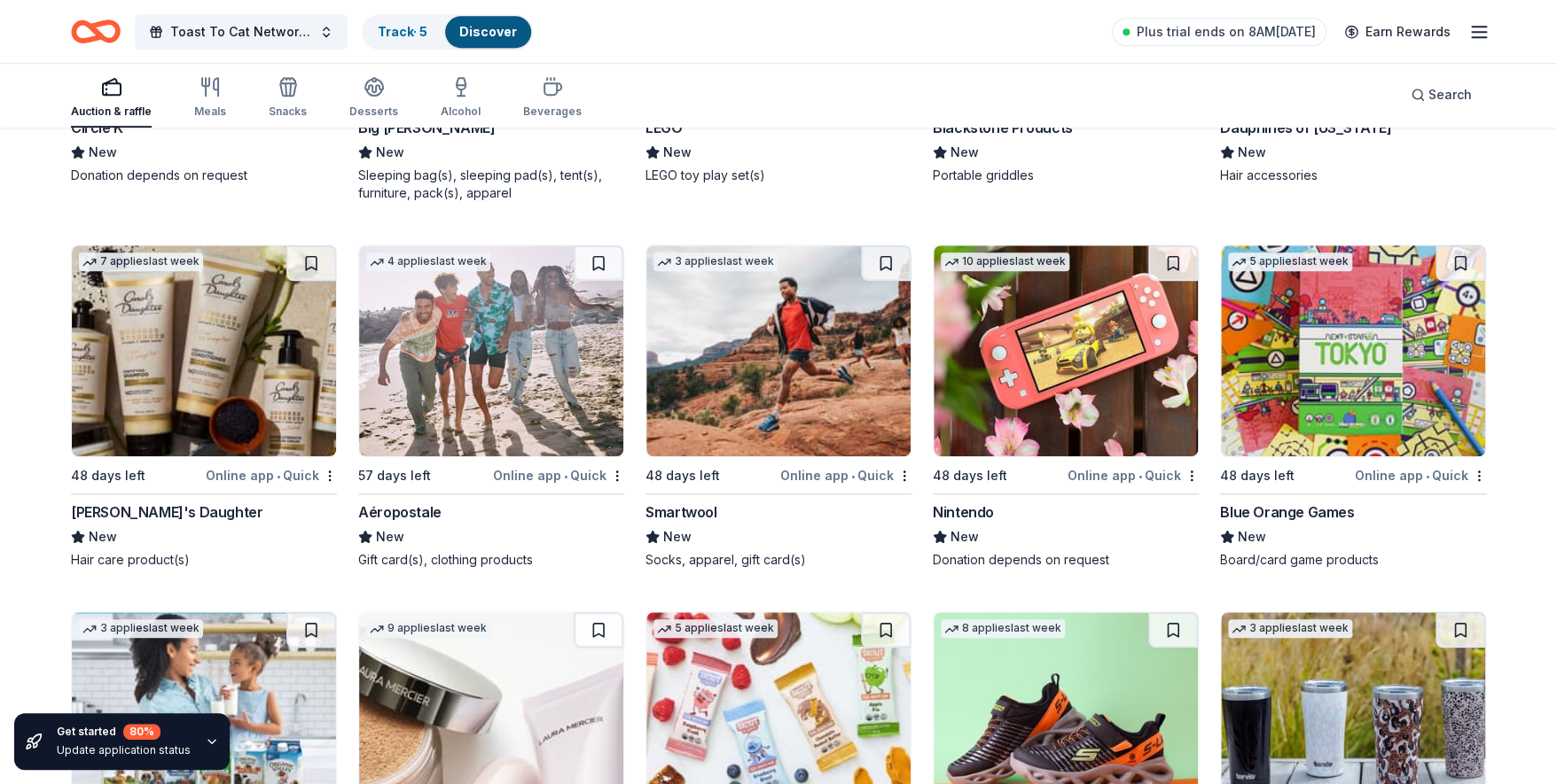
click at [1080, 372] on img at bounding box center [1066, 351] width 264 height 211
click at [1337, 369] on img at bounding box center [1353, 351] width 264 height 211
click at [508, 364] on img at bounding box center [490, 351] width 264 height 211
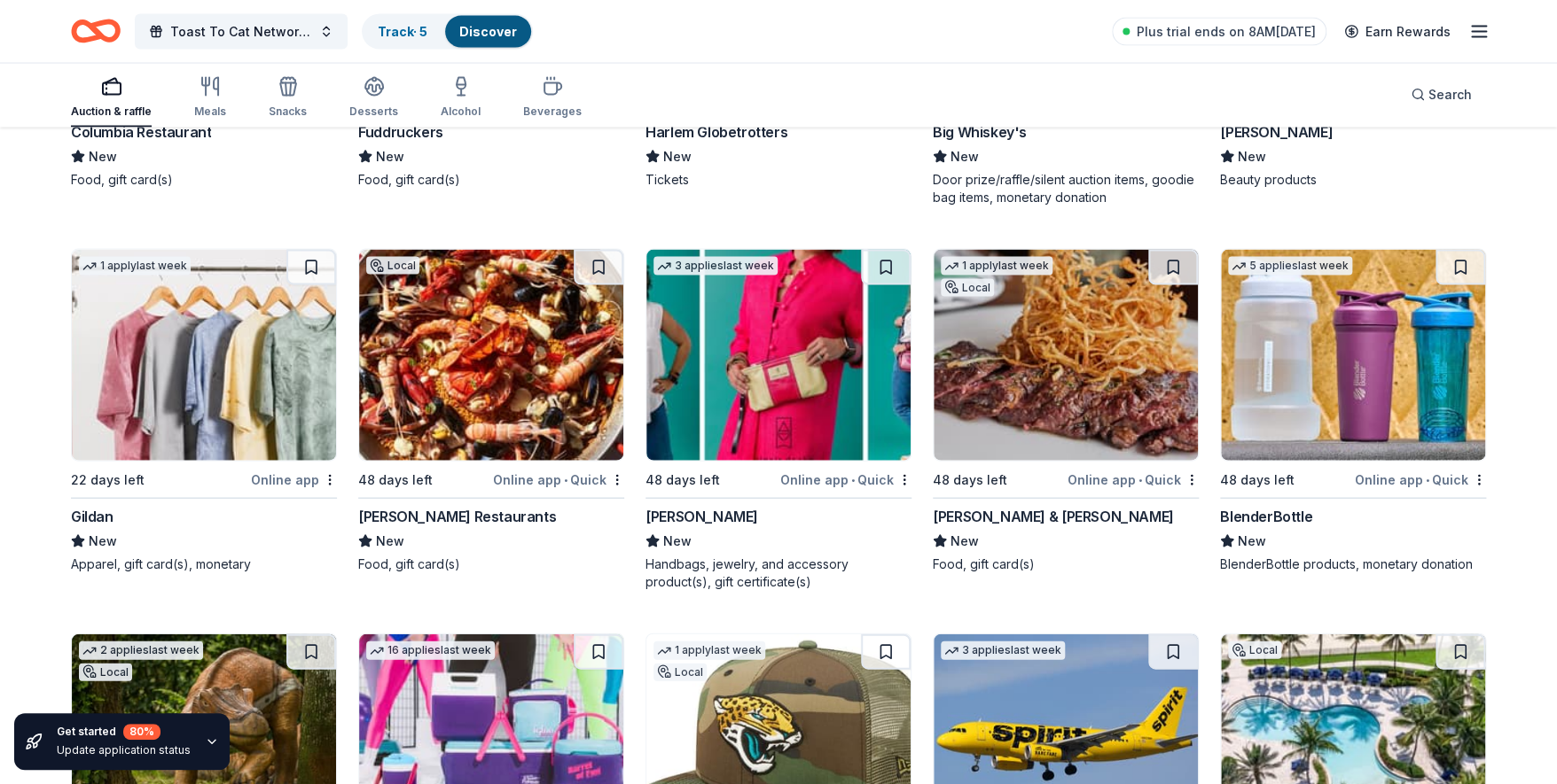
scroll to position [19089, 0]
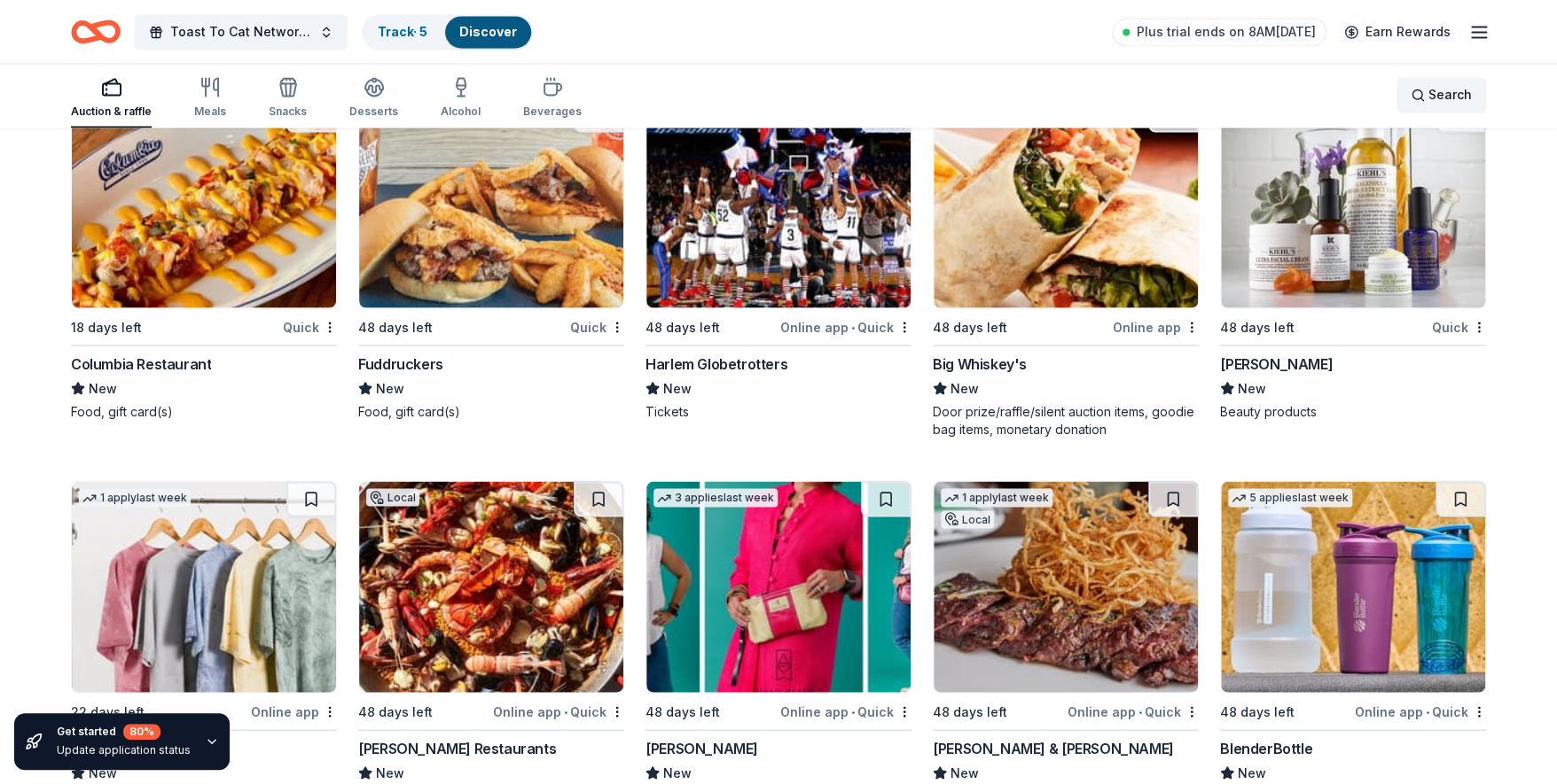
click at [1424, 90] on div "Search" at bounding box center [1440, 95] width 61 height 21
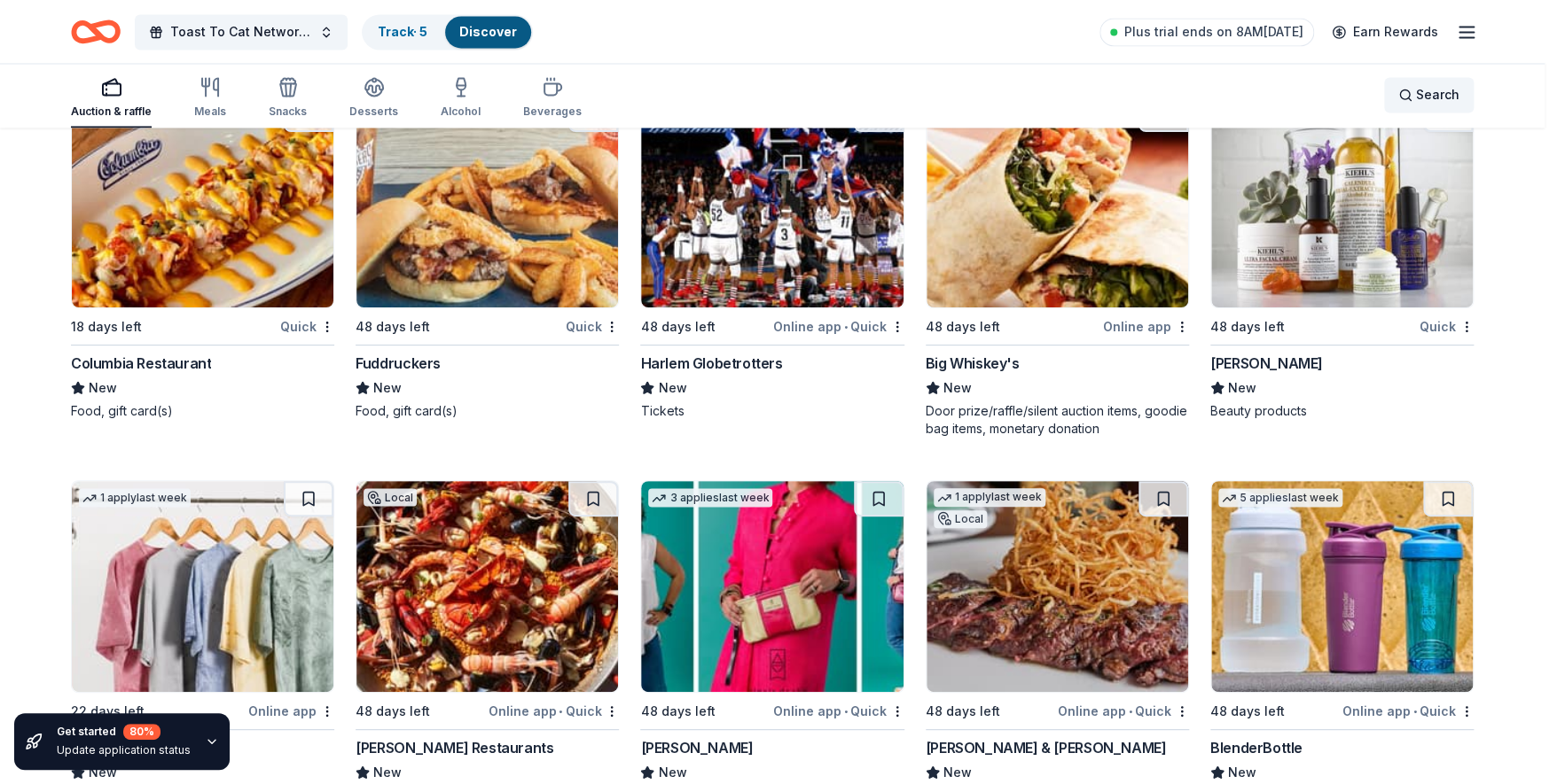
scroll to position [19071, 0]
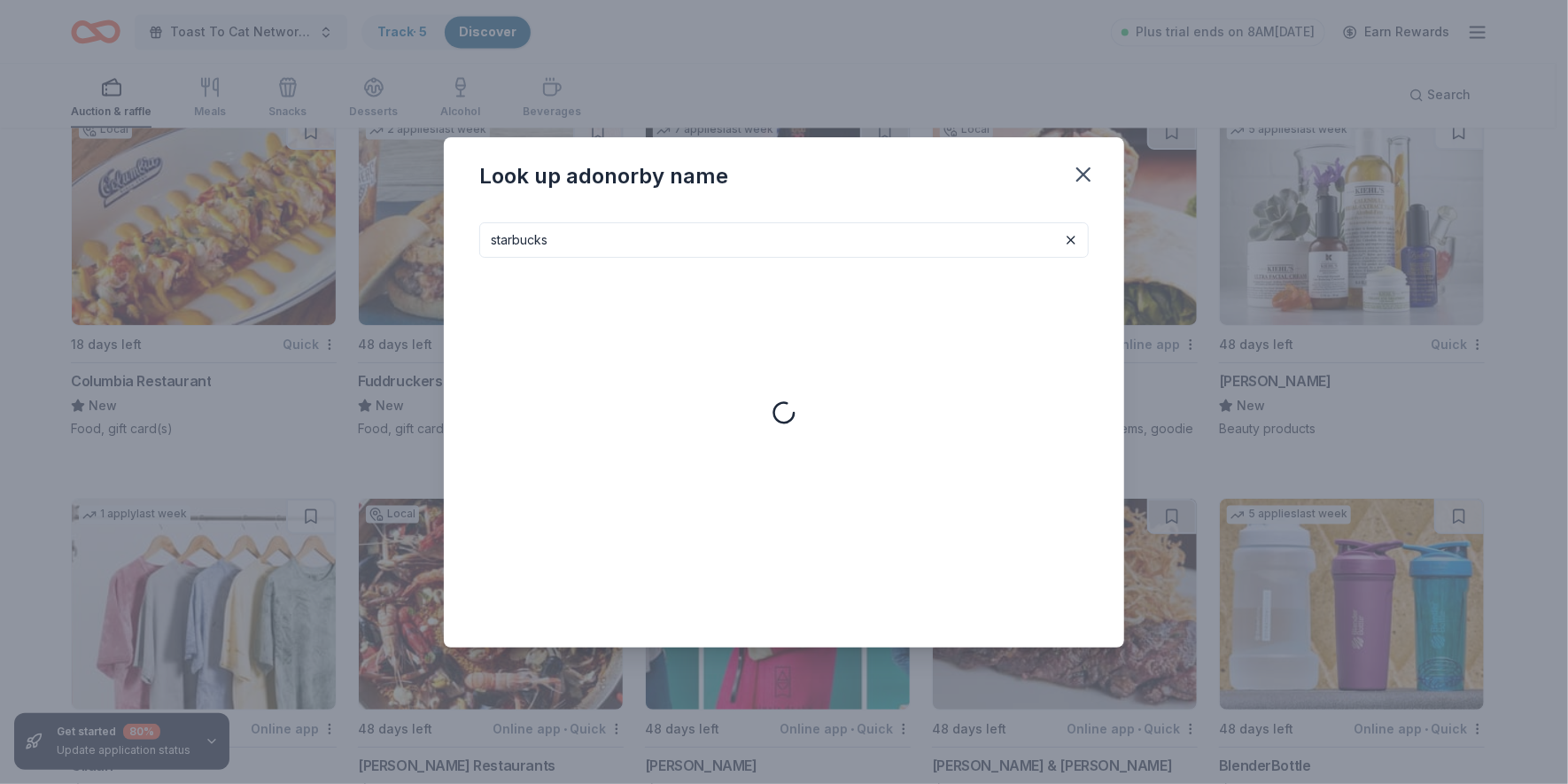
type input "starbucks"
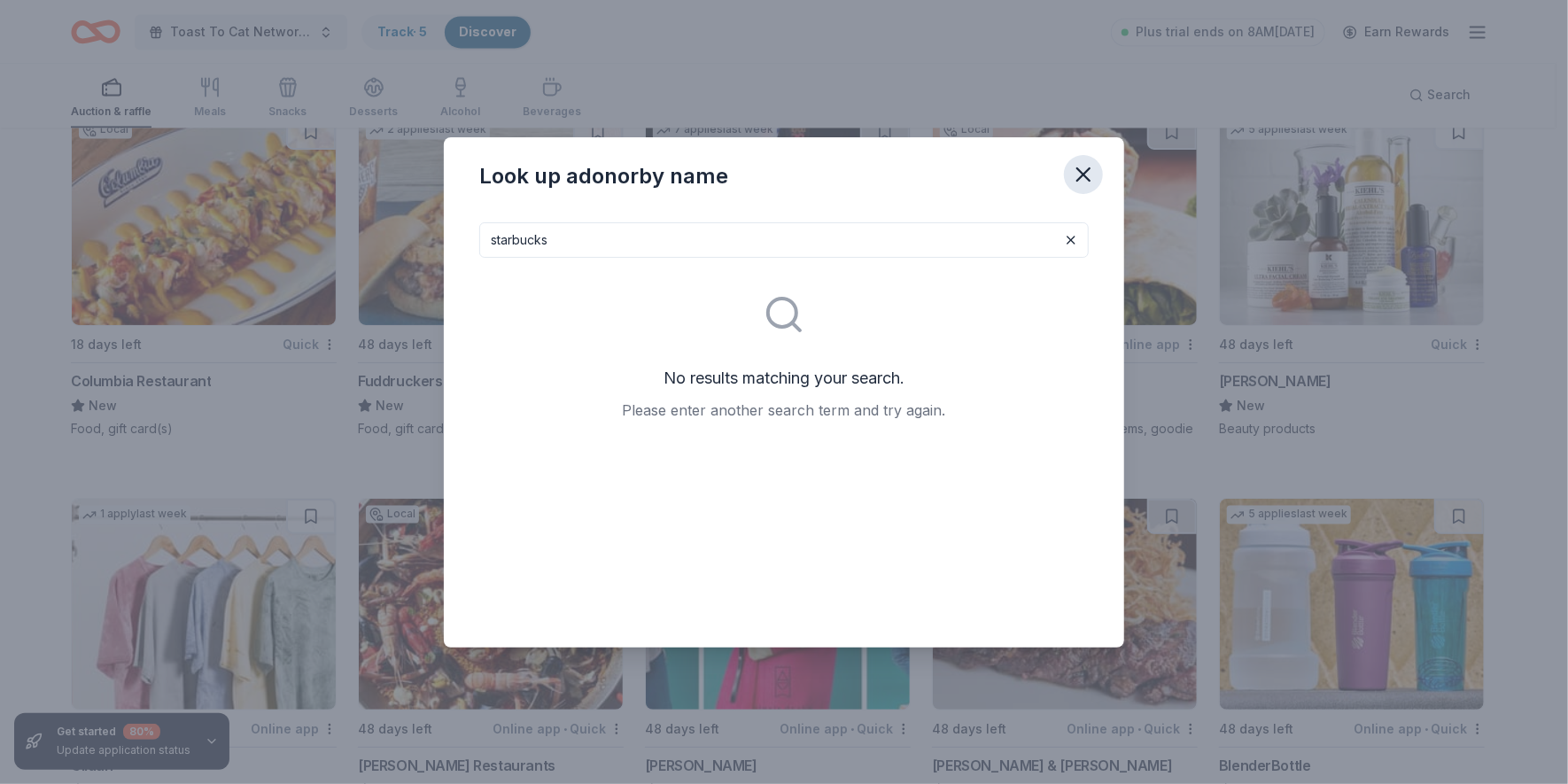
click at [1077, 170] on icon "button" at bounding box center [1083, 174] width 25 height 25
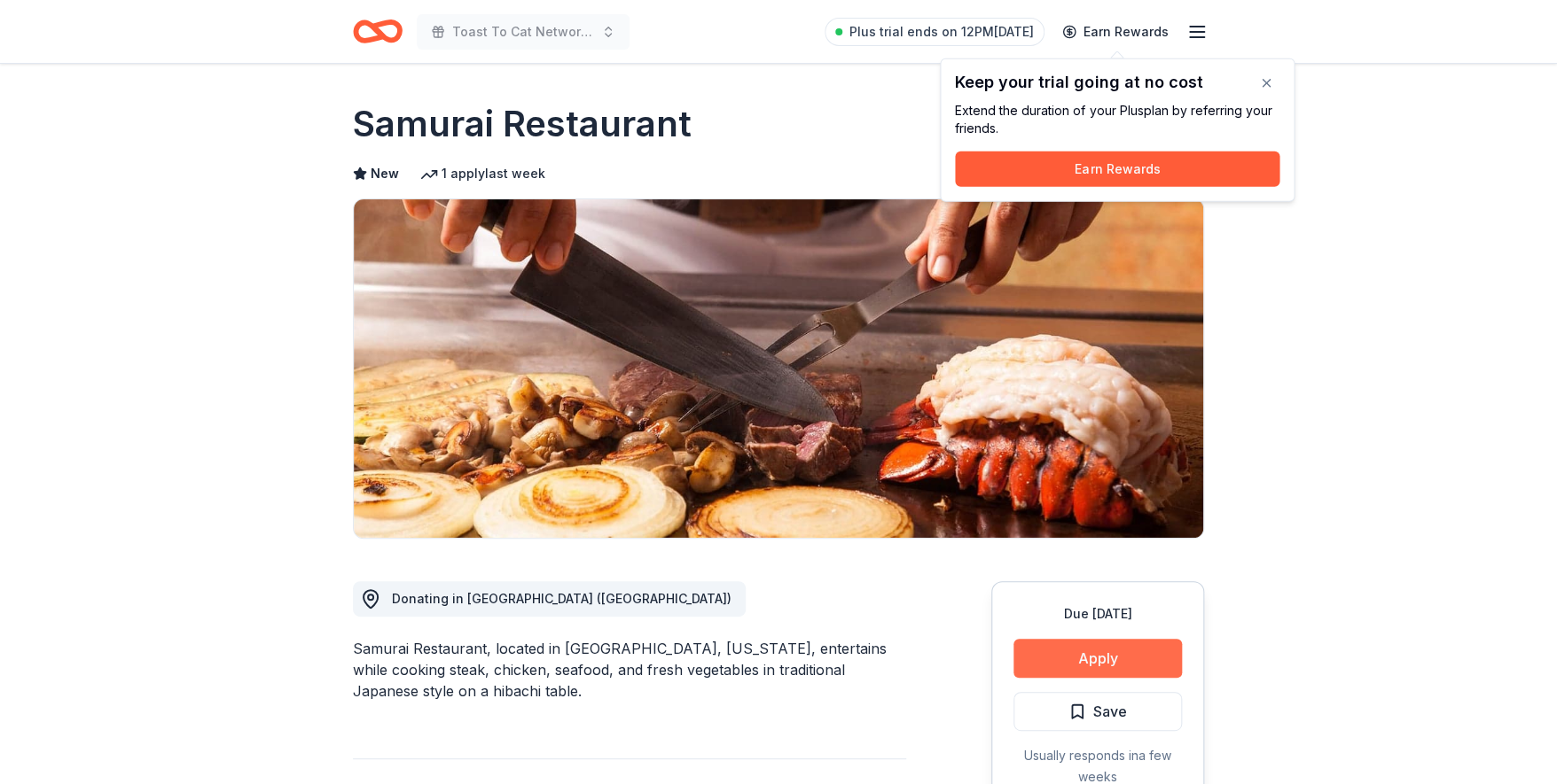
click at [1110, 655] on button "Apply" at bounding box center [1097, 657] width 168 height 39
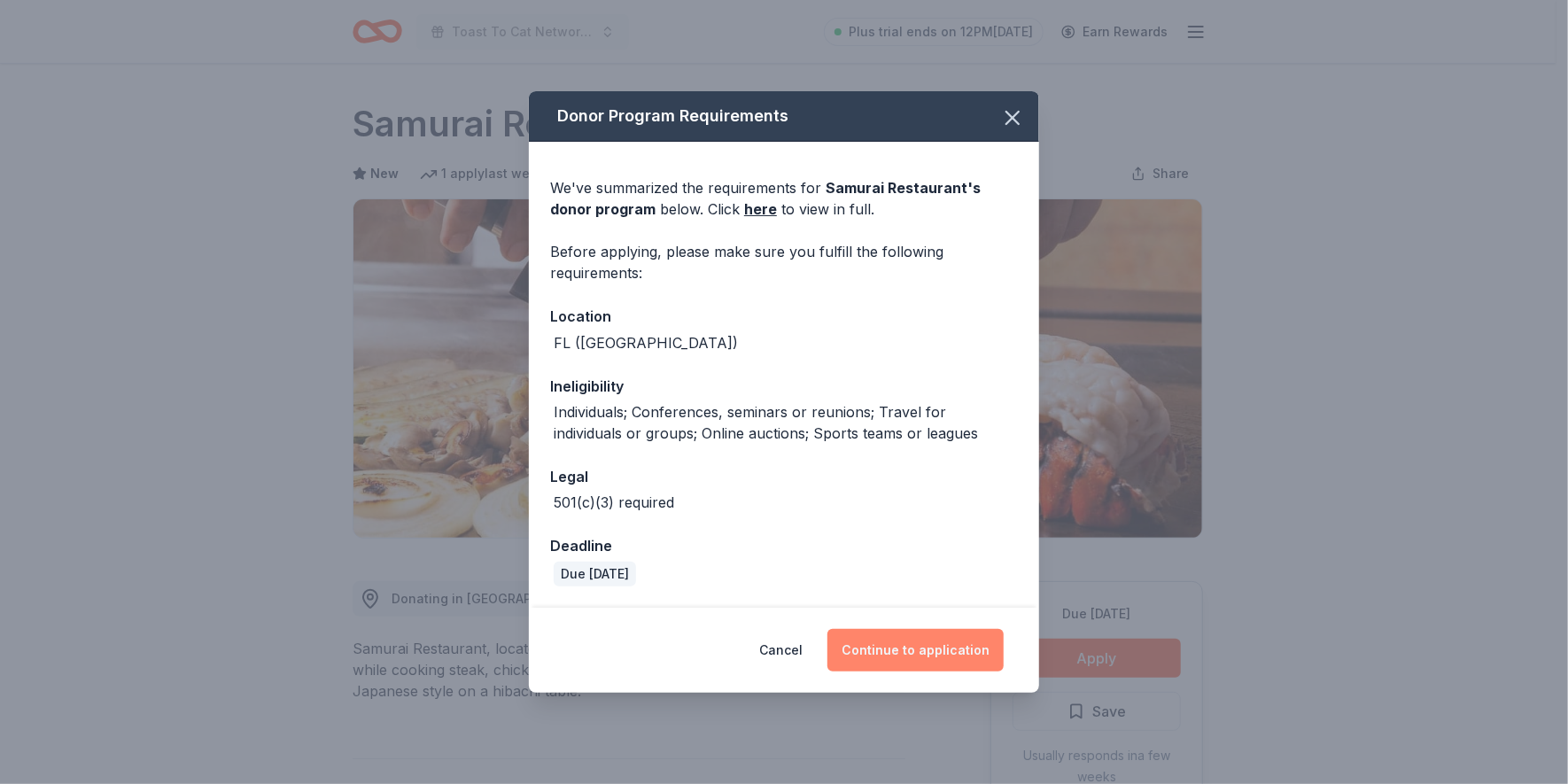
click at [922, 647] on button "Continue to application" at bounding box center [915, 651] width 176 height 43
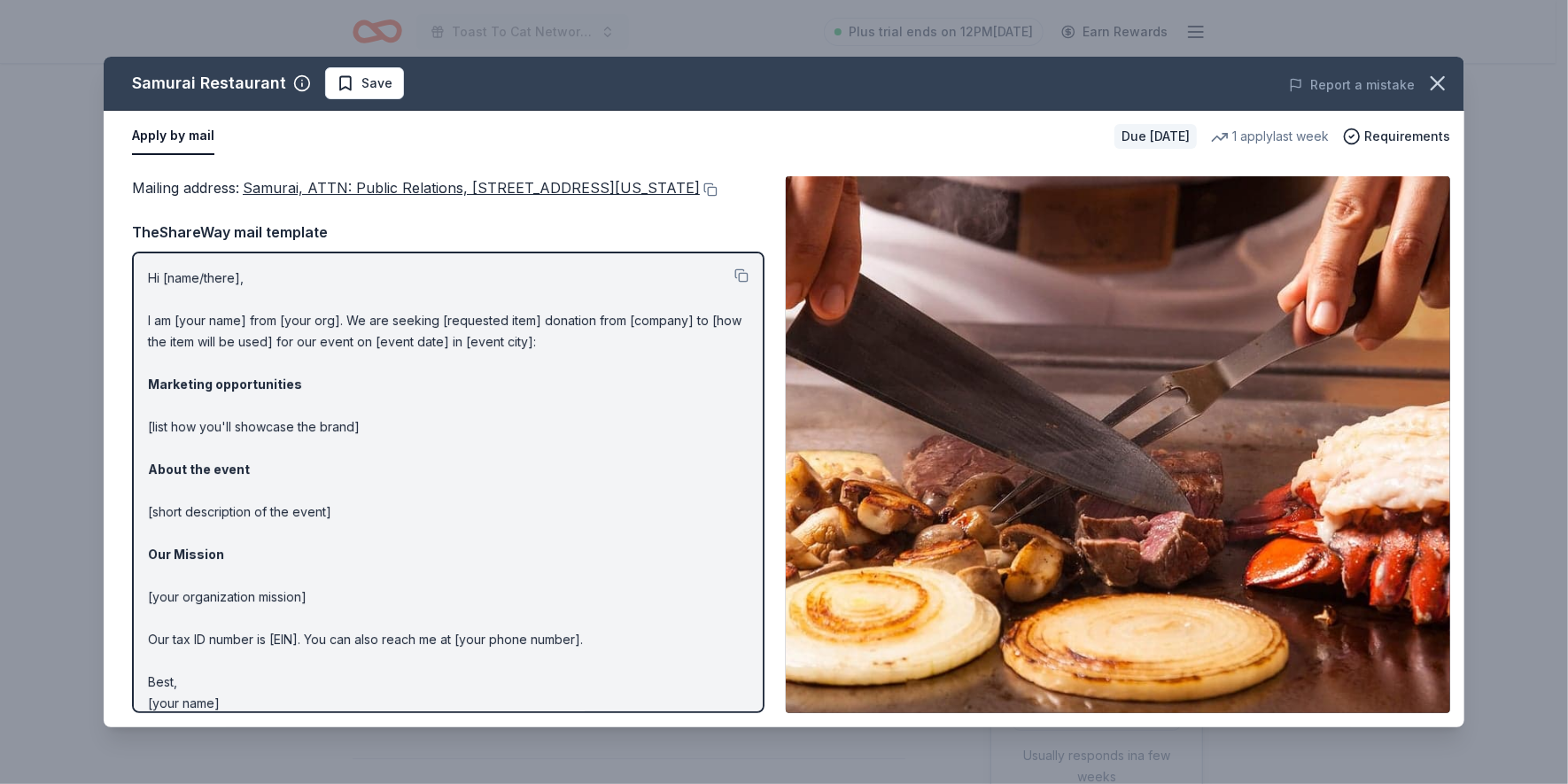
click at [245, 185] on span "Samurai, ATTN: Public Relations, 21500 Biscayne Boulevard, Suite 900, Aventura,…" at bounding box center [471, 188] width 457 height 18
click at [700, 196] on button at bounding box center [709, 189] width 18 height 14
click at [192, 105] on div "Samurai Restaurant Save Report a mistake" at bounding box center [784, 84] width 1360 height 54
click at [1433, 85] on icon "button" at bounding box center [1437, 83] width 25 height 25
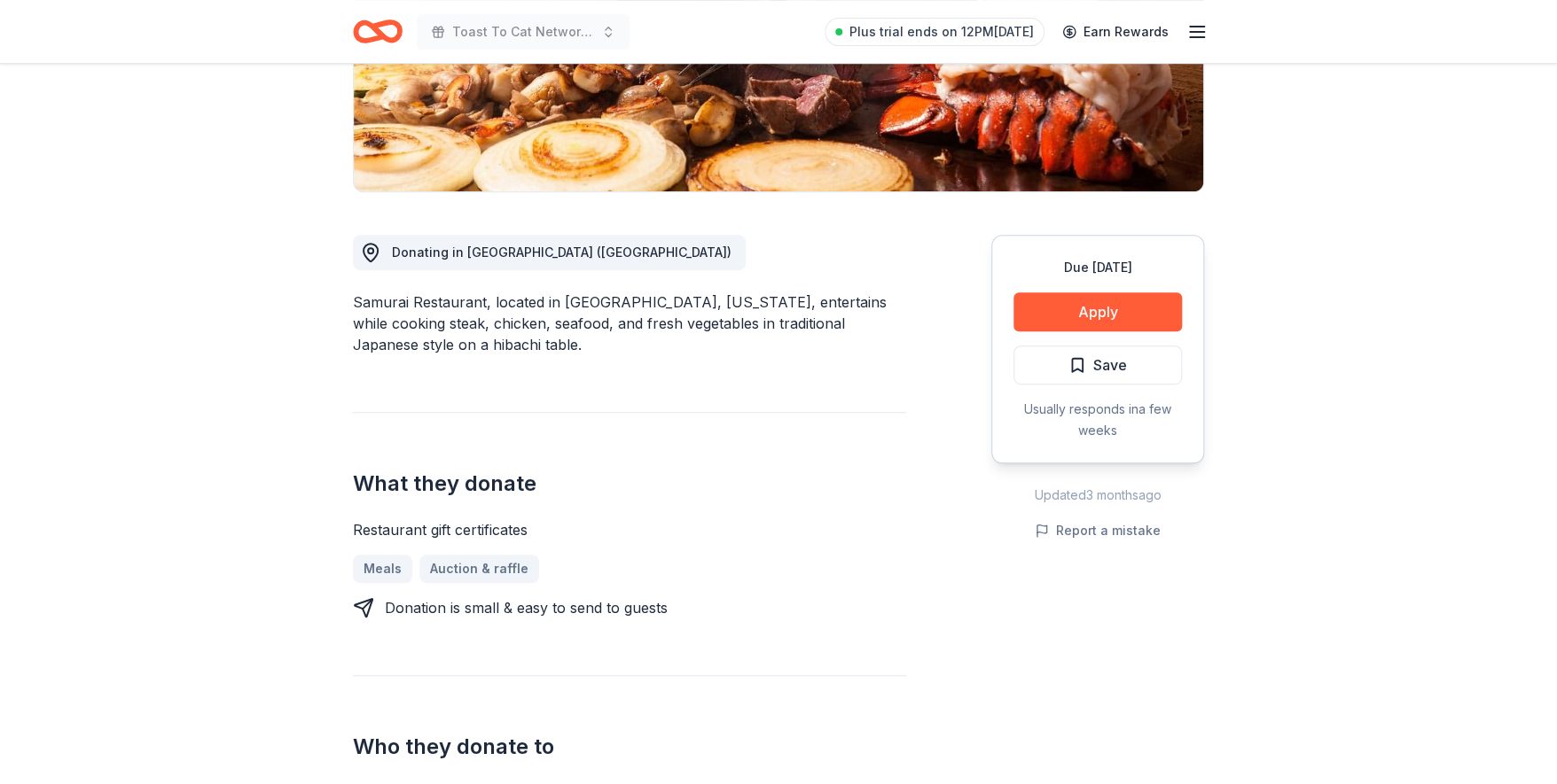
scroll to position [338, 0]
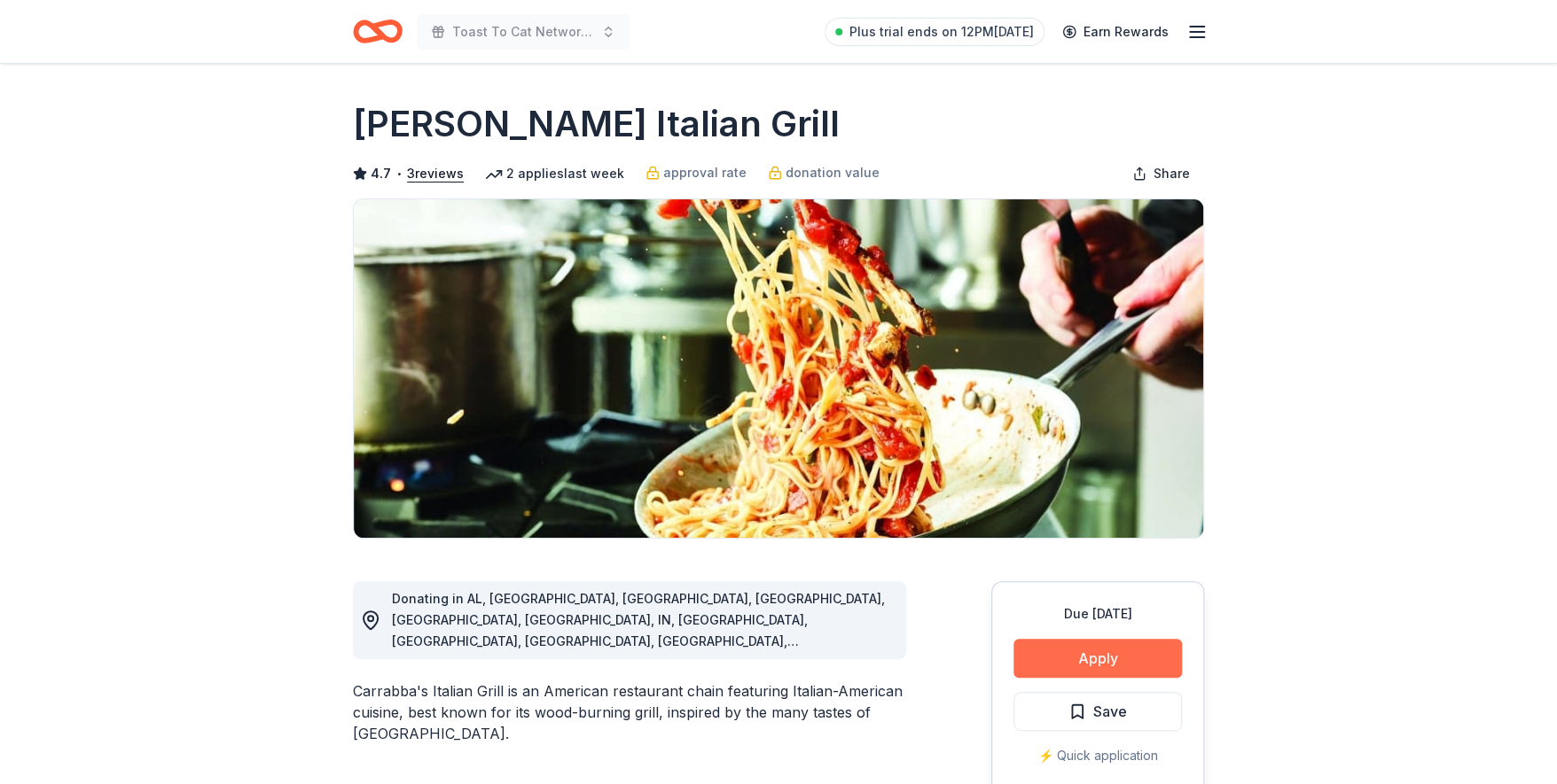
click at [1112, 653] on button "Apply" at bounding box center [1097, 657] width 168 height 39
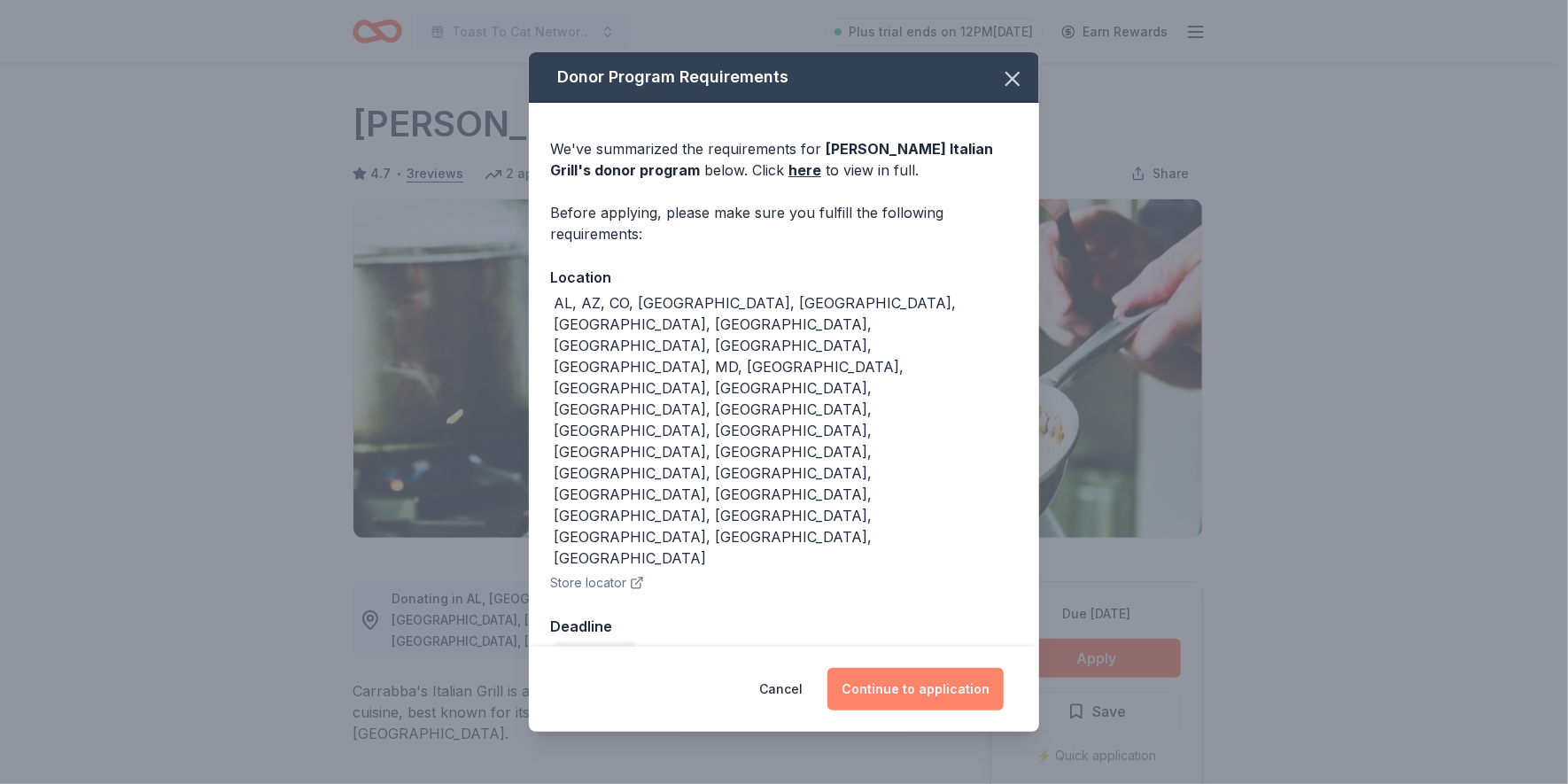
click at [895, 668] on button "Continue to application" at bounding box center [915, 689] width 176 height 43
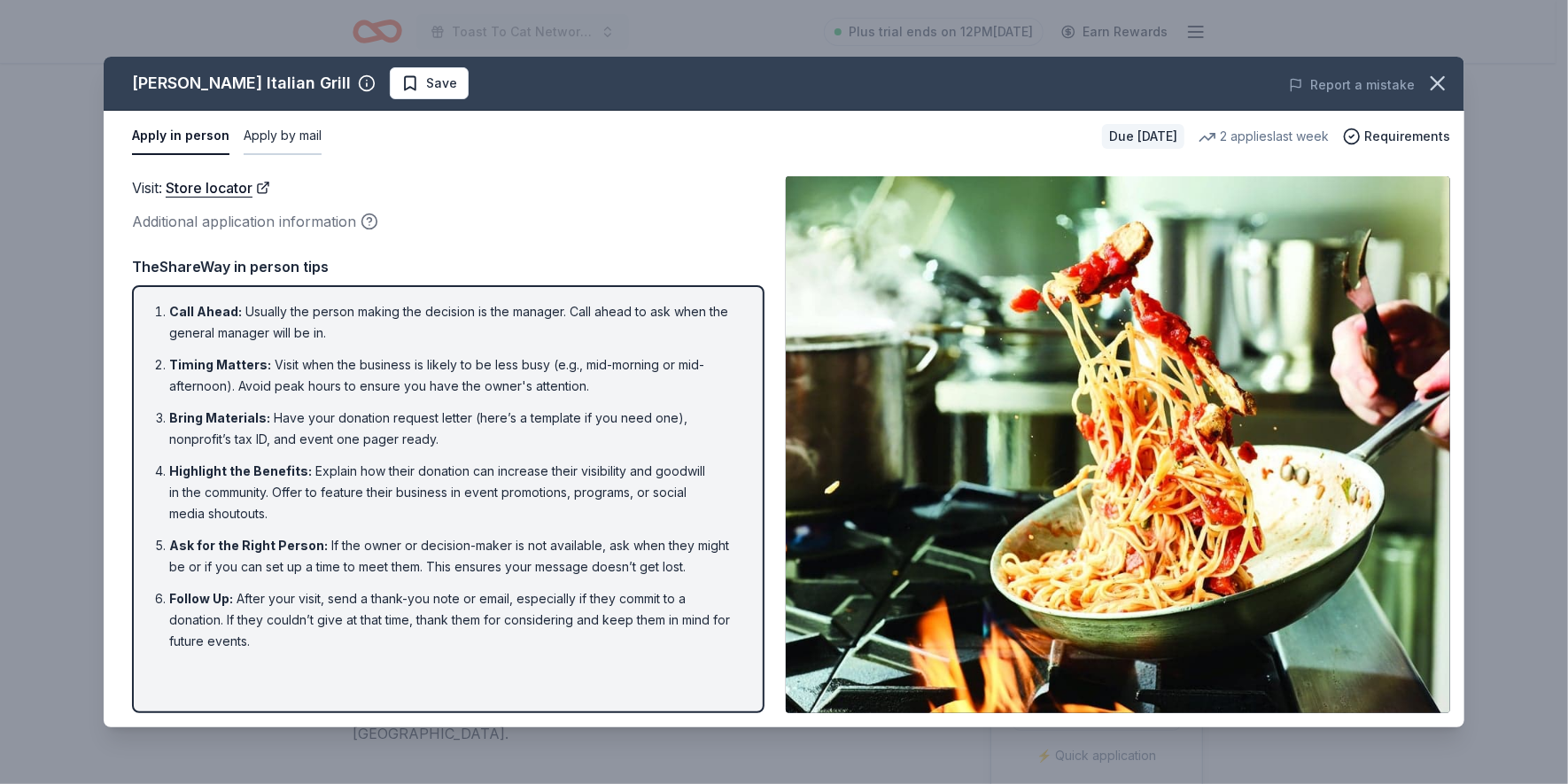
click at [294, 131] on button "Apply by mail" at bounding box center [283, 135] width 78 height 37
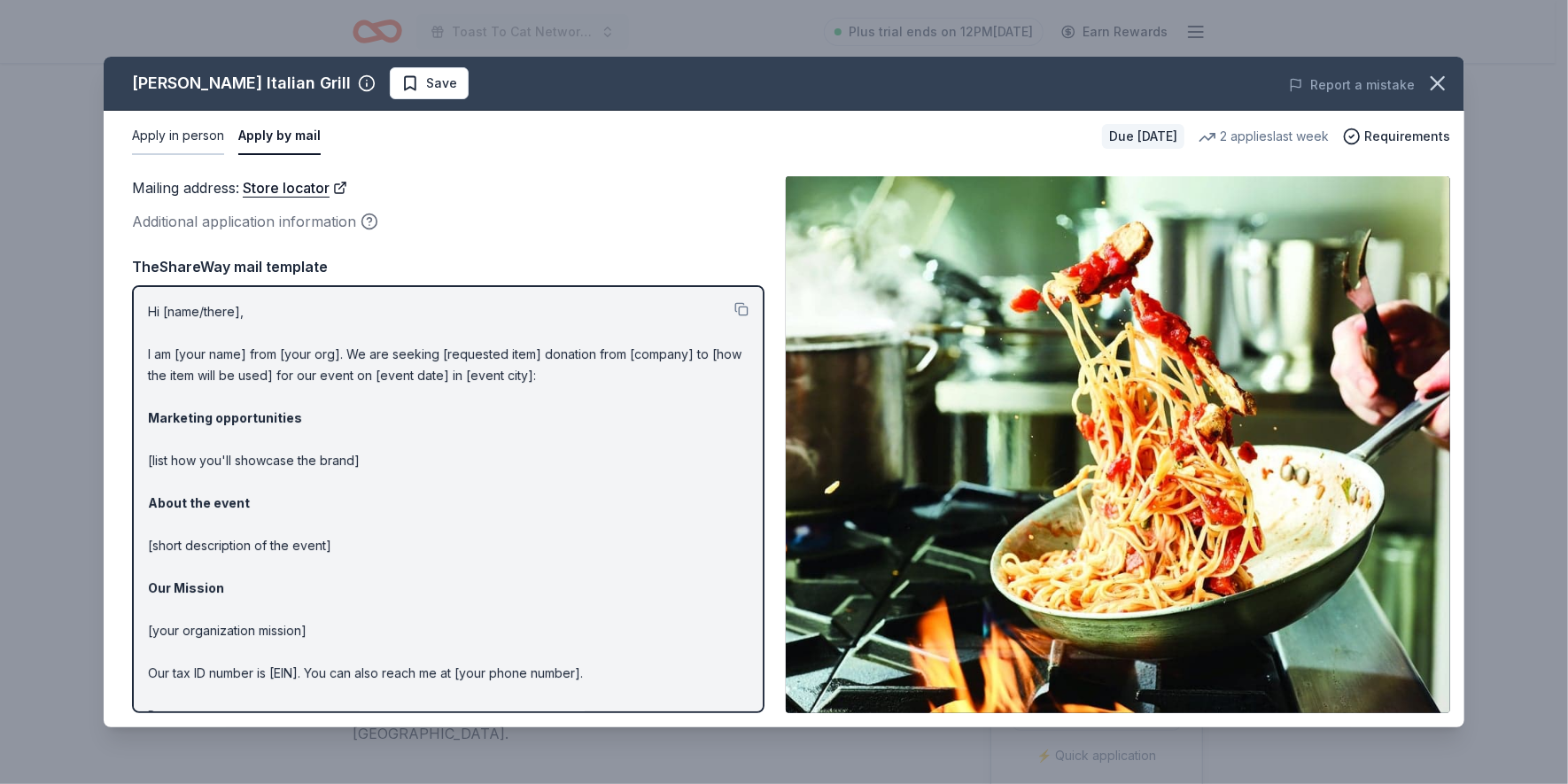
click at [173, 132] on button "Apply in person" at bounding box center [178, 135] width 93 height 37
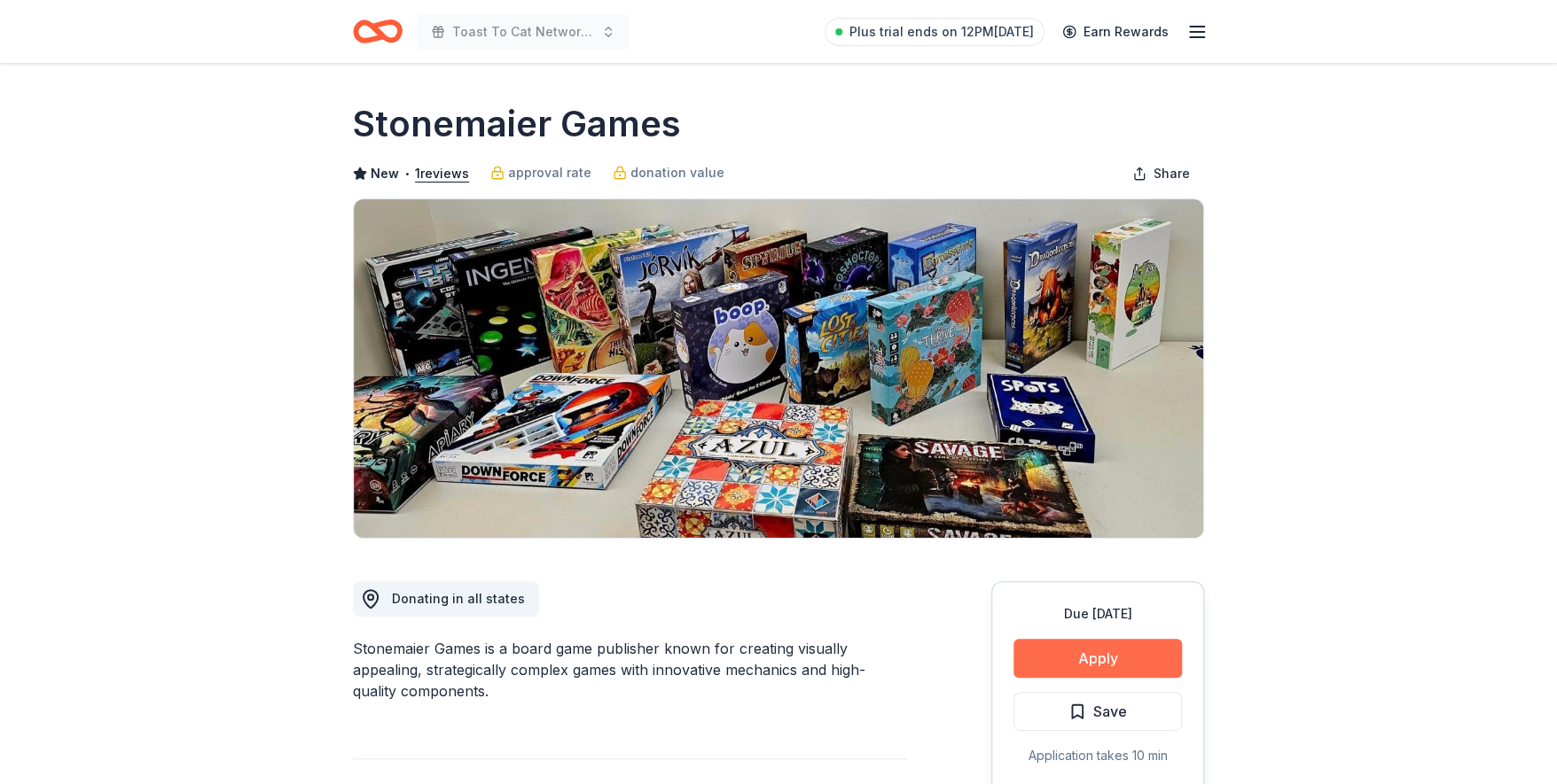
click at [1111, 666] on button "Apply" at bounding box center [1097, 657] width 168 height 39
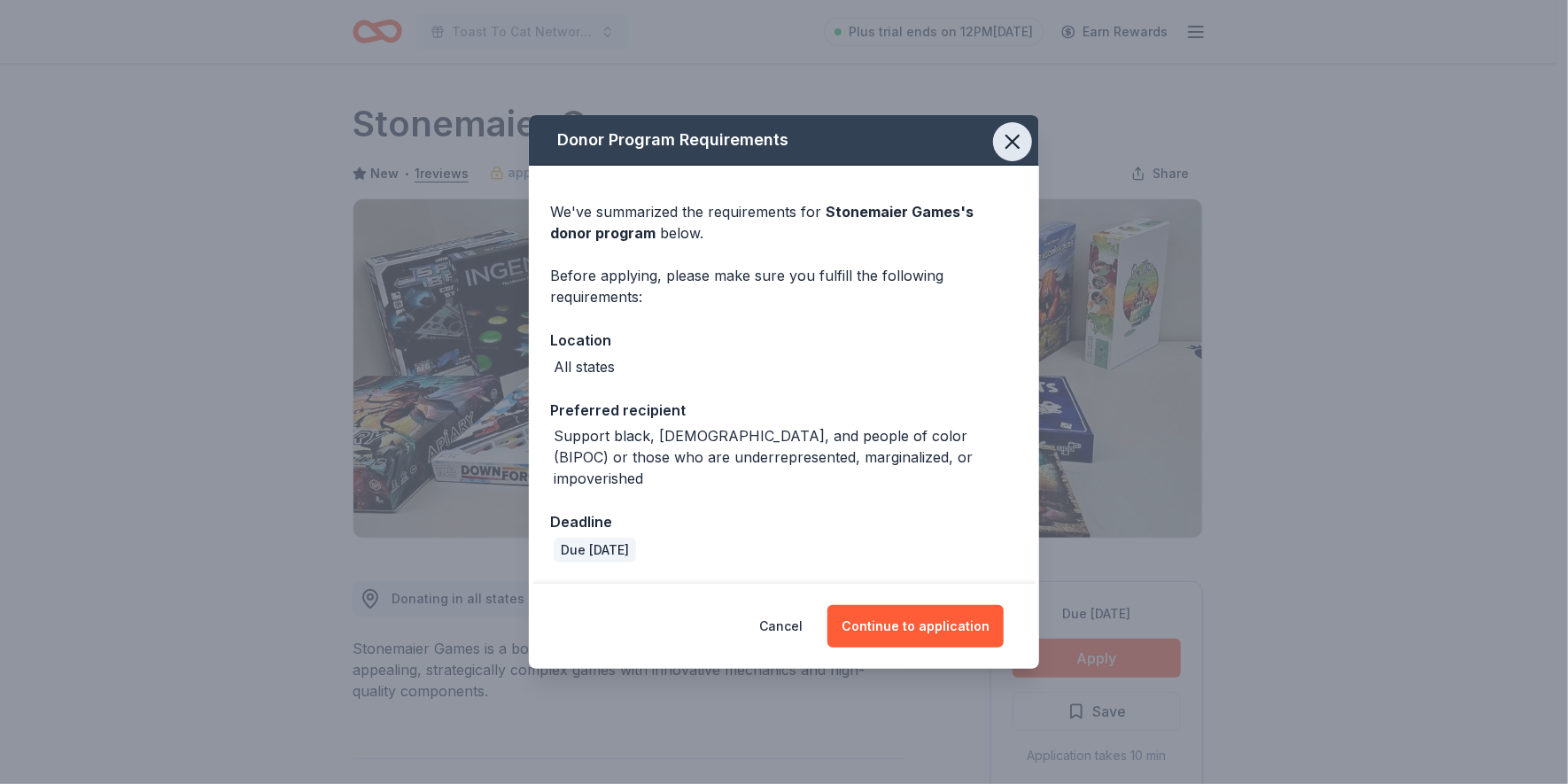
click at [1023, 154] on icon "button" at bounding box center [1011, 141] width 25 height 25
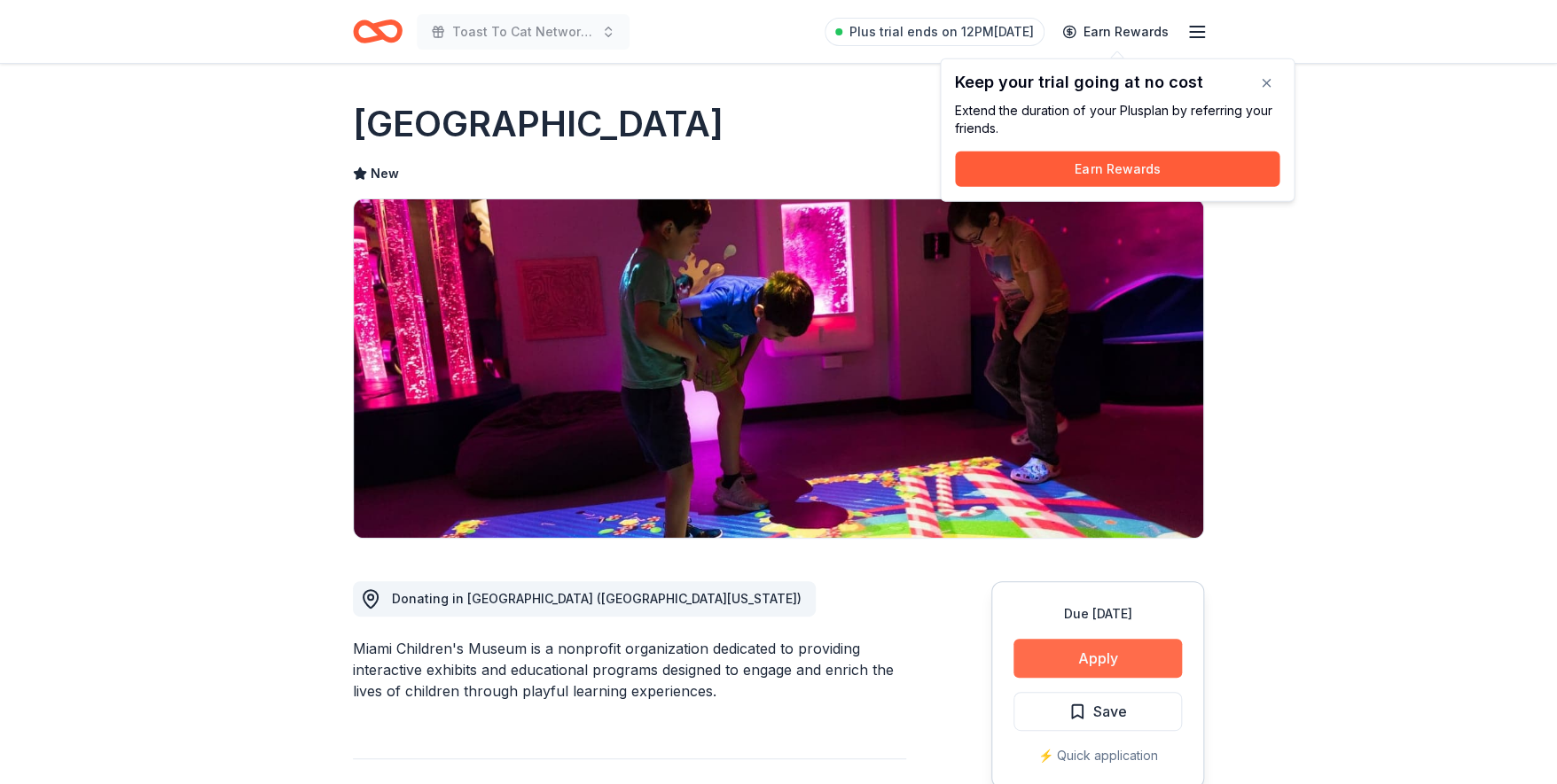
click at [1091, 654] on button "Apply" at bounding box center [1097, 657] width 168 height 39
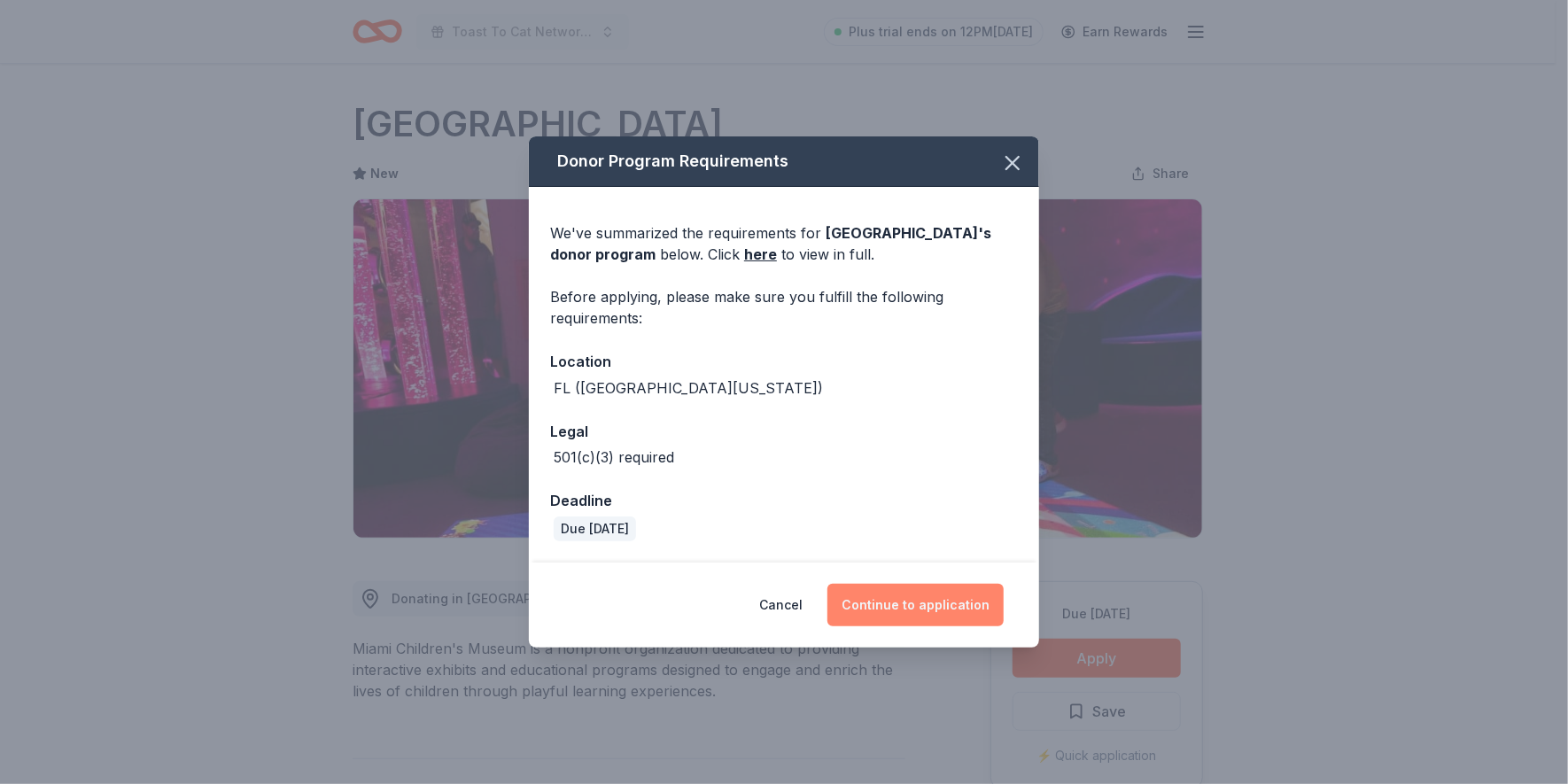
click at [938, 605] on button "Continue to application" at bounding box center [915, 605] width 176 height 43
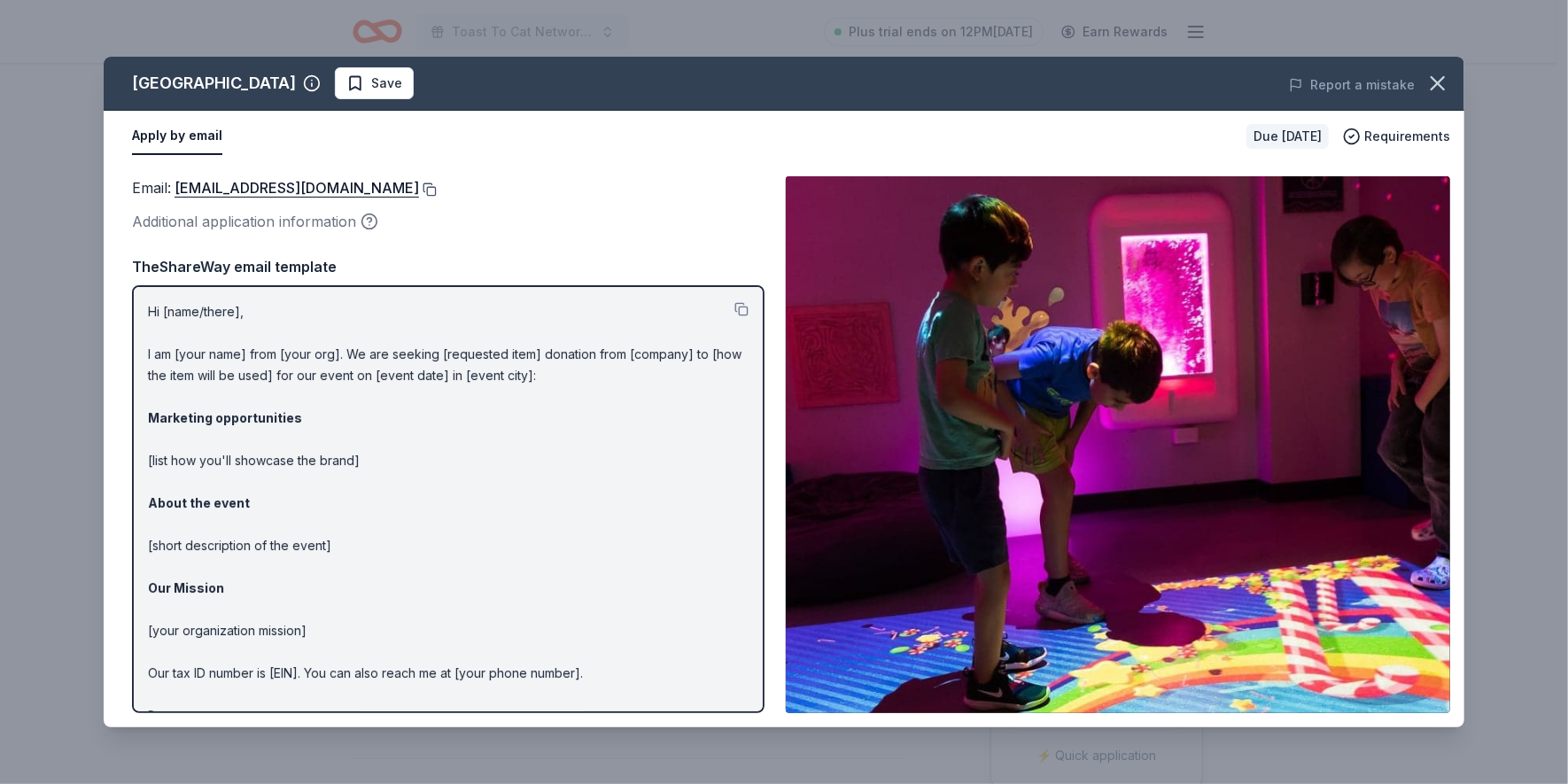
click at [437, 186] on button at bounding box center [428, 189] width 18 height 14
click at [1436, 76] on icon "button" at bounding box center [1437, 83] width 25 height 25
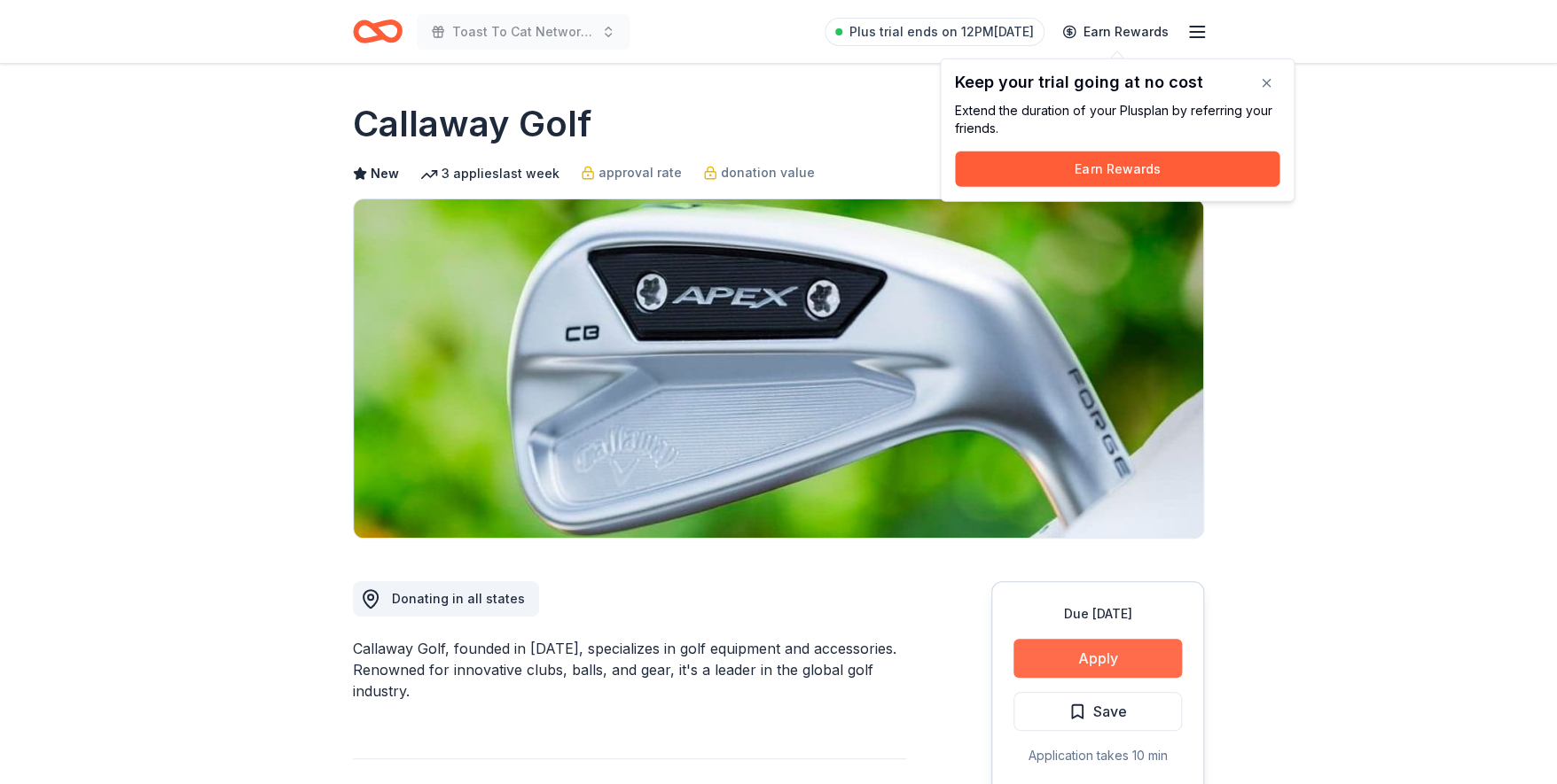
click at [1137, 661] on button "Apply" at bounding box center [1097, 657] width 168 height 39
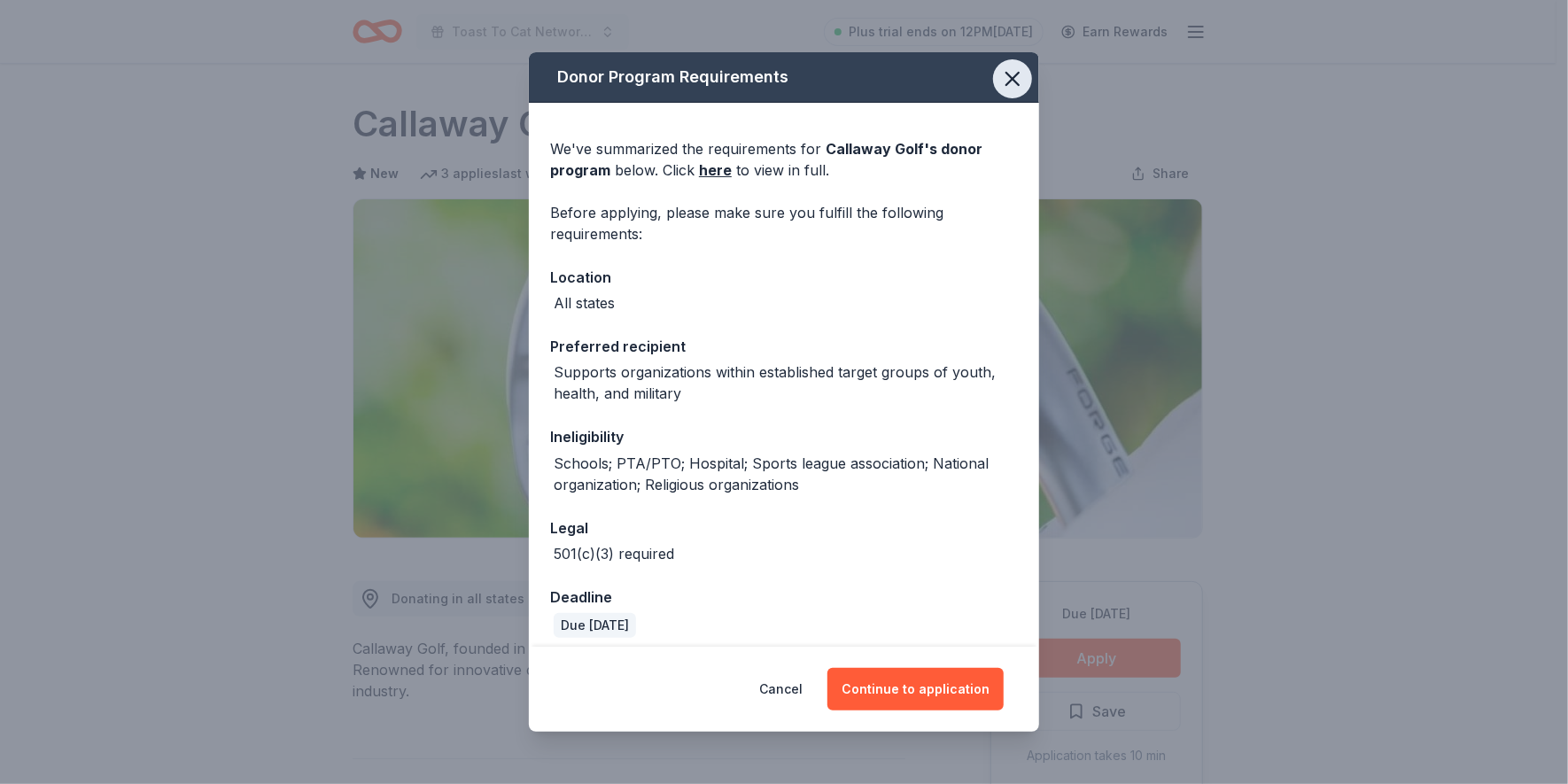
click at [1000, 74] on icon "button" at bounding box center [1011, 79] width 25 height 25
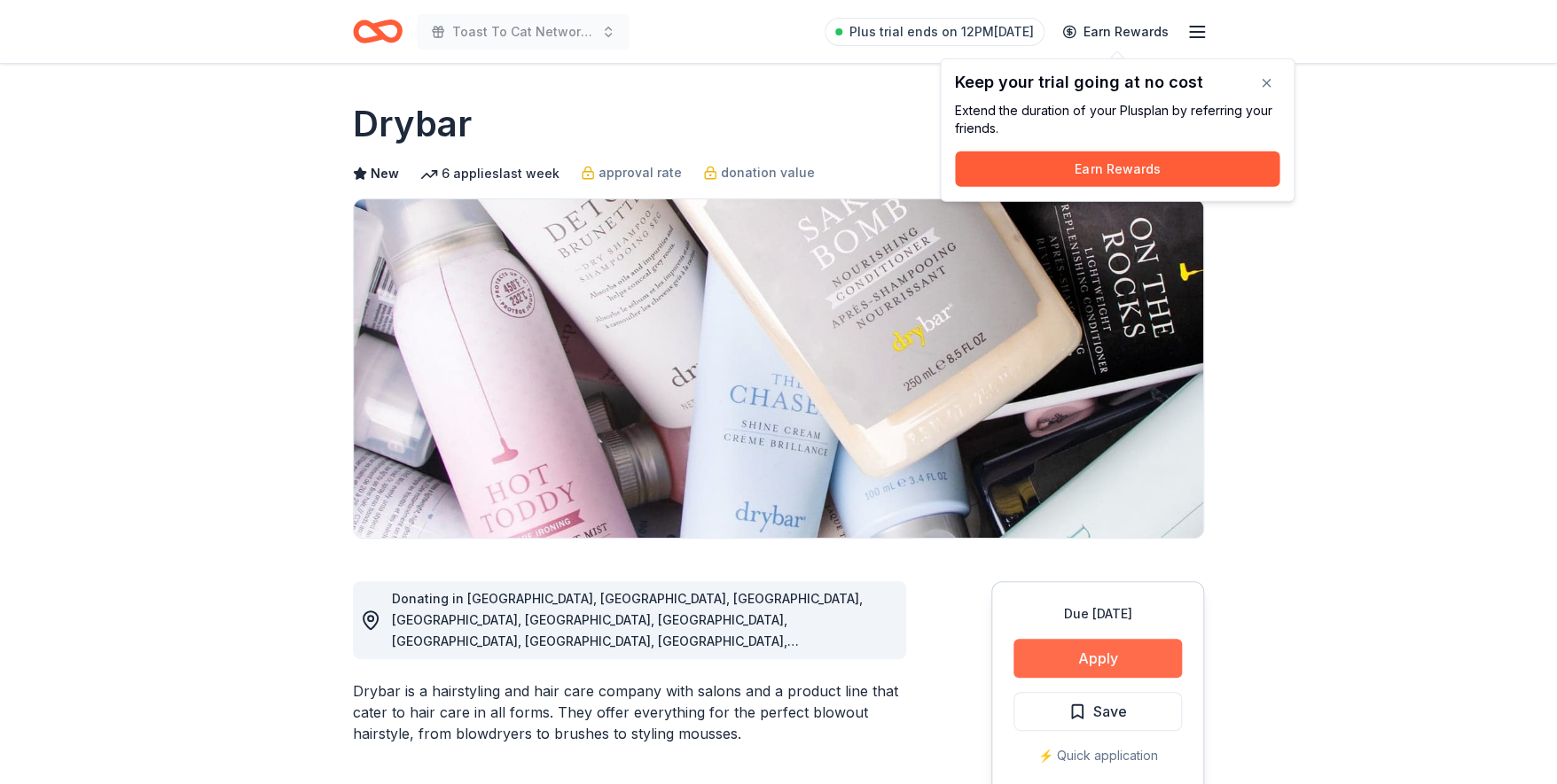
click at [1069, 657] on button "Apply" at bounding box center [1097, 657] width 168 height 39
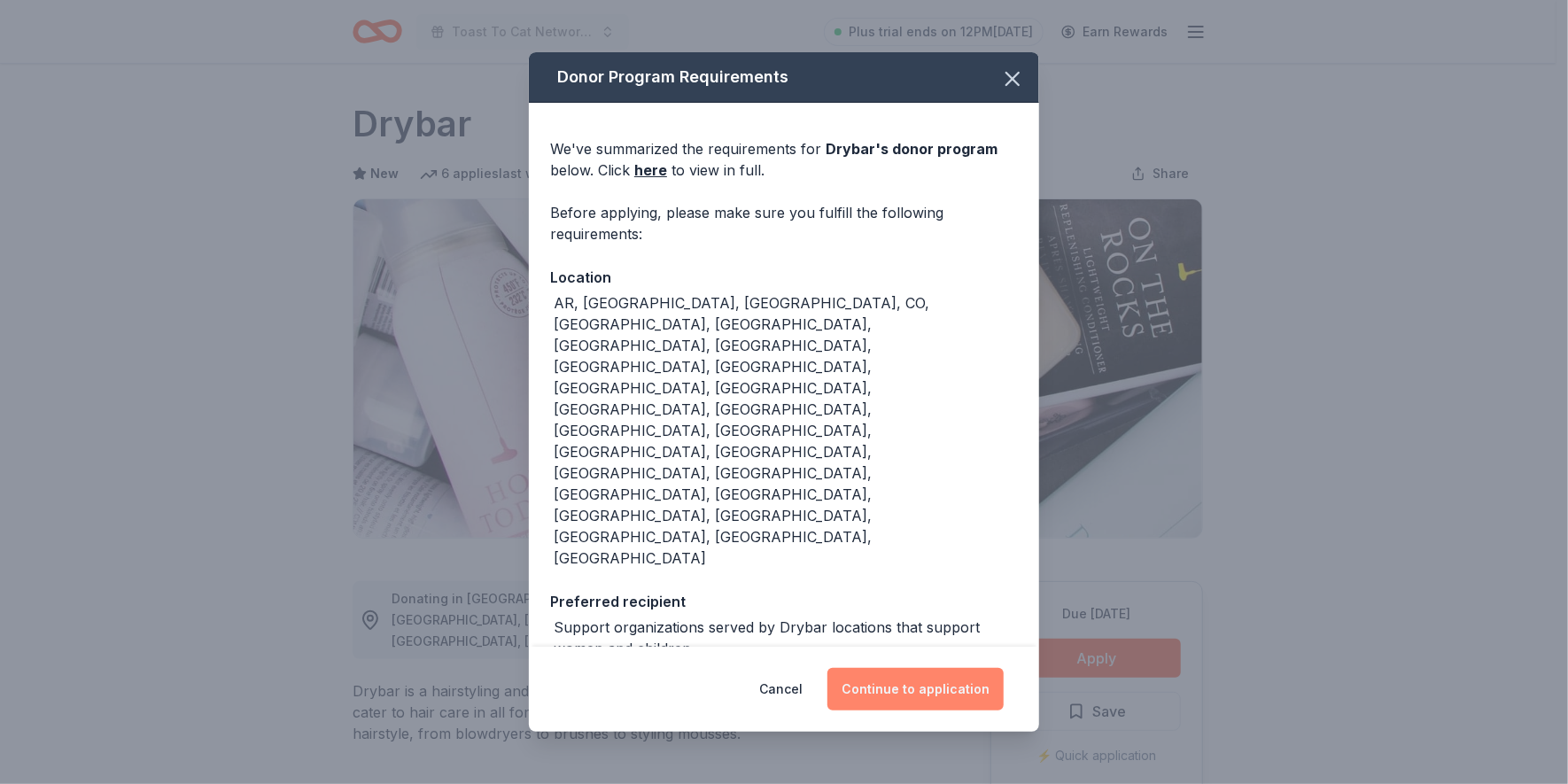
click at [914, 668] on button "Continue to application" at bounding box center [915, 689] width 176 height 43
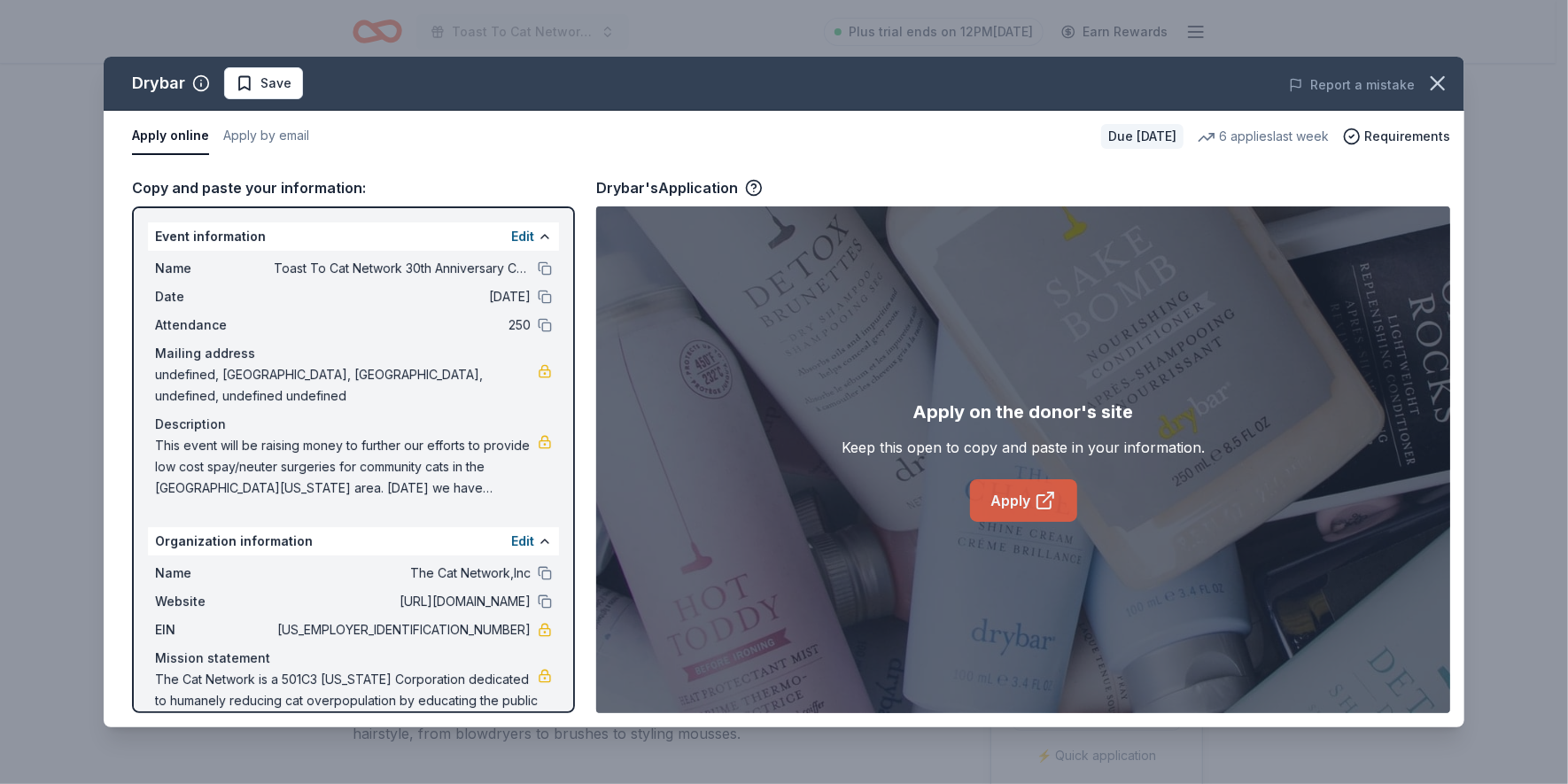
click at [1028, 489] on link "Apply" at bounding box center [1023, 500] width 108 height 43
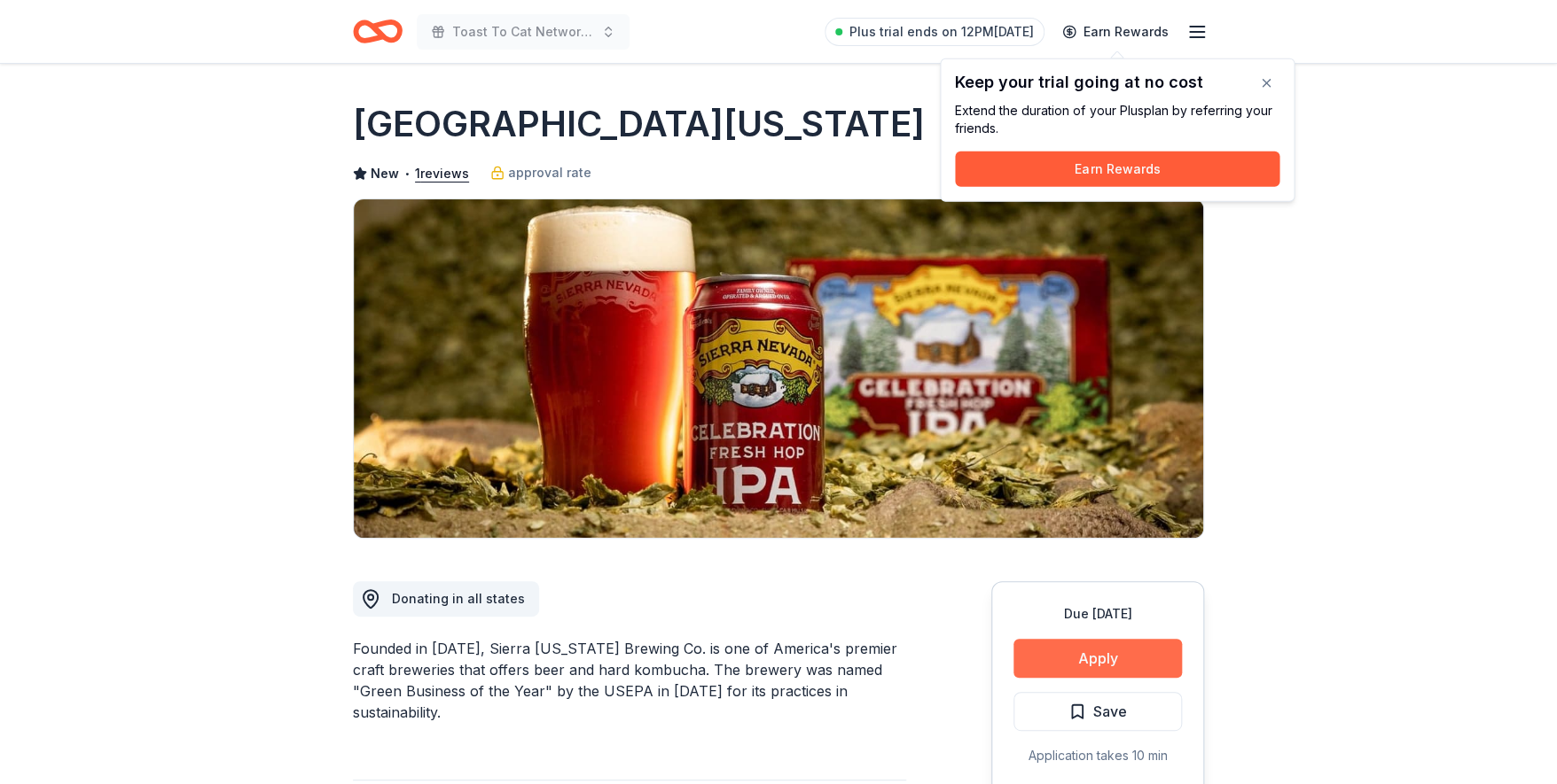
click at [1093, 650] on button "Apply" at bounding box center [1097, 657] width 168 height 39
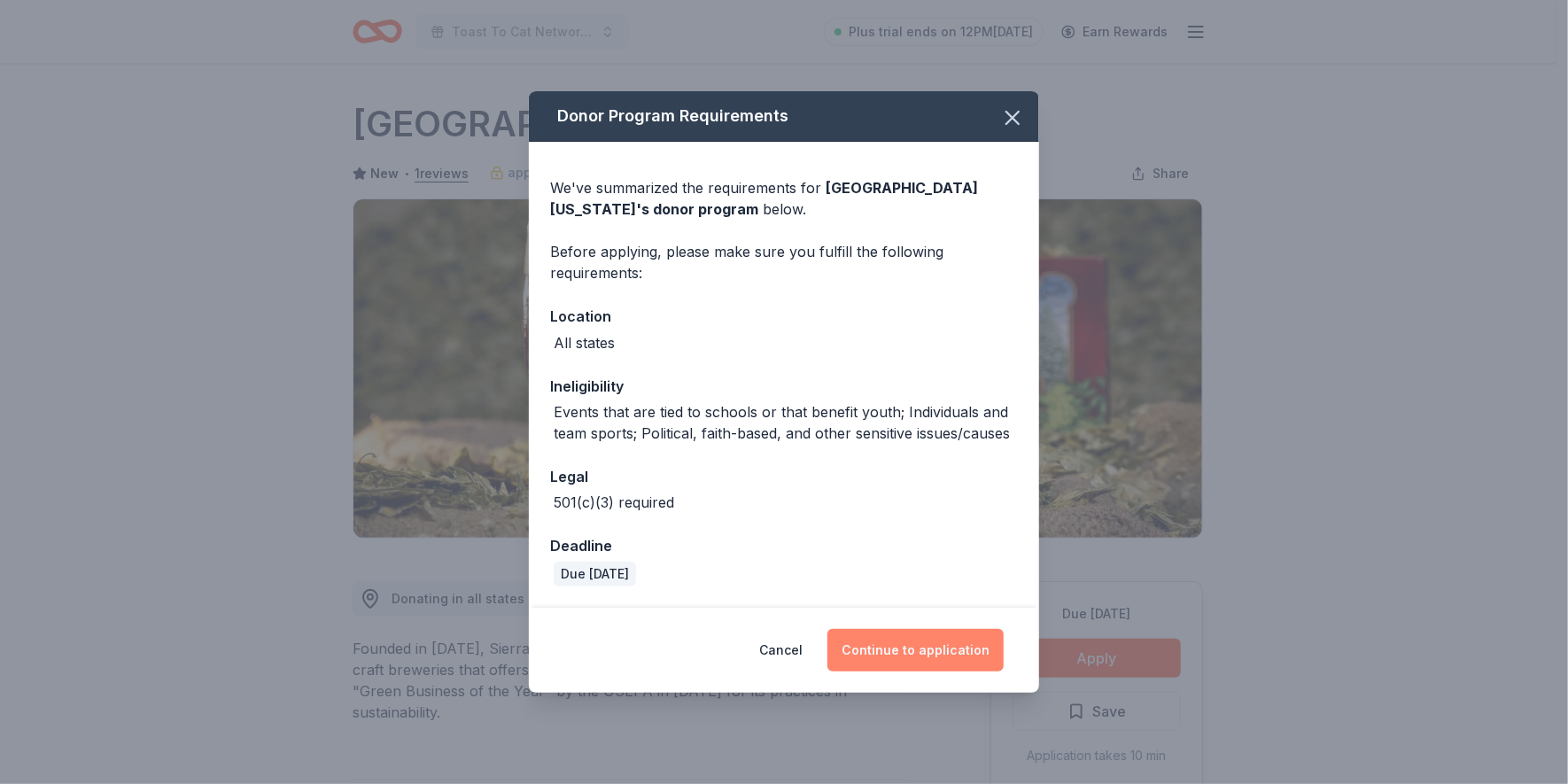
click at [924, 650] on button "Continue to application" at bounding box center [915, 651] width 176 height 43
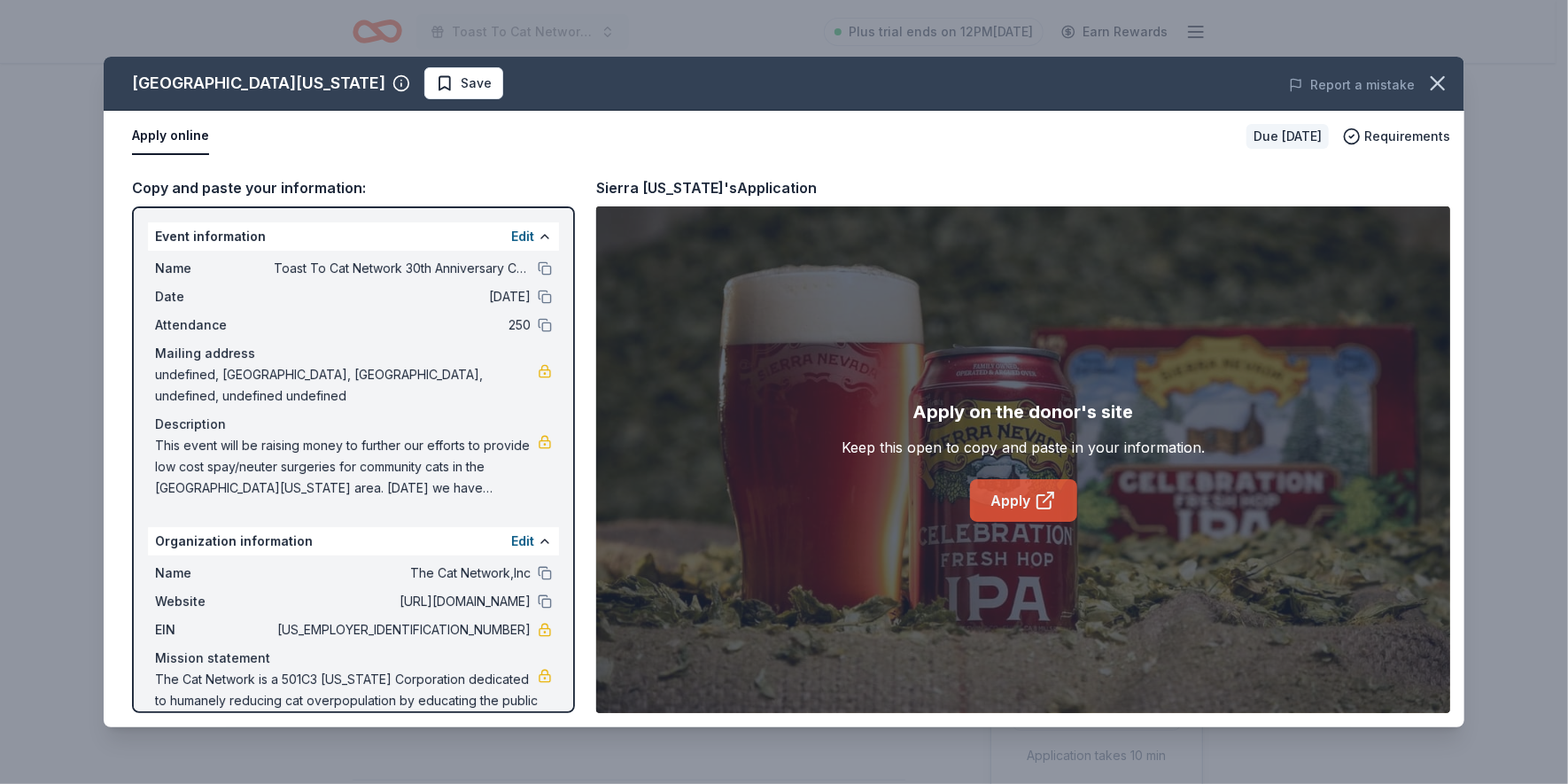
click at [1028, 498] on link "Apply" at bounding box center [1023, 500] width 108 height 43
click at [1441, 84] on icon "button" at bounding box center [1437, 83] width 25 height 25
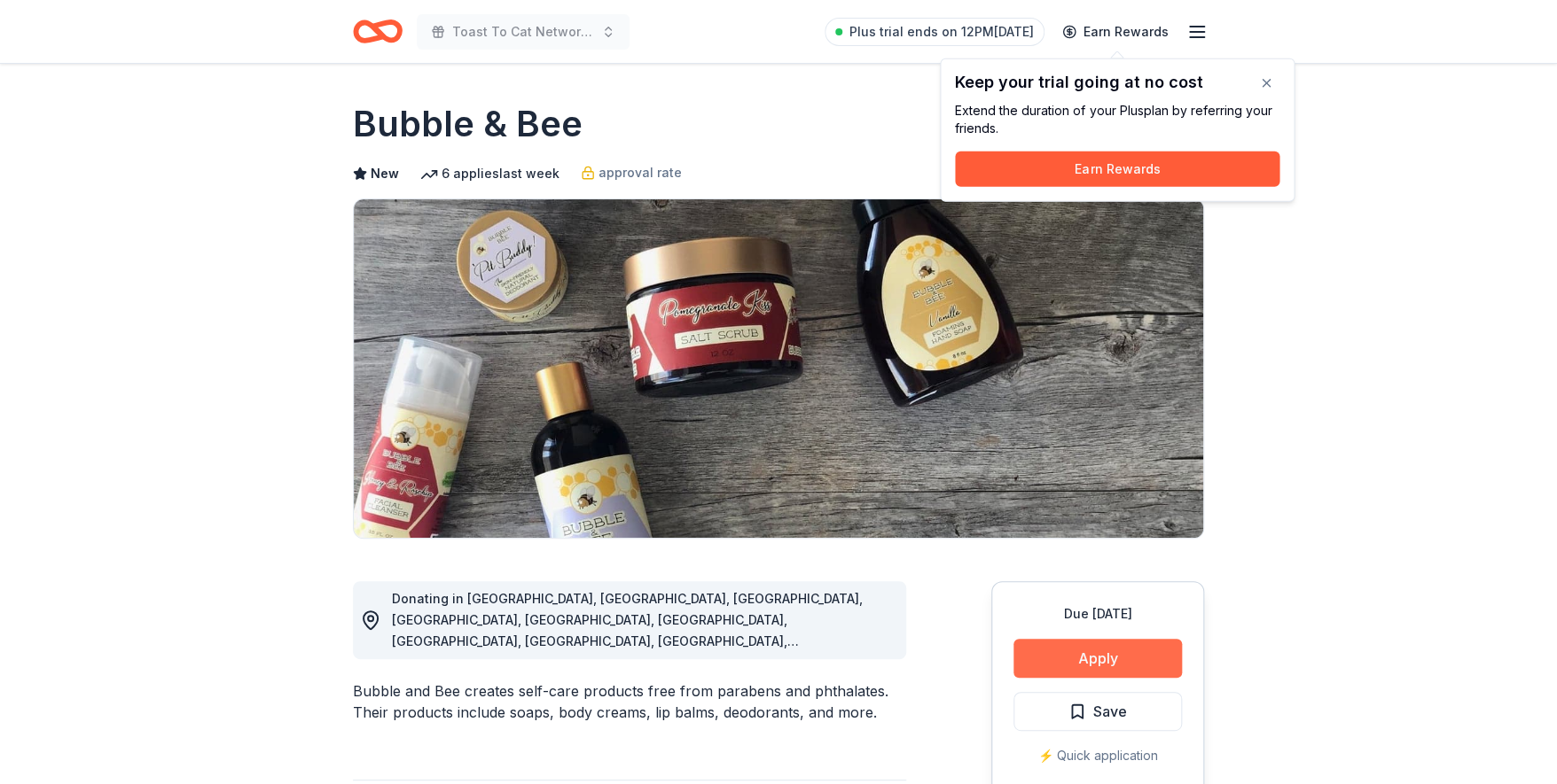
click at [1092, 647] on button "Apply" at bounding box center [1097, 657] width 168 height 39
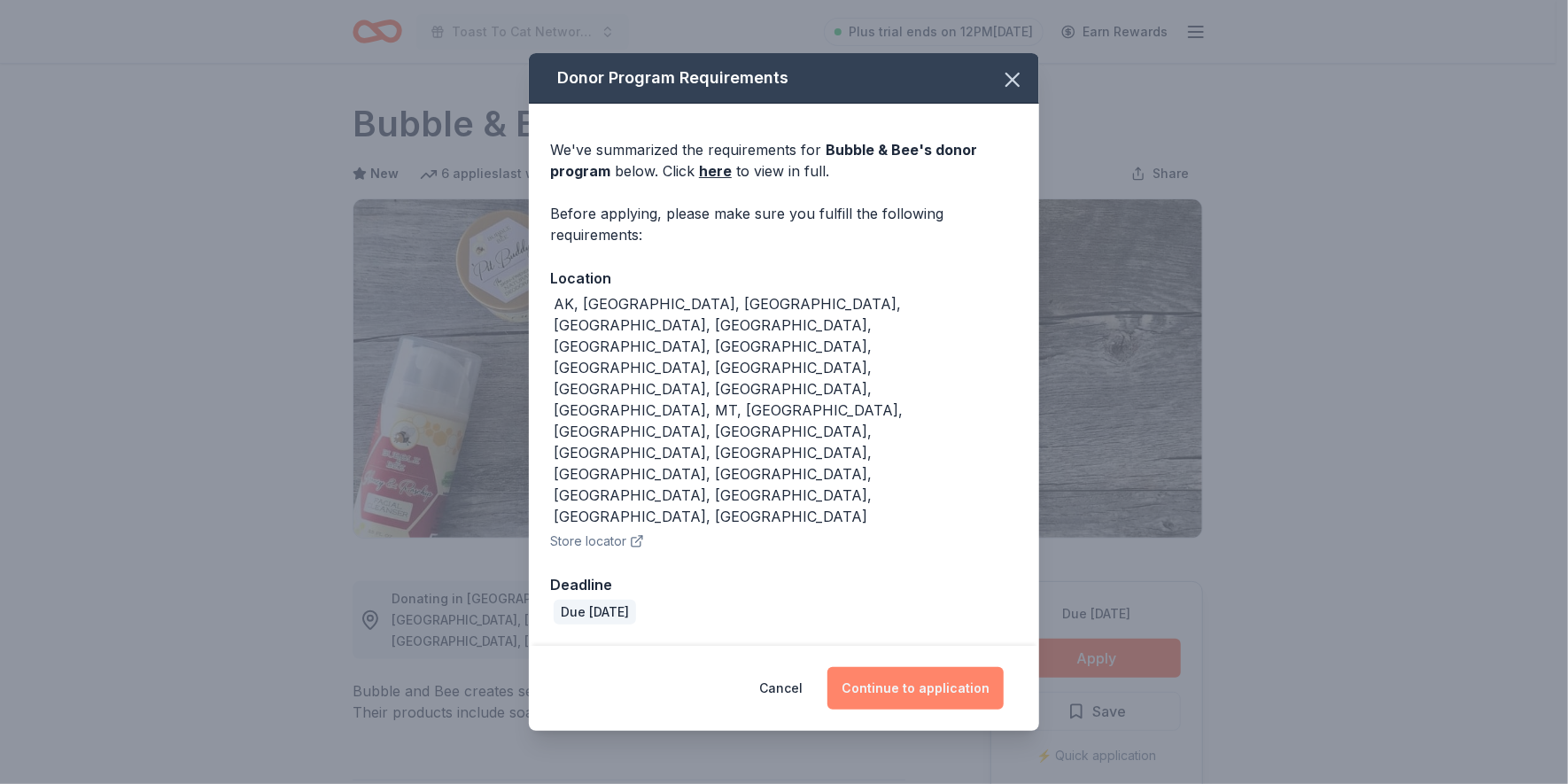
click at [901, 667] on button "Continue to application" at bounding box center [915, 688] width 176 height 43
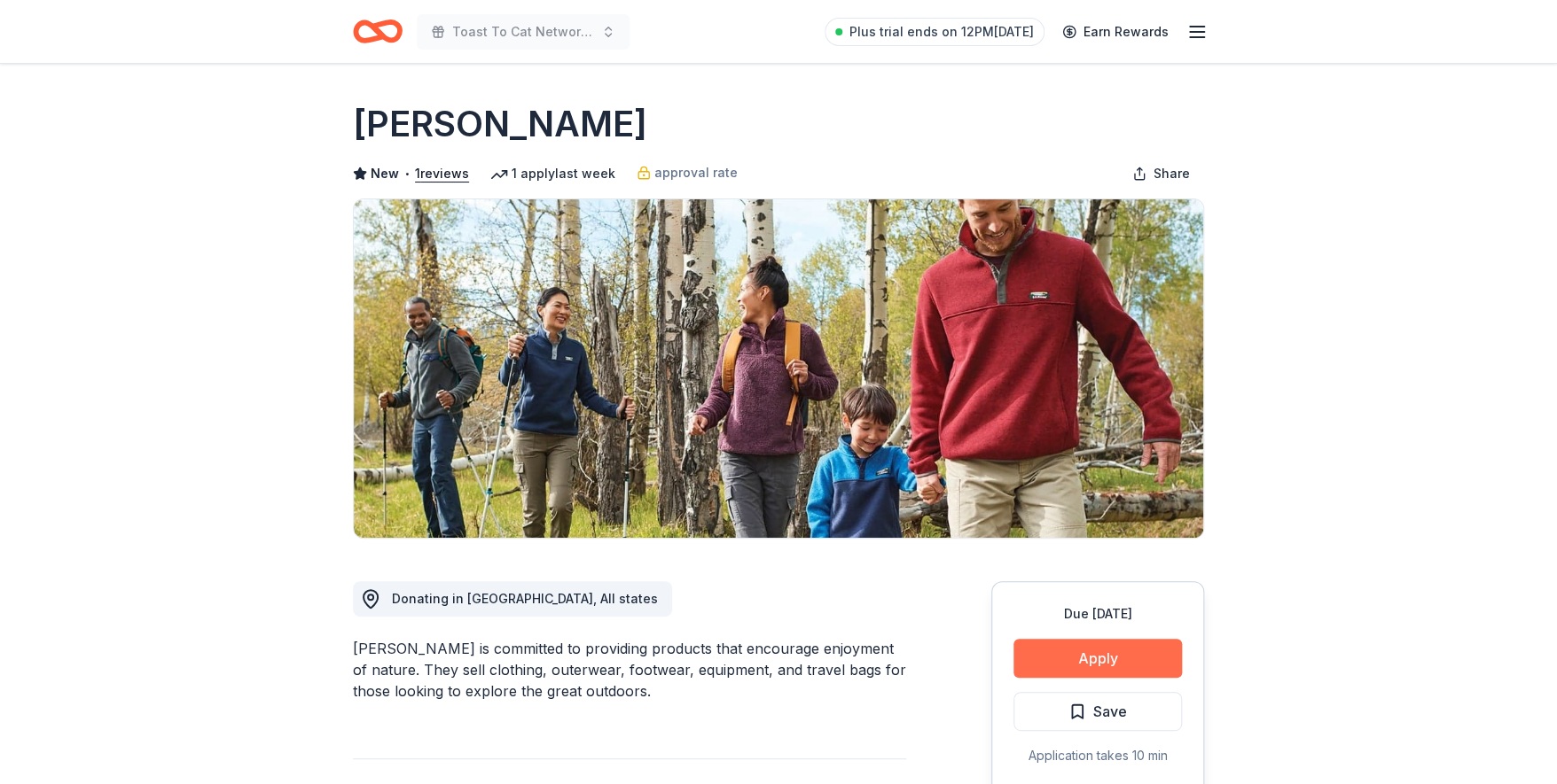
click at [1089, 659] on button "Apply" at bounding box center [1097, 657] width 168 height 39
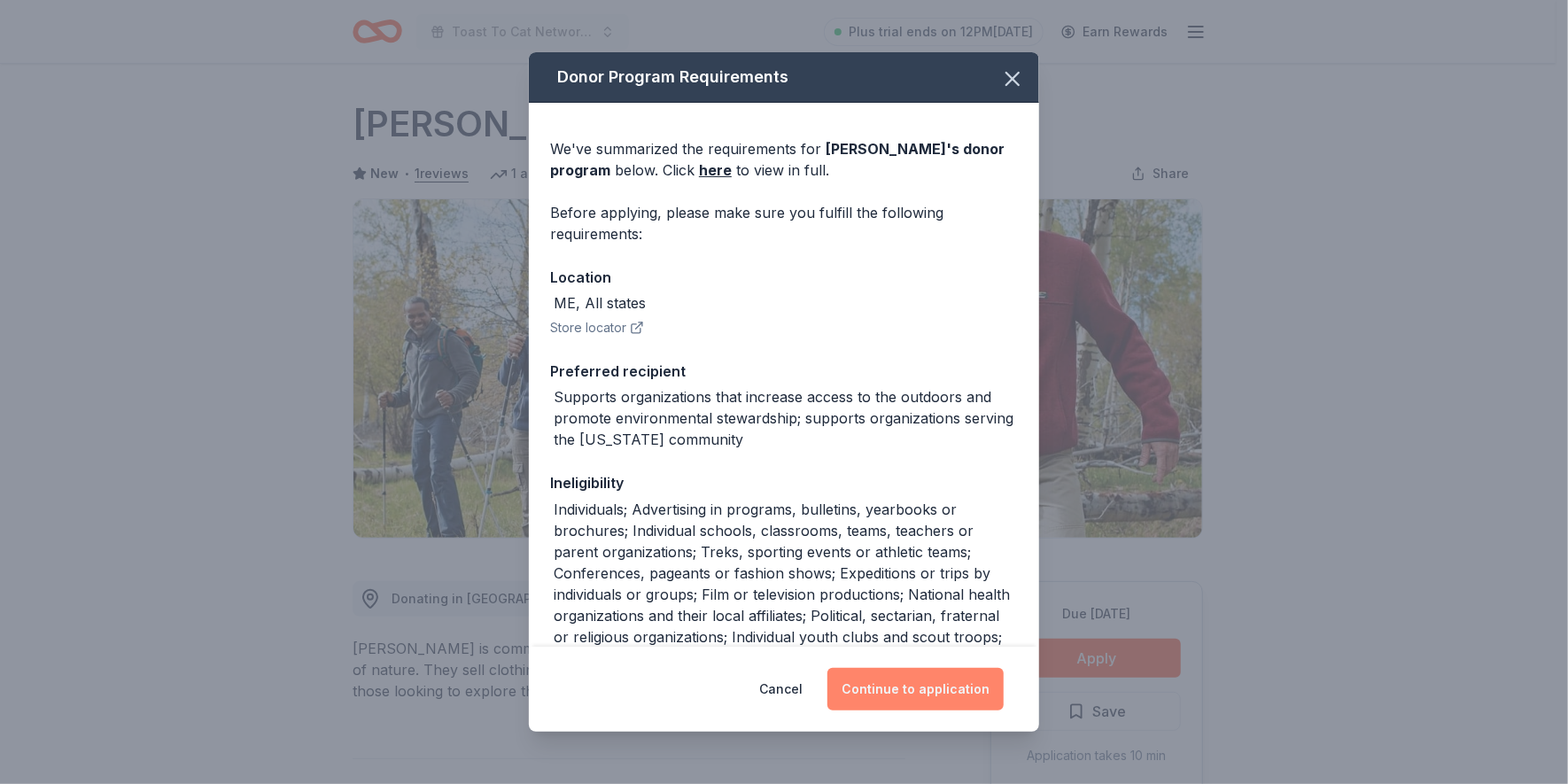
click at [925, 687] on button "Continue to application" at bounding box center [915, 689] width 176 height 43
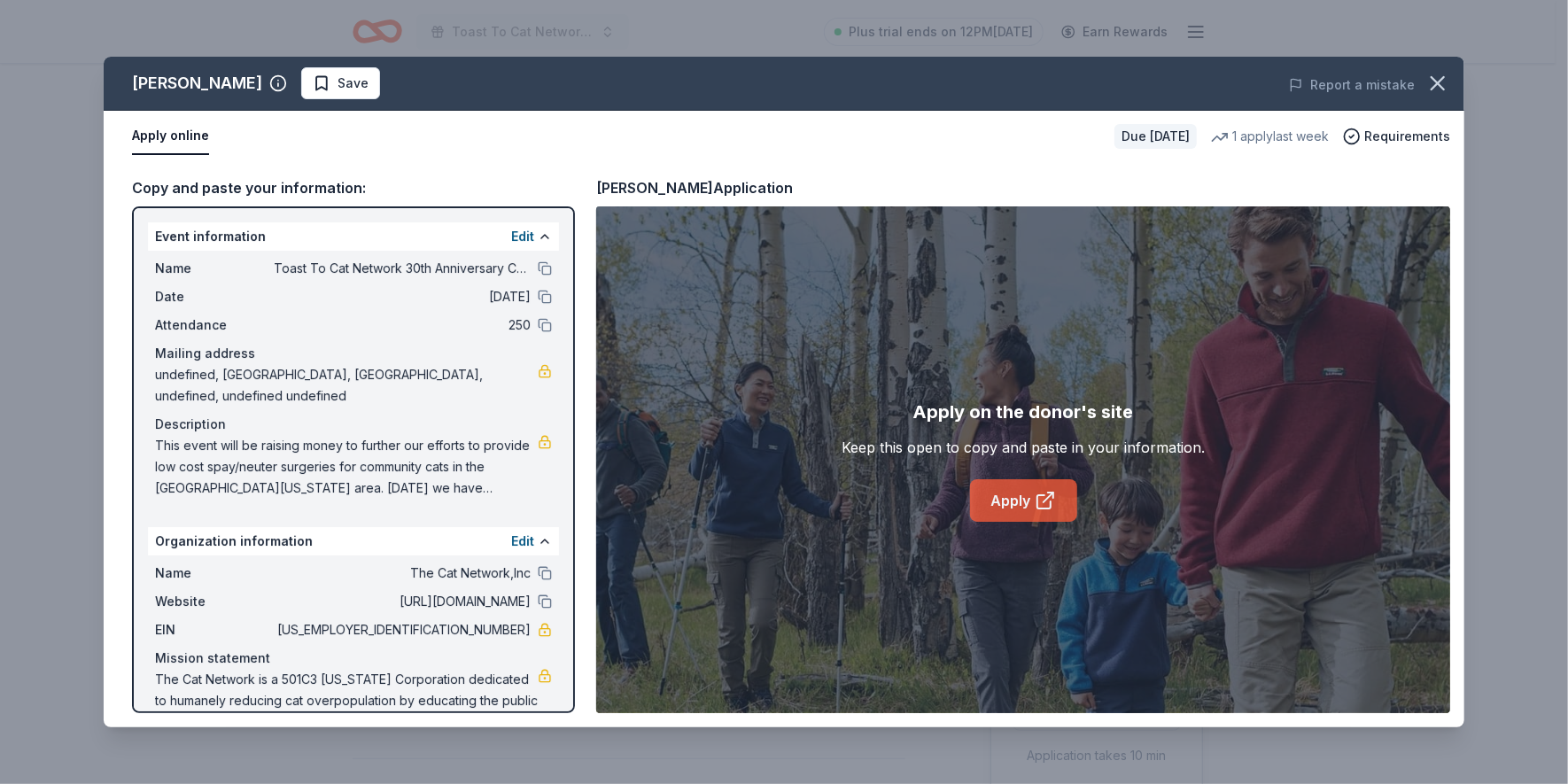
click at [1023, 499] on link "Apply" at bounding box center [1023, 500] width 108 height 43
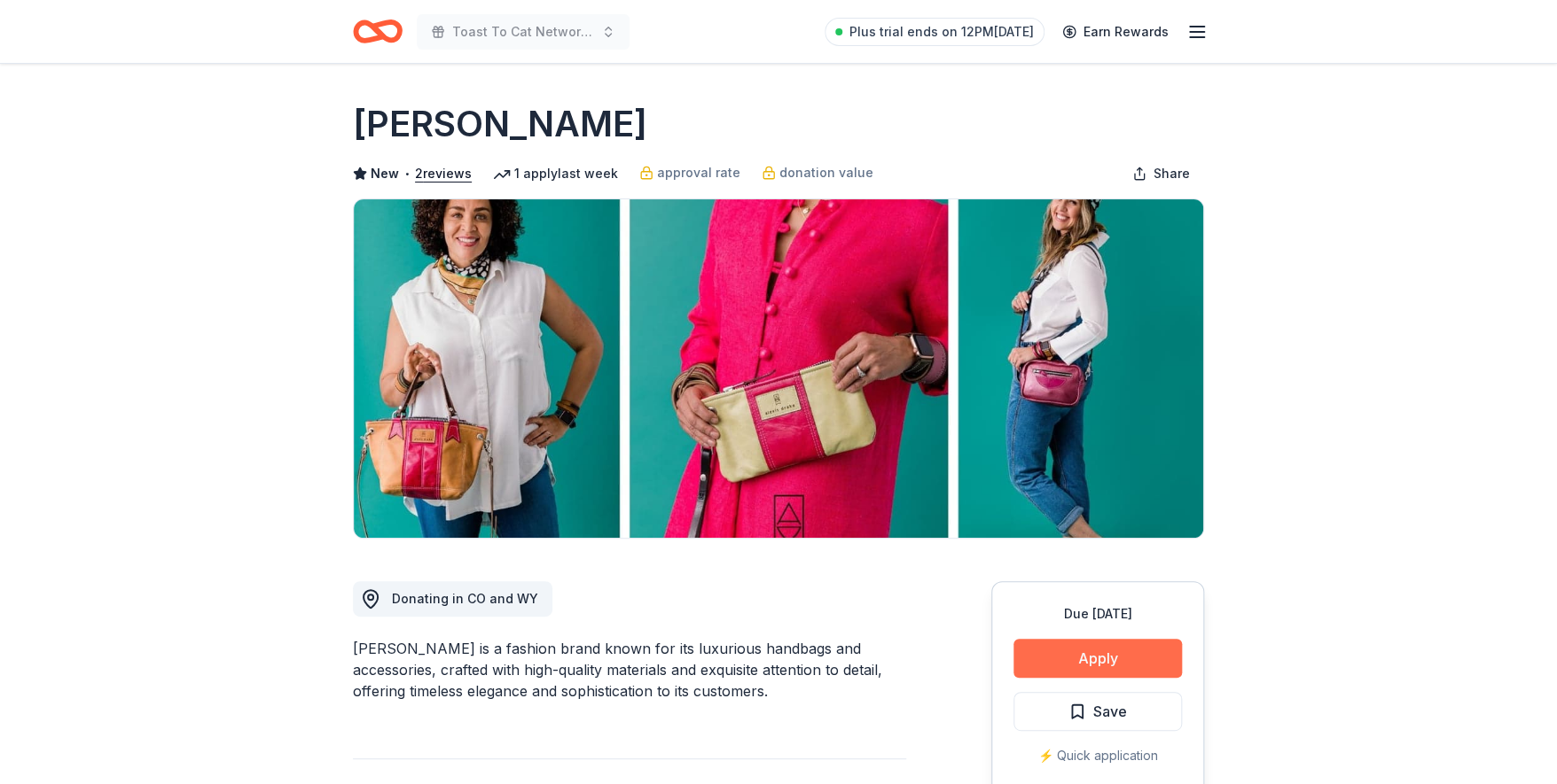
click at [1091, 648] on button "Apply" at bounding box center [1097, 657] width 168 height 39
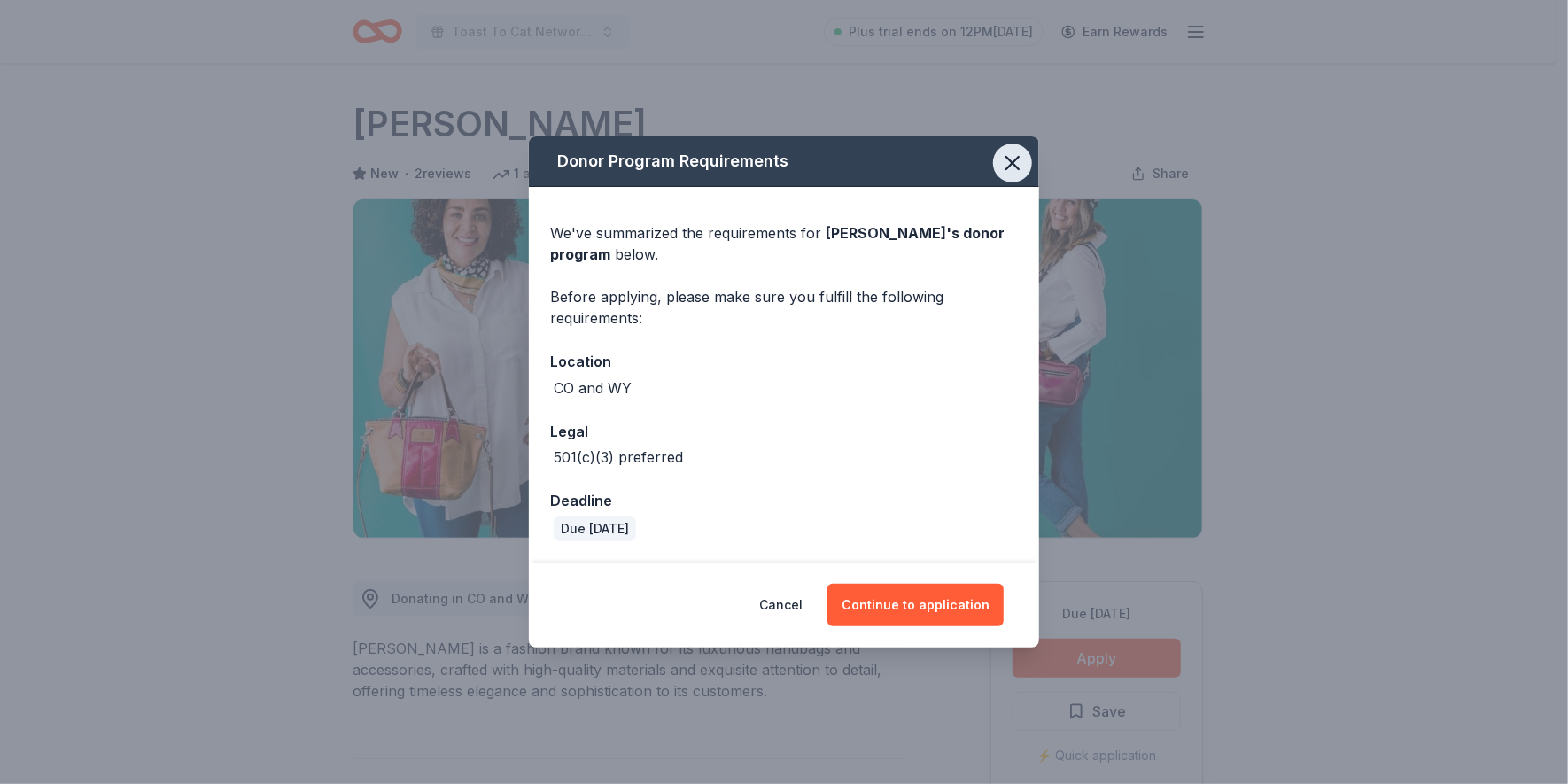
click at [1003, 165] on icon "button" at bounding box center [1011, 162] width 25 height 25
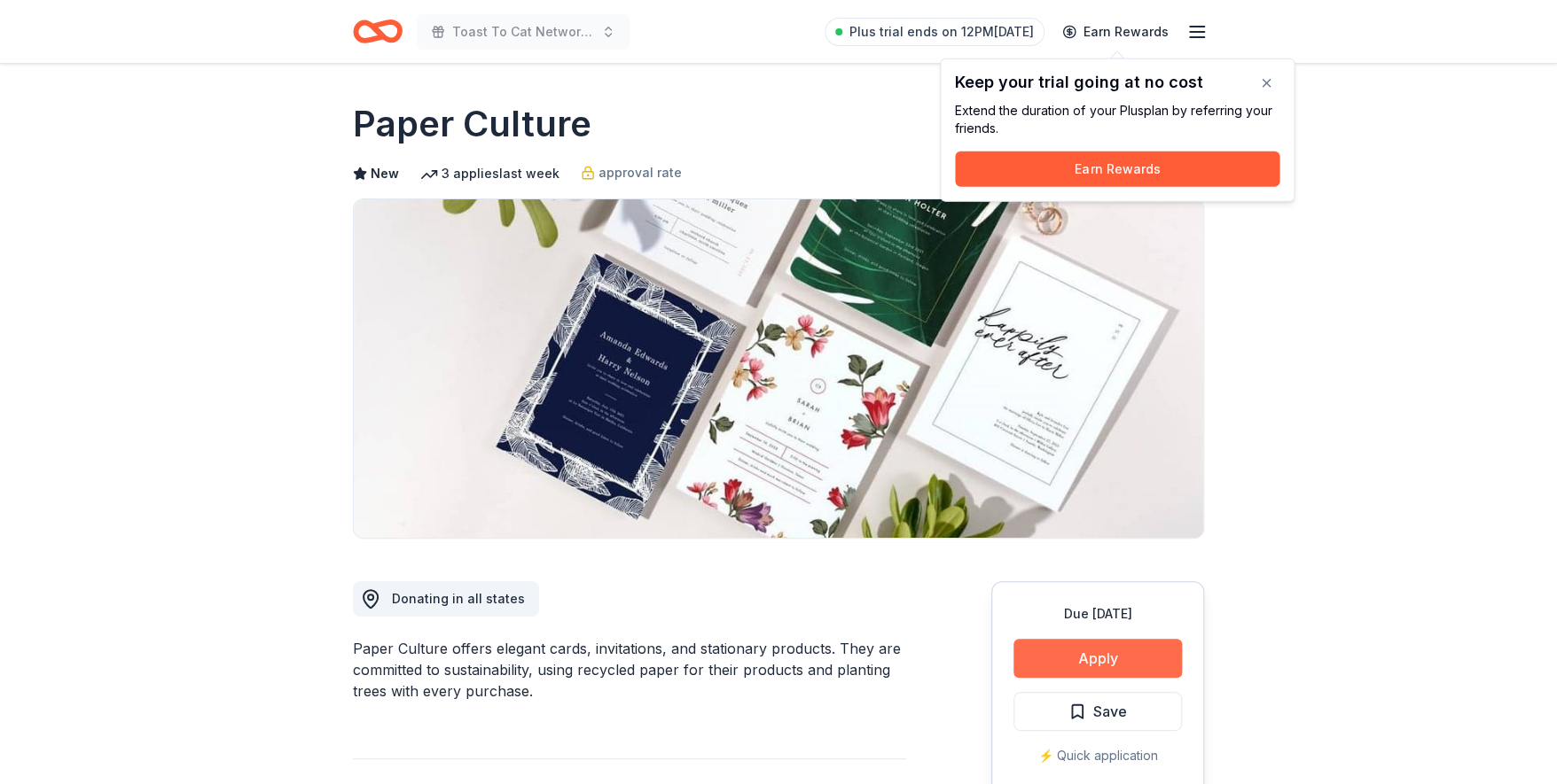
click at [1087, 659] on button "Apply" at bounding box center [1097, 657] width 168 height 39
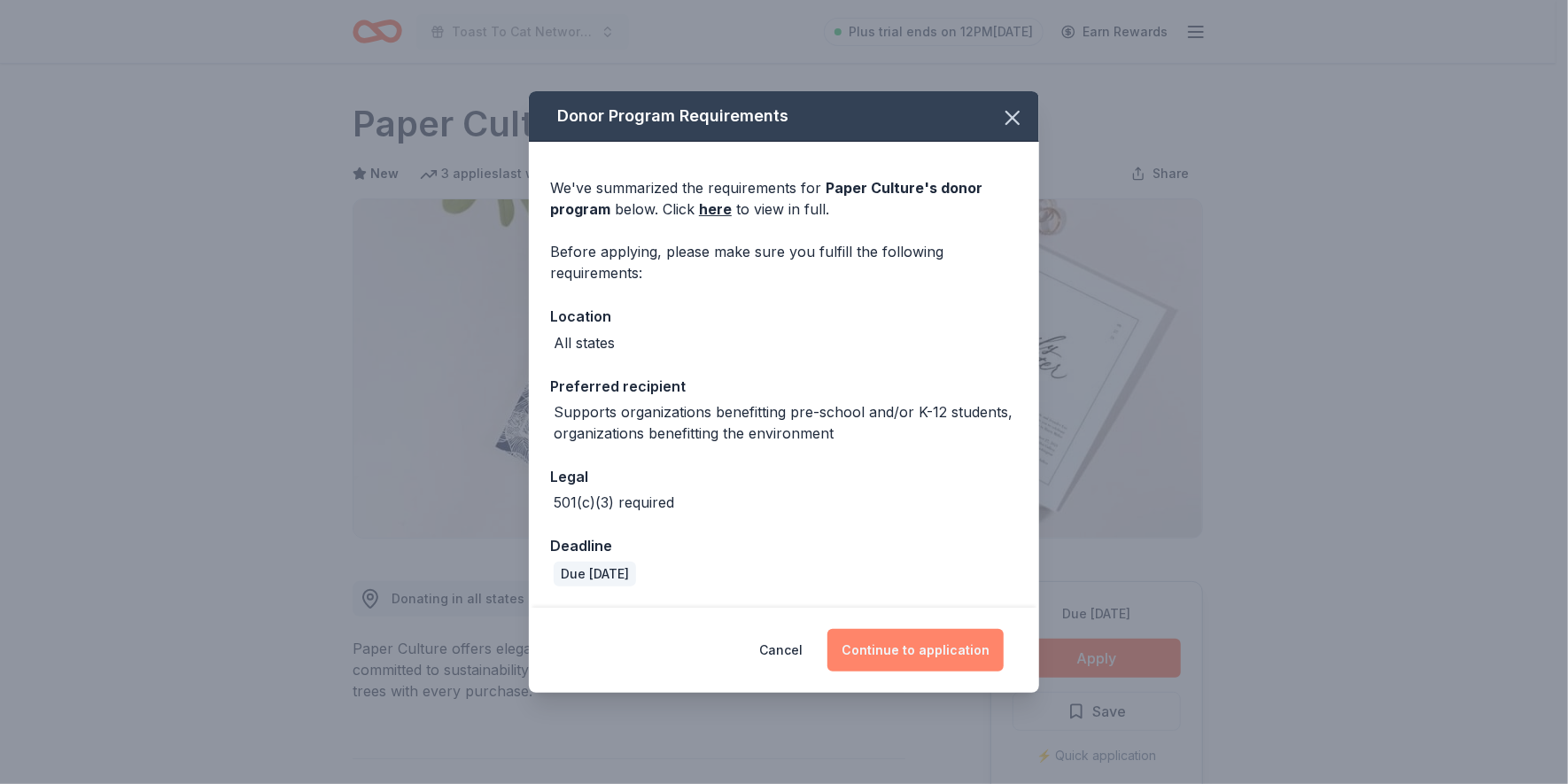
click at [928, 647] on button "Continue to application" at bounding box center [915, 651] width 176 height 43
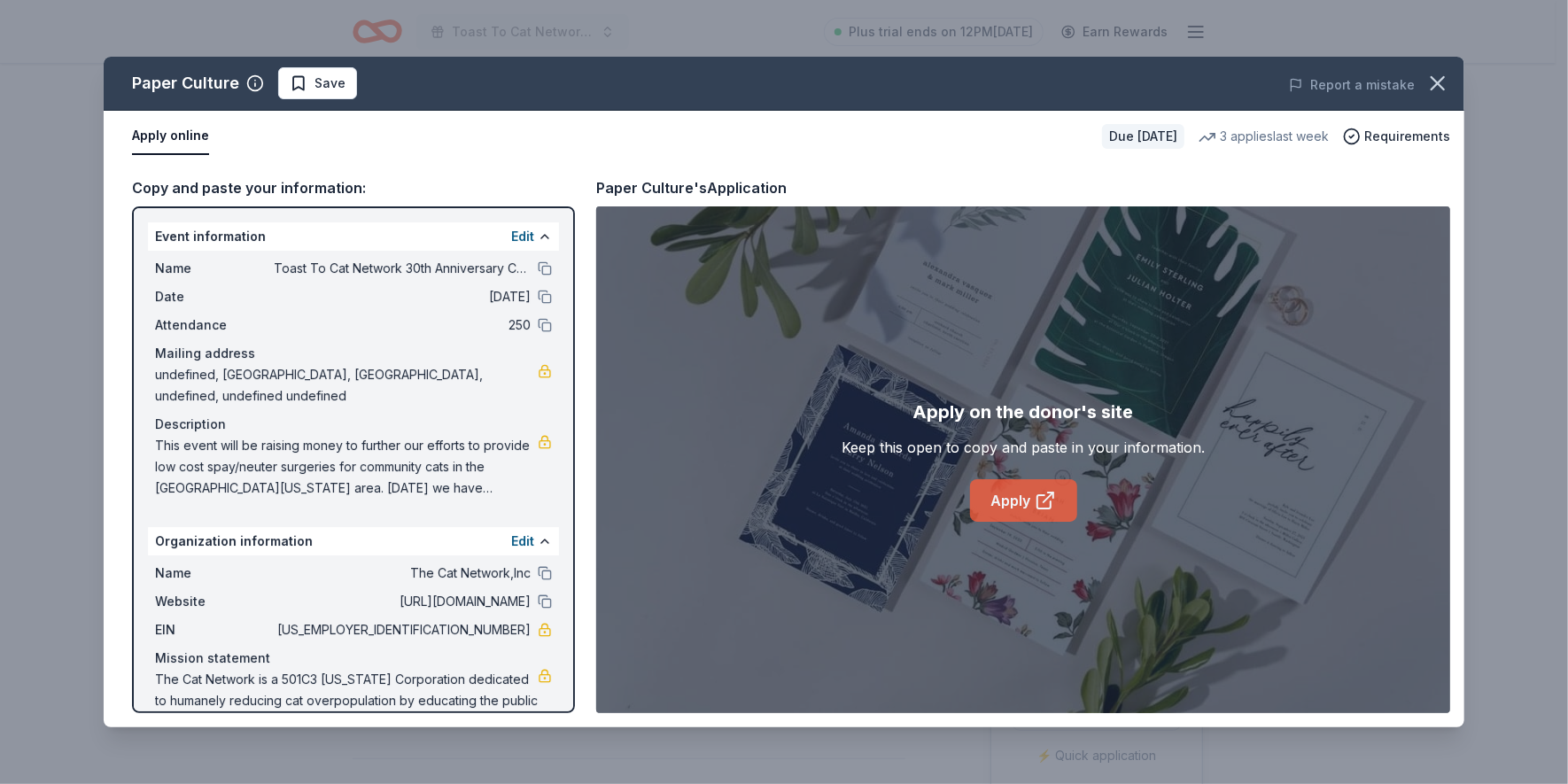
click at [1030, 499] on link "Apply" at bounding box center [1023, 500] width 108 height 43
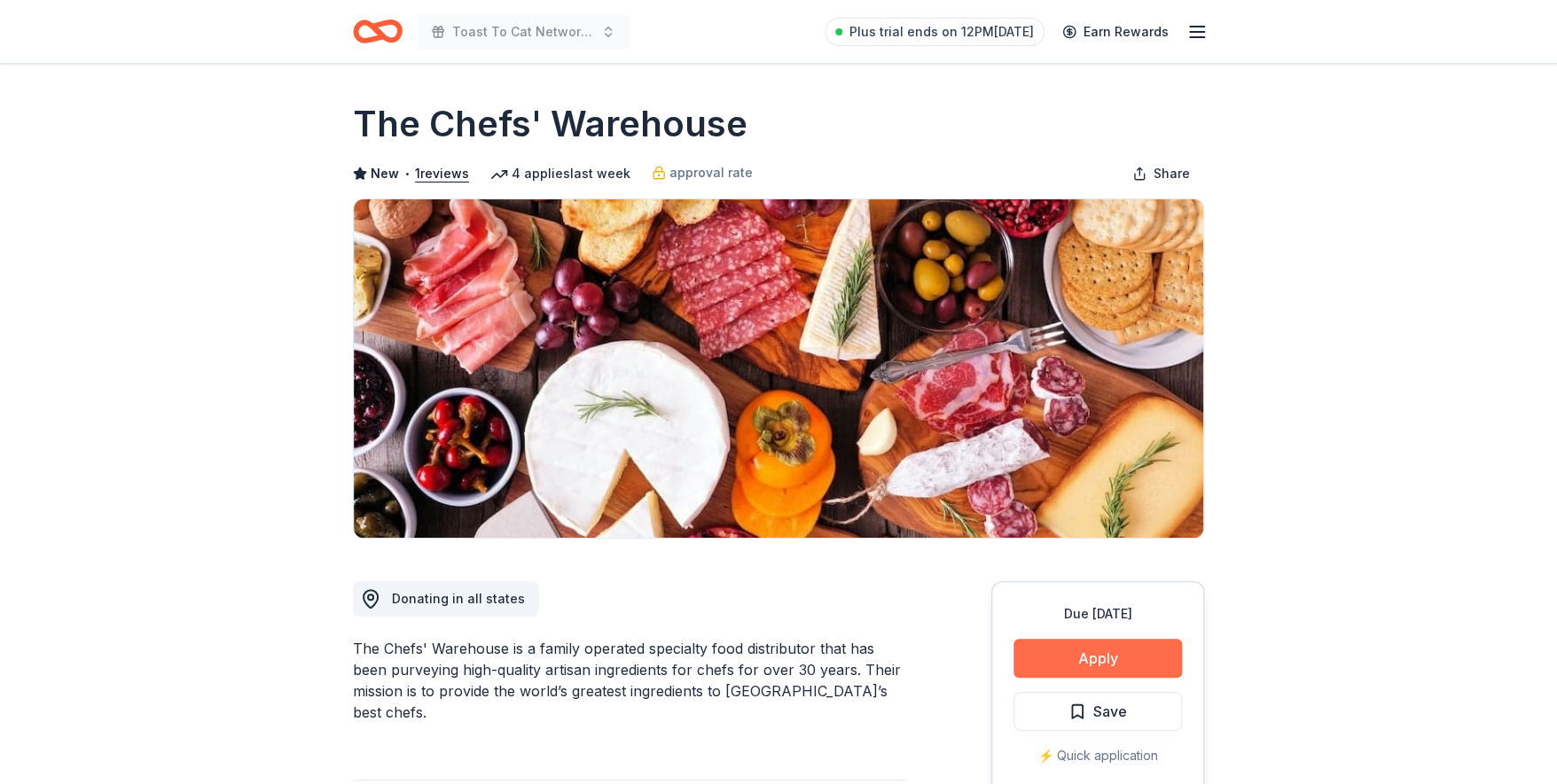
click at [1070, 653] on button "Apply" at bounding box center [1097, 657] width 168 height 39
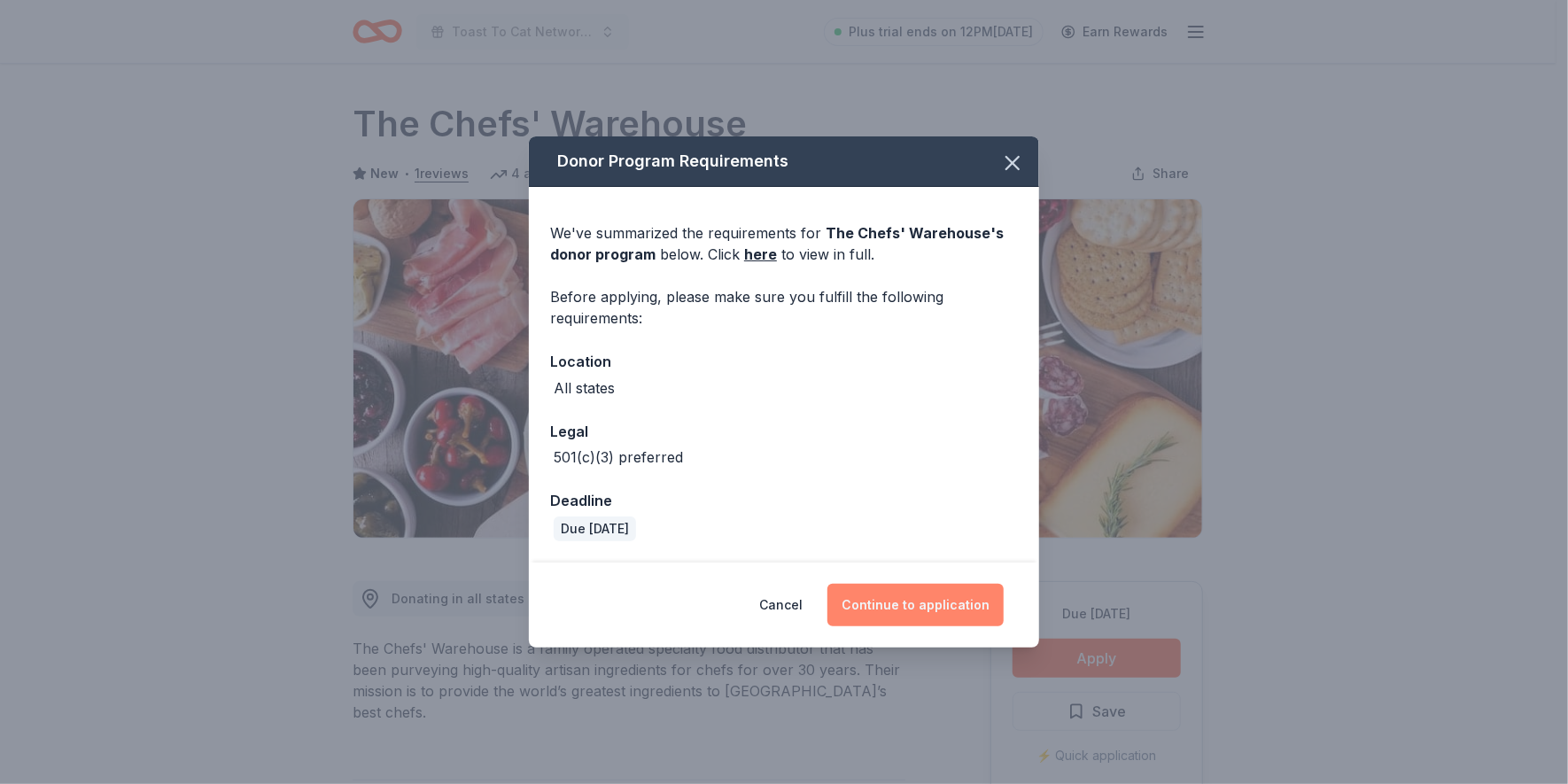
click at [911, 597] on button "Continue to application" at bounding box center [915, 605] width 176 height 43
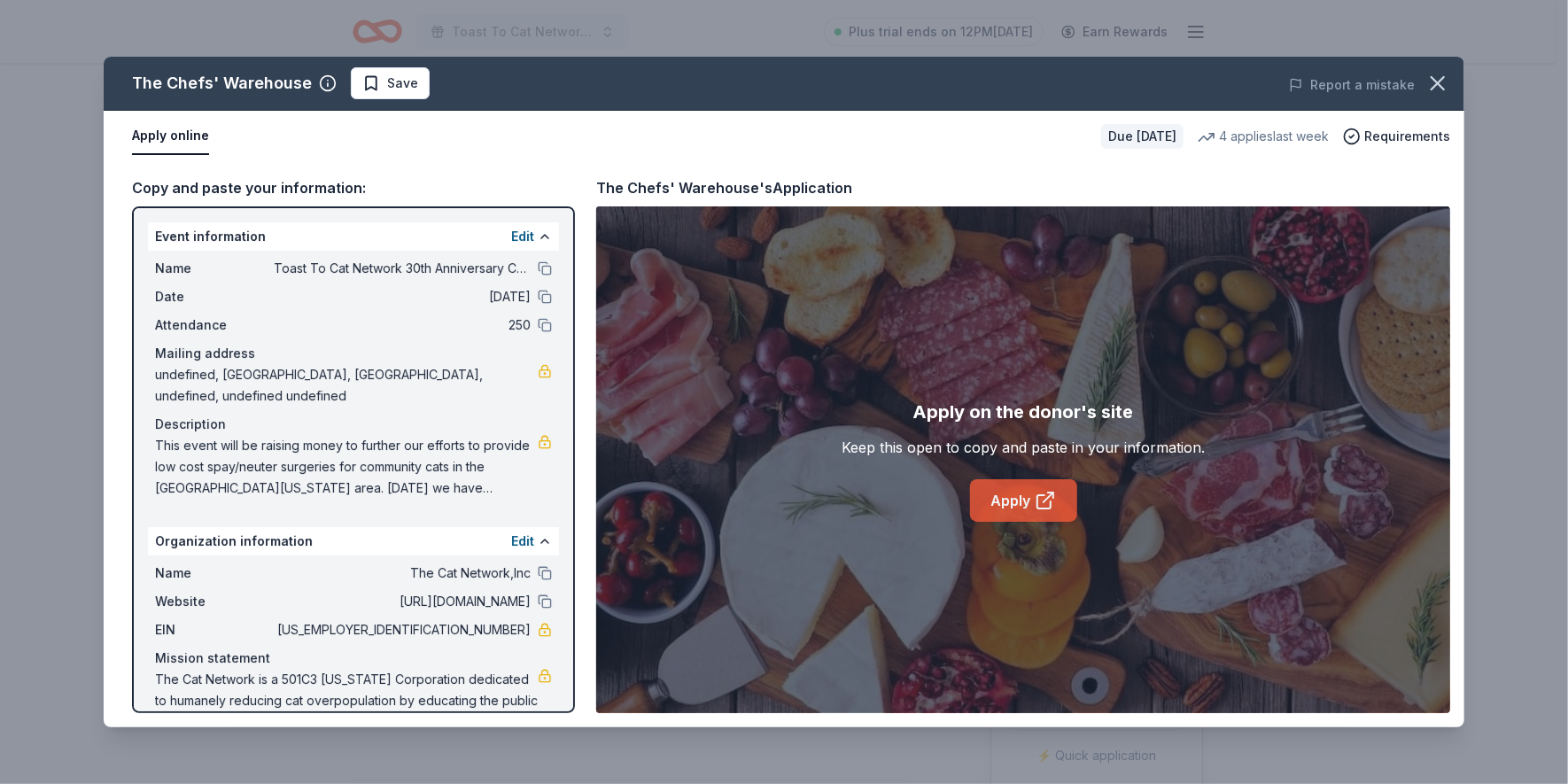
click at [1018, 506] on link "Apply" at bounding box center [1023, 500] width 108 height 43
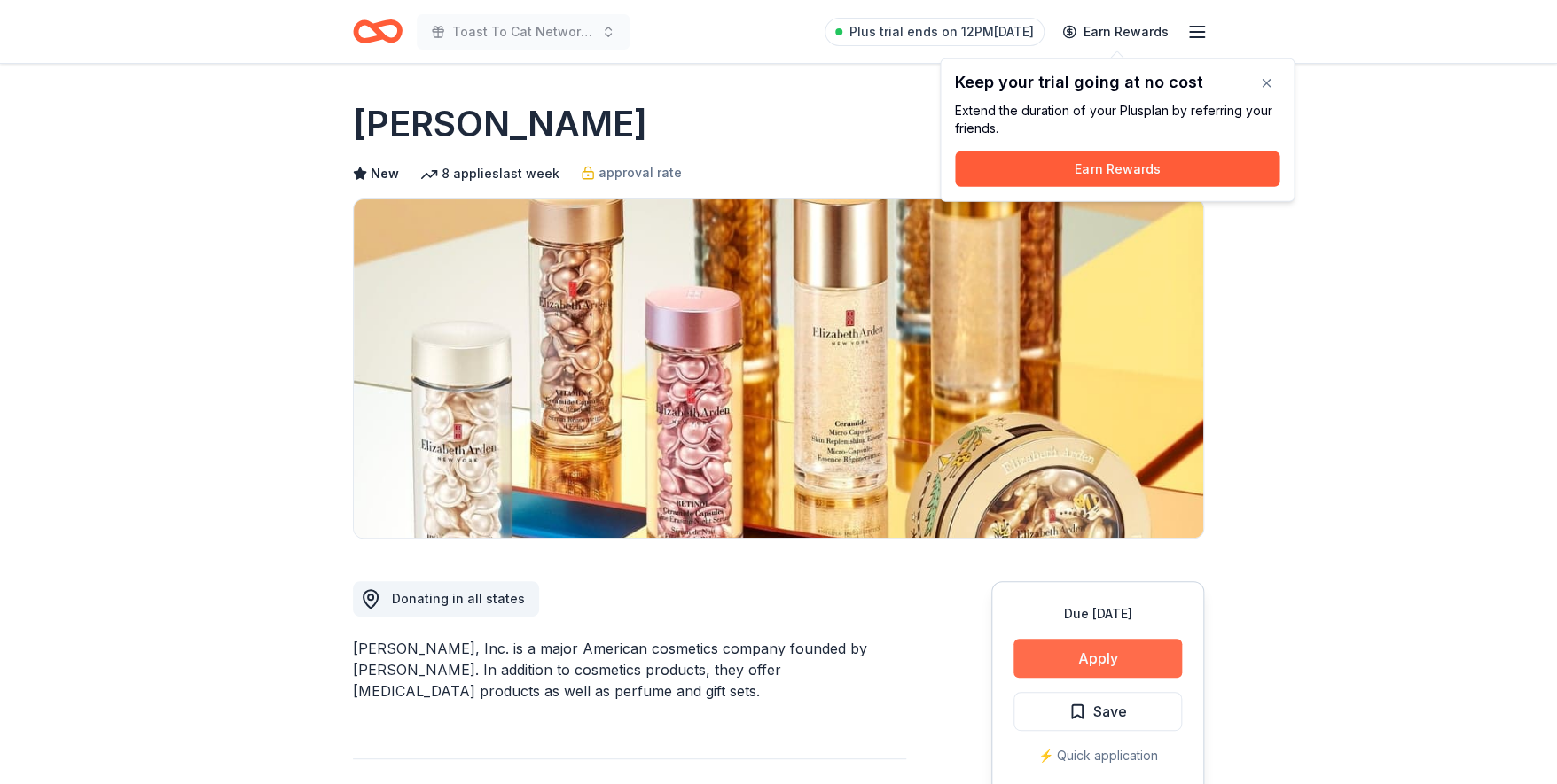
click at [1089, 647] on button "Apply" at bounding box center [1097, 657] width 168 height 39
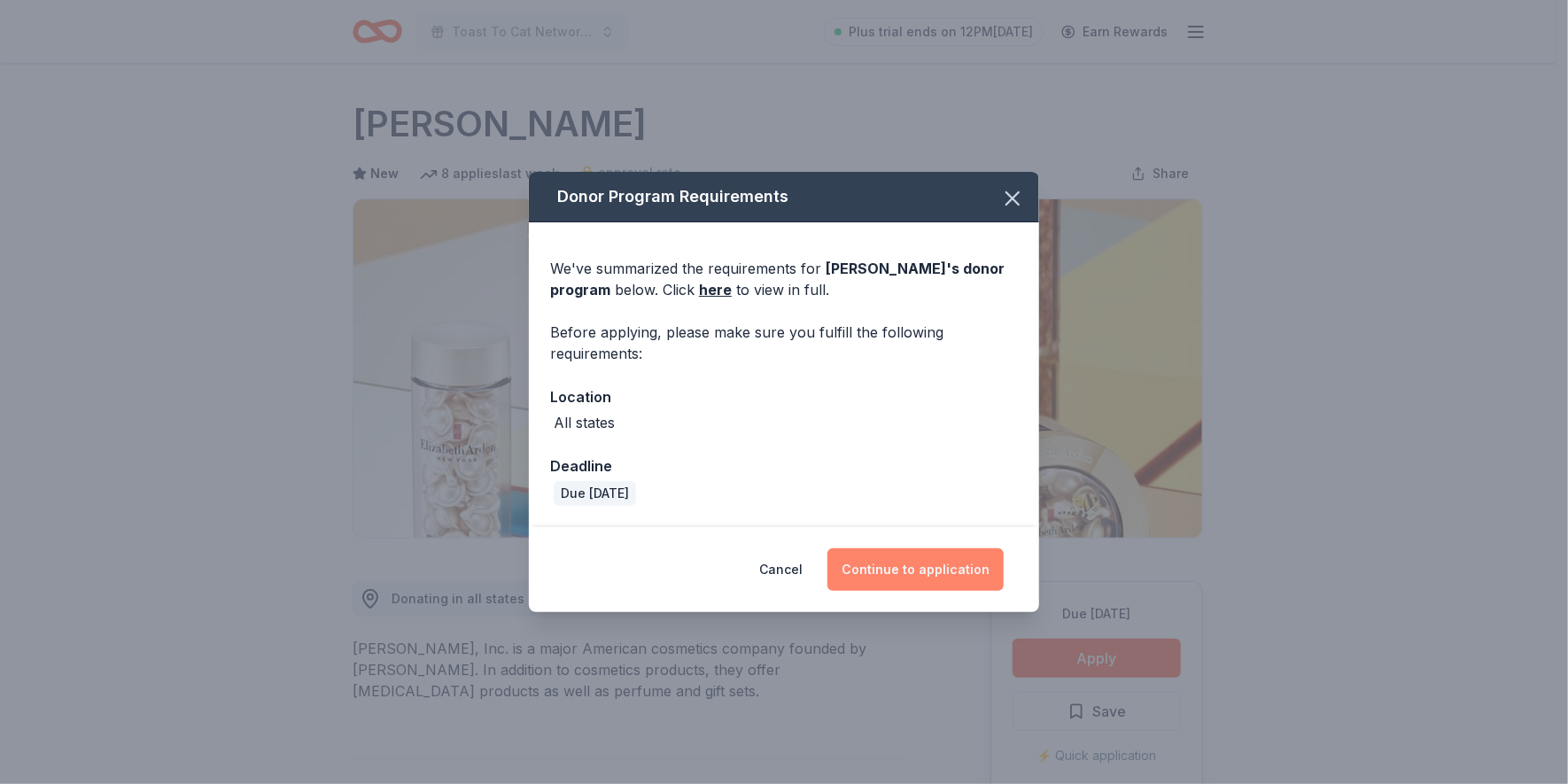
click at [961, 572] on button "Continue to application" at bounding box center [915, 570] width 176 height 43
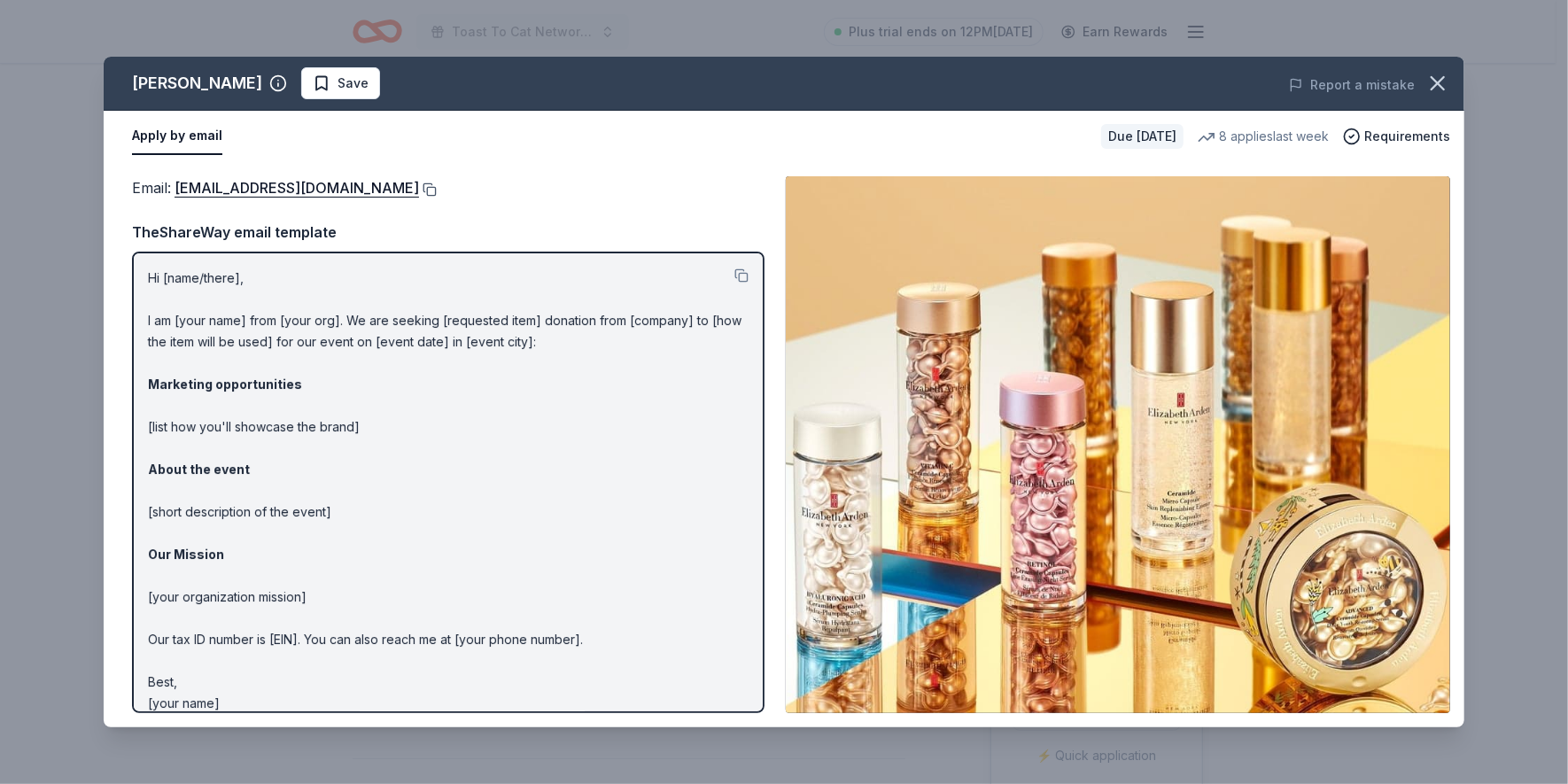
click at [436, 188] on button at bounding box center [428, 189] width 18 height 14
click at [1433, 85] on icon "button" at bounding box center [1437, 83] width 25 height 25
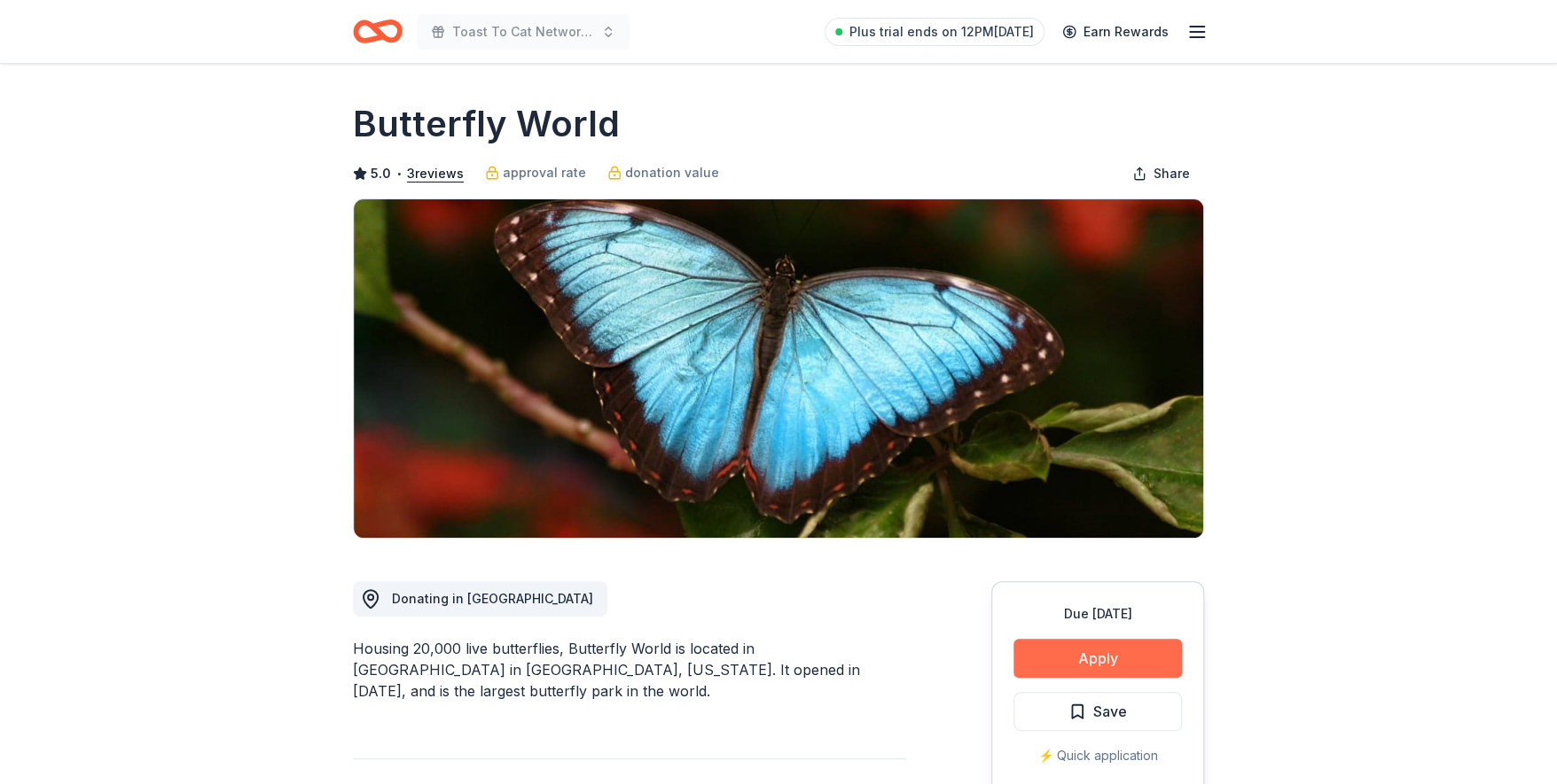
click at [1125, 657] on button "Apply" at bounding box center [1097, 657] width 168 height 39
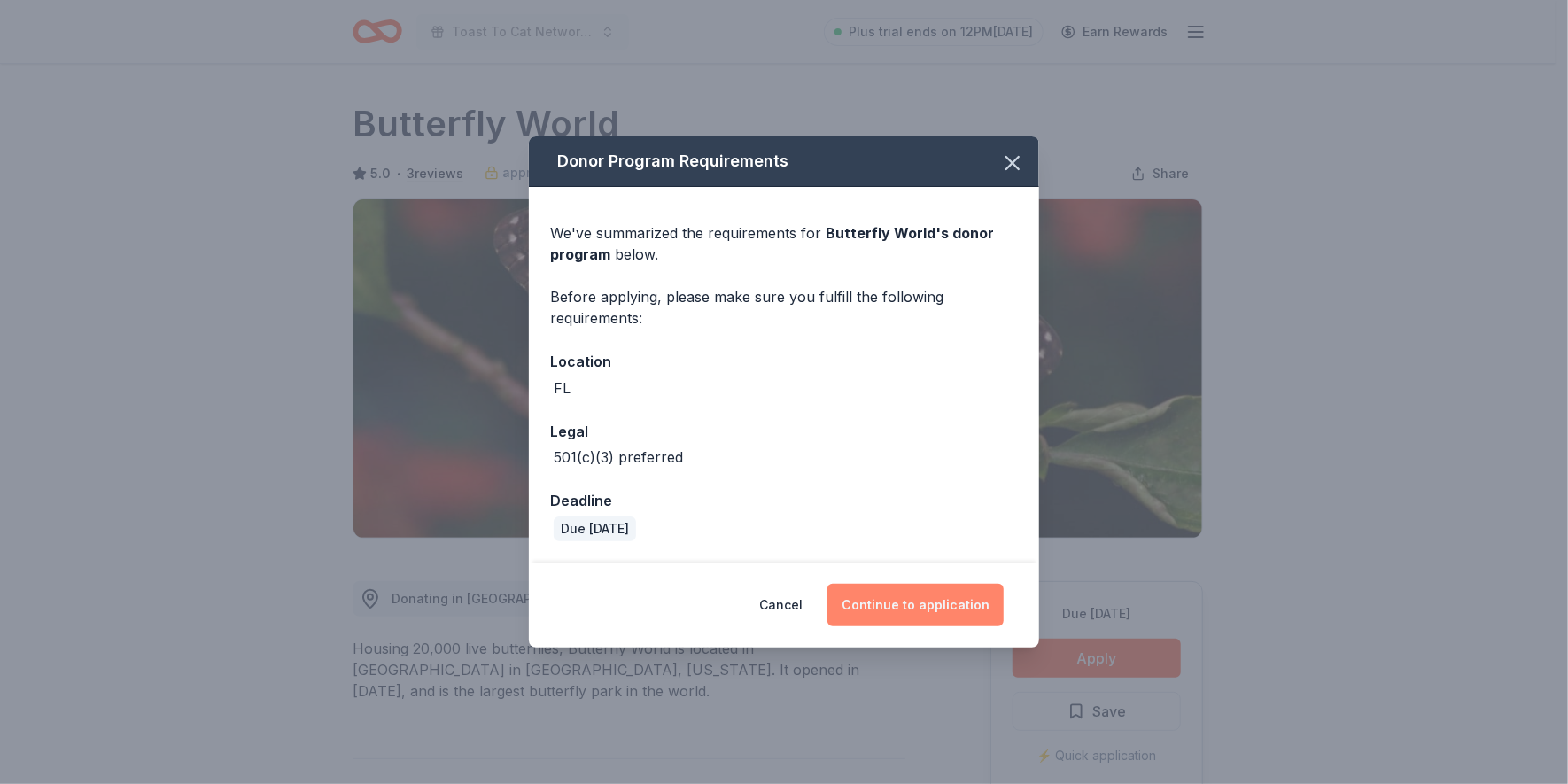
click at [903, 600] on button "Continue to application" at bounding box center [915, 605] width 176 height 43
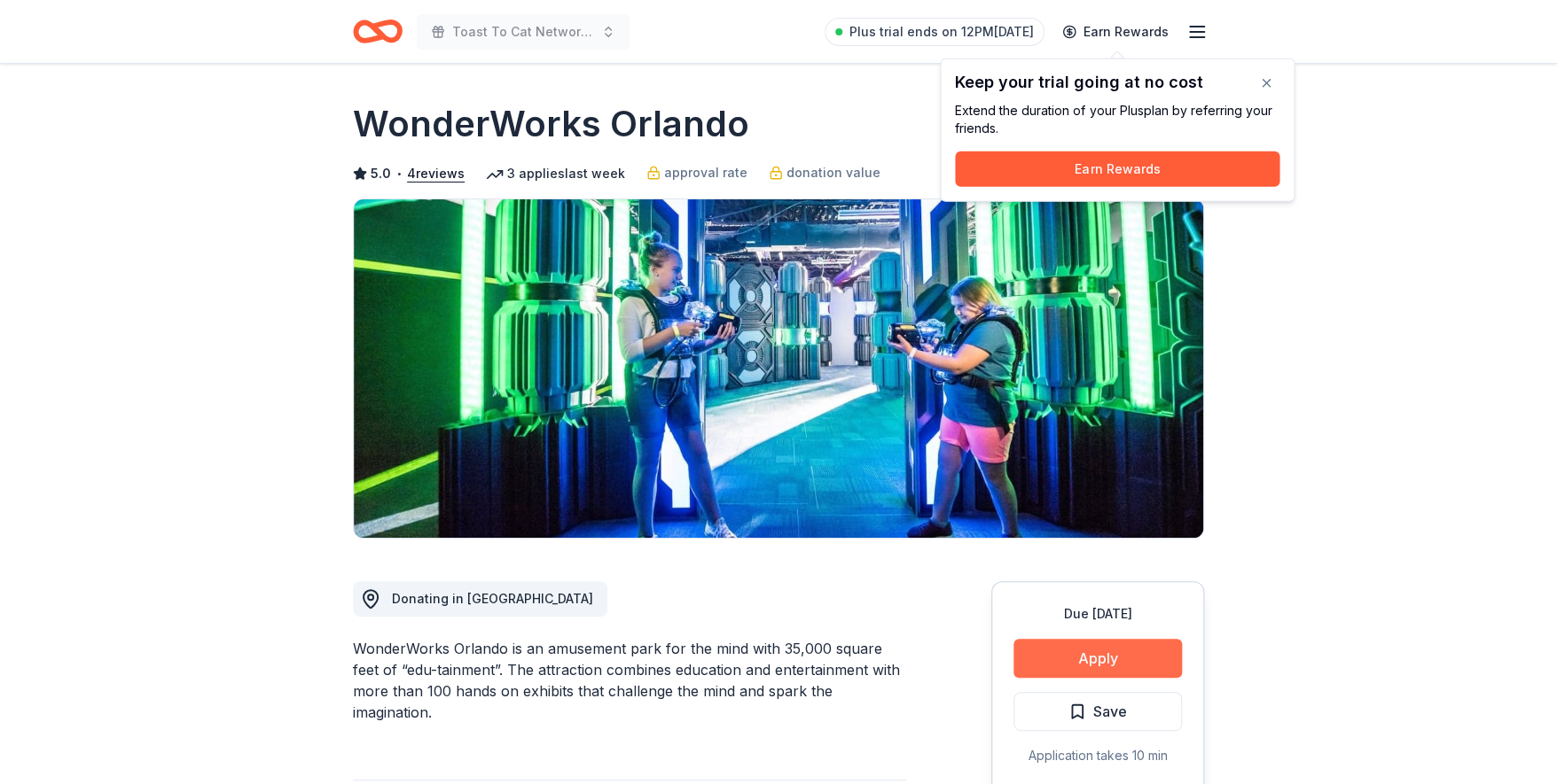
click at [1083, 651] on button "Apply" at bounding box center [1097, 657] width 168 height 39
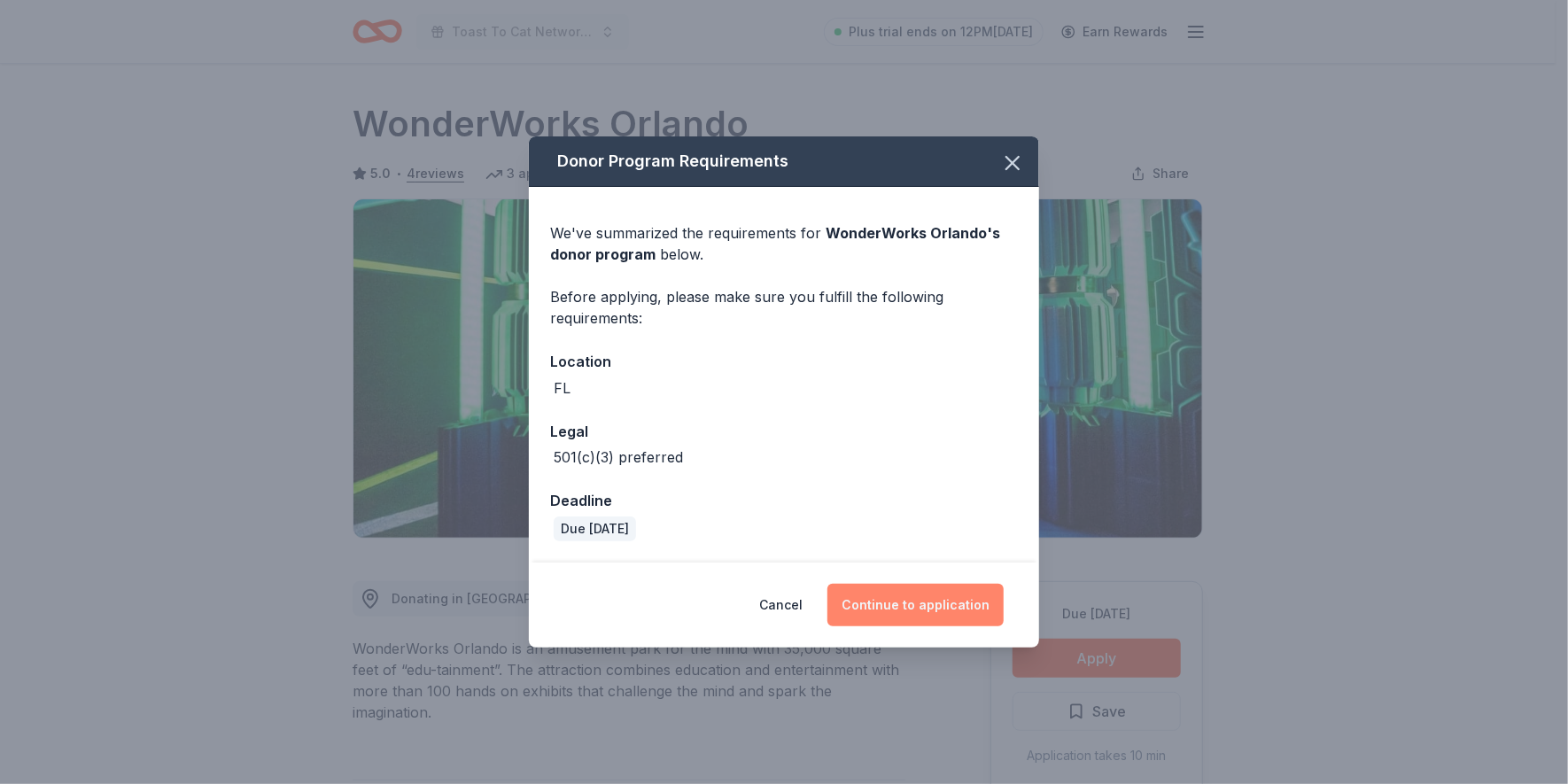
click at [930, 599] on button "Continue to application" at bounding box center [915, 605] width 176 height 43
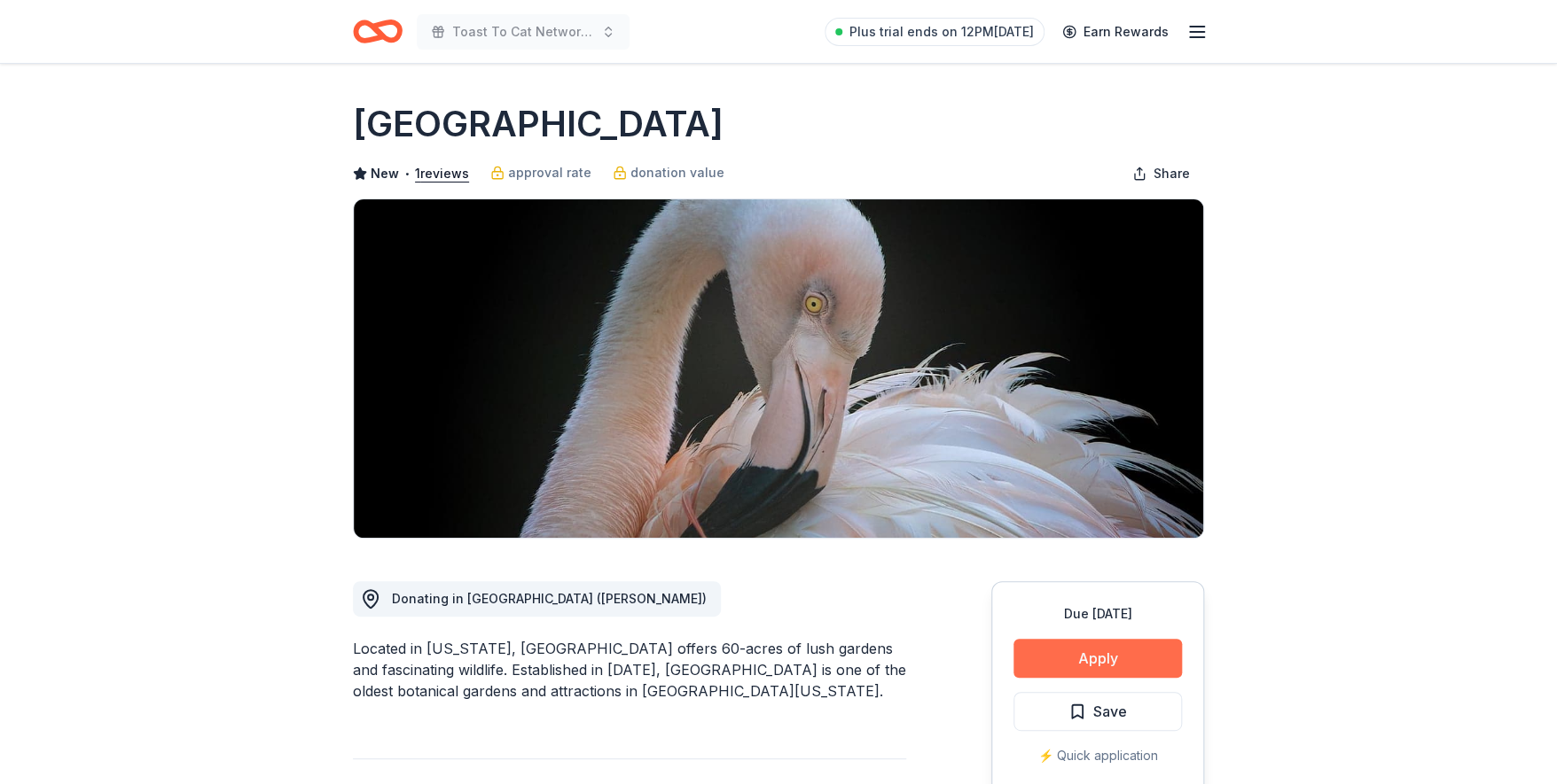
click at [1079, 654] on button "Apply" at bounding box center [1097, 657] width 168 height 39
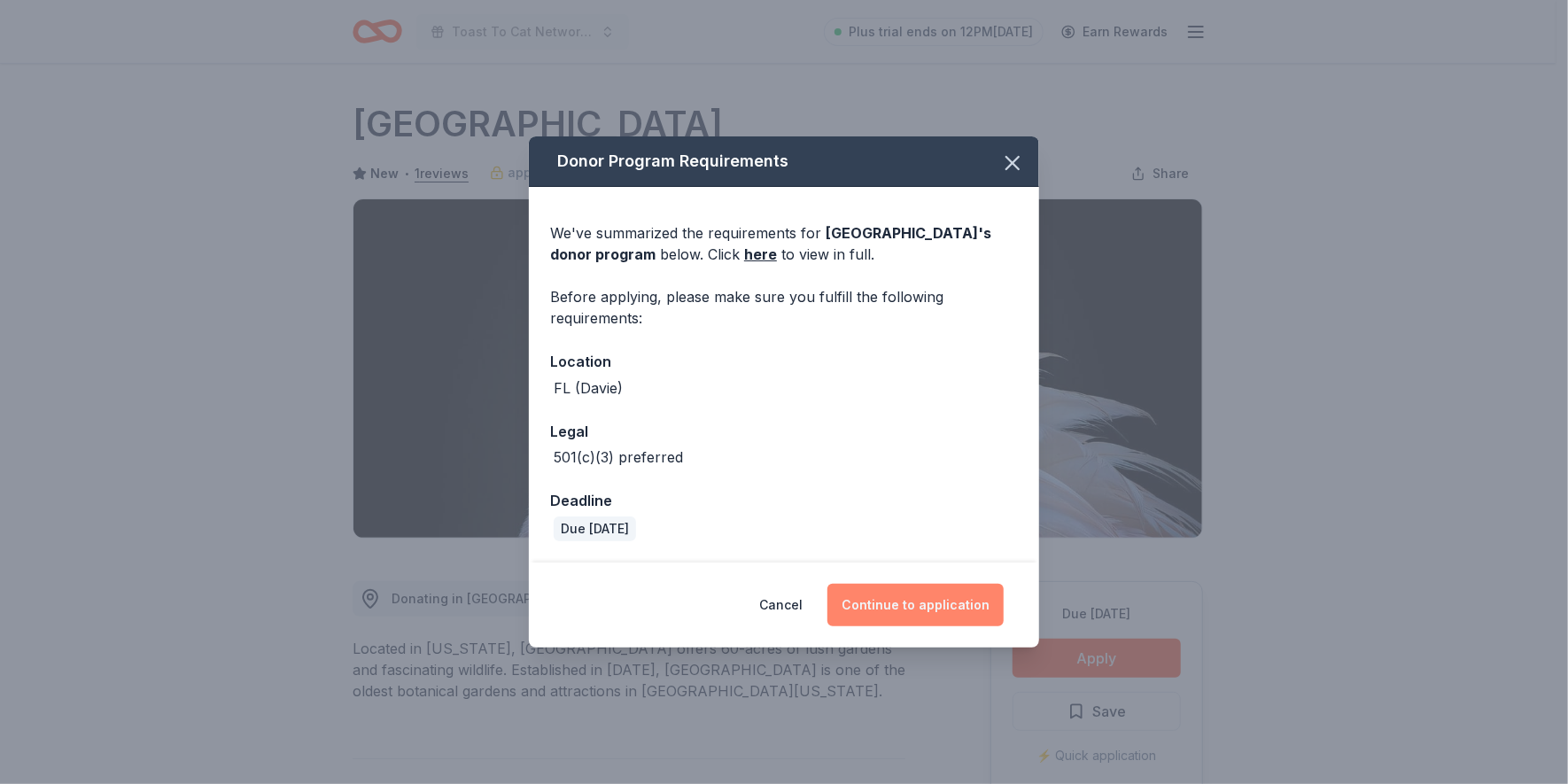
click at [931, 600] on button "Continue to application" at bounding box center [915, 605] width 176 height 43
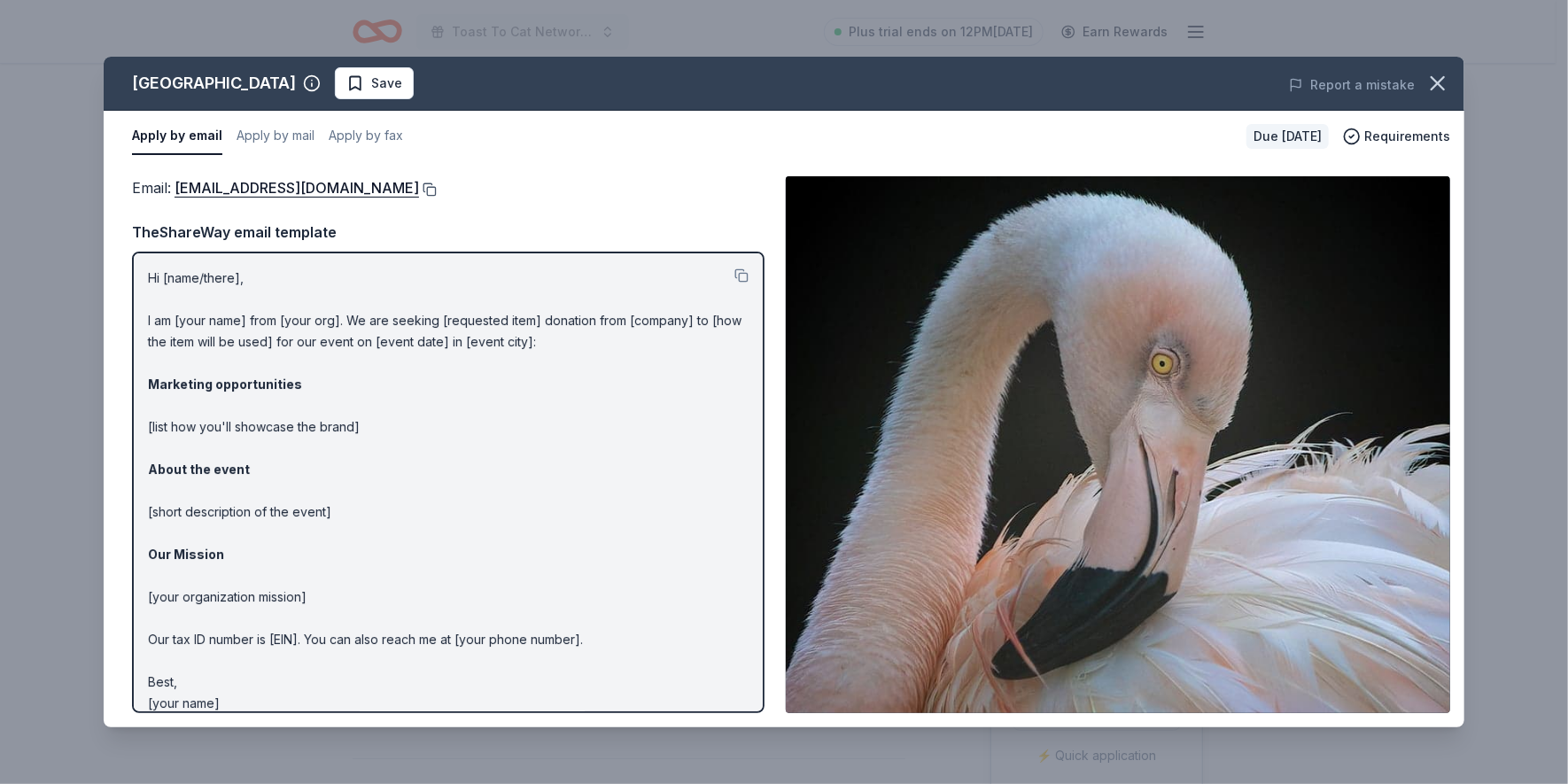
click at [419, 188] on button at bounding box center [428, 189] width 18 height 14
click at [1434, 85] on icon "button" at bounding box center [1438, 83] width 12 height 12
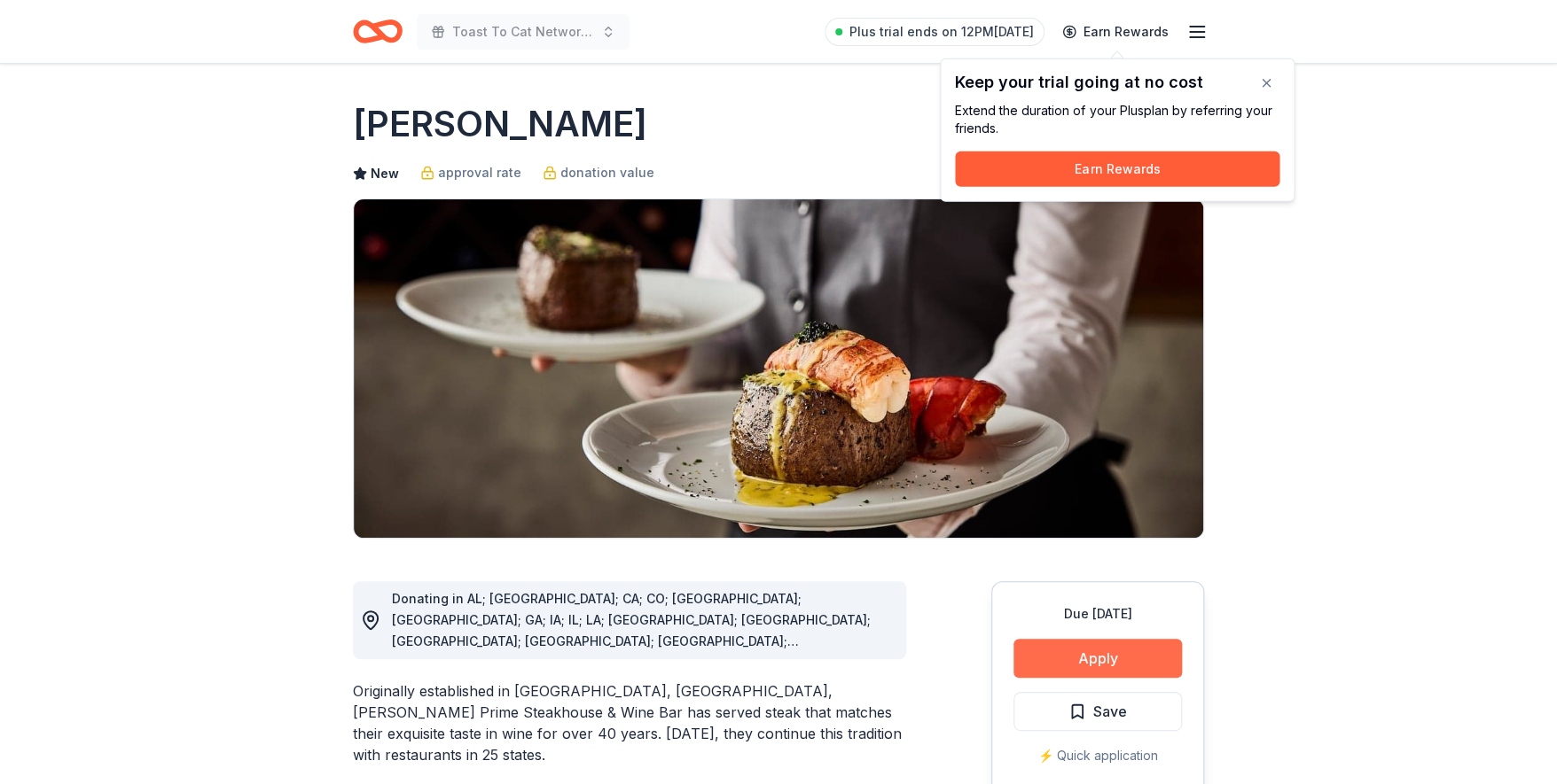
click at [1084, 661] on button "Apply" at bounding box center [1097, 657] width 168 height 39
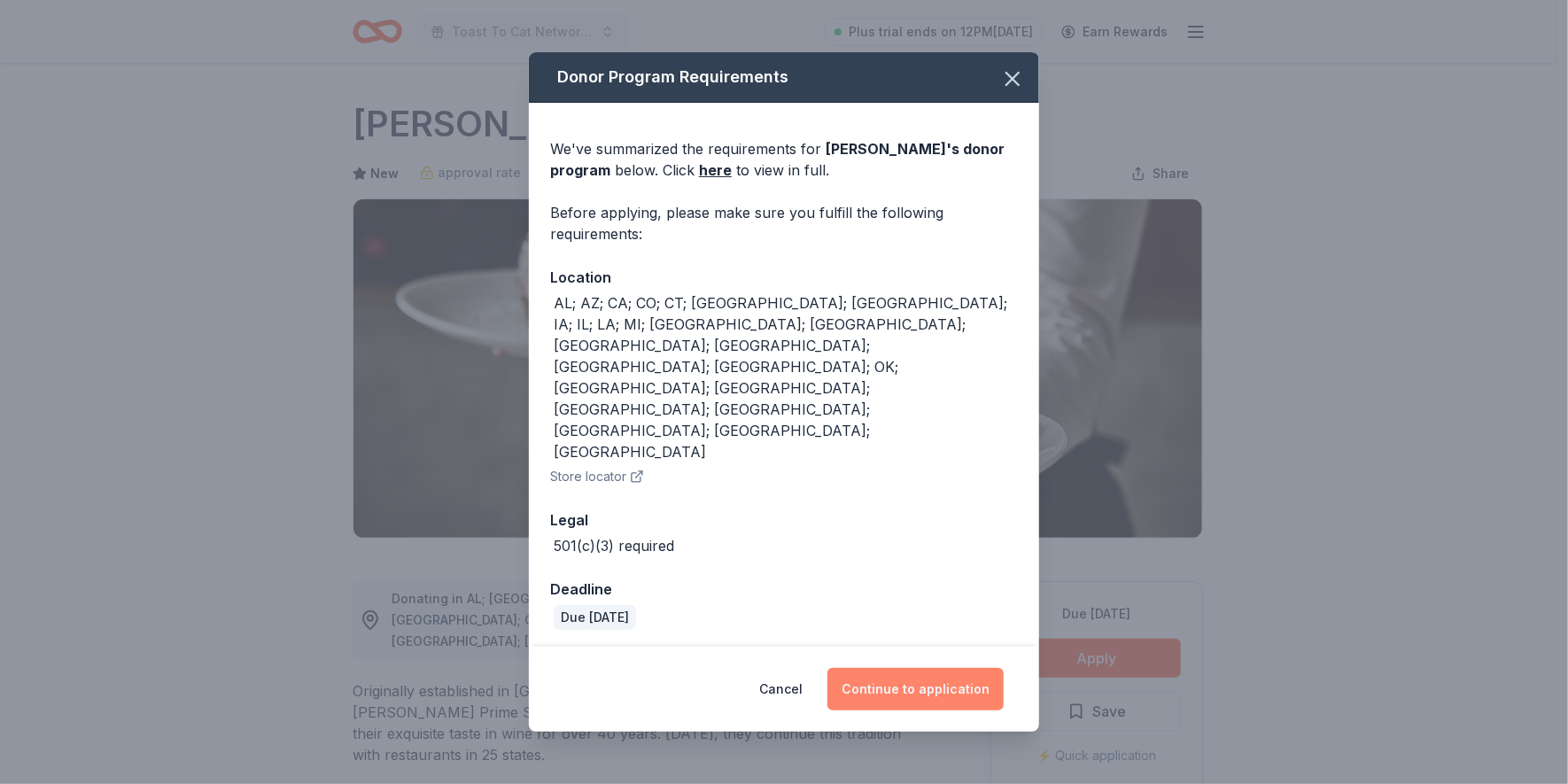
click at [900, 668] on button "Continue to application" at bounding box center [915, 689] width 176 height 43
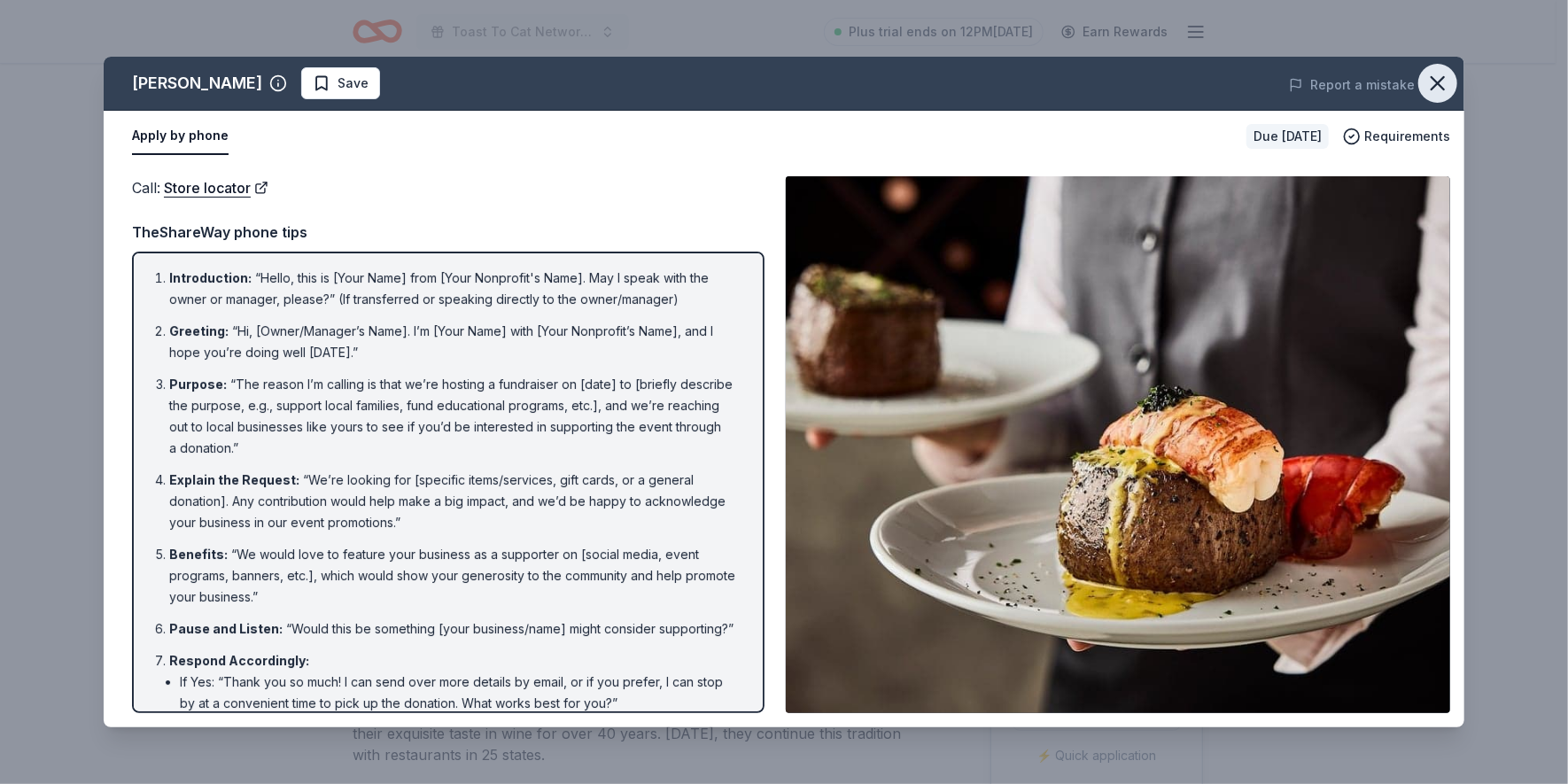
click at [1431, 81] on icon "button" at bounding box center [1437, 83] width 25 height 25
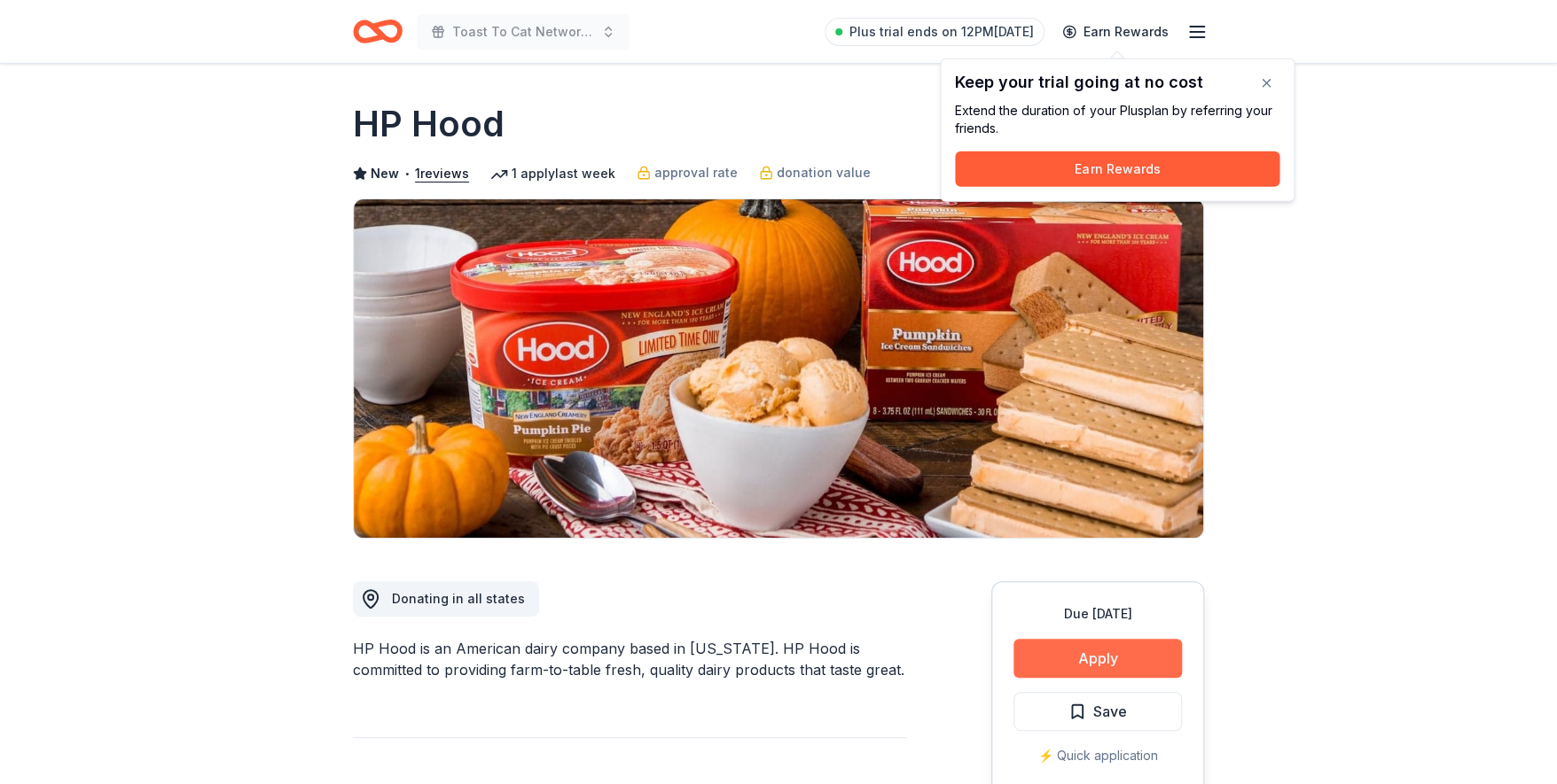
click at [1100, 654] on button "Apply" at bounding box center [1097, 657] width 168 height 39
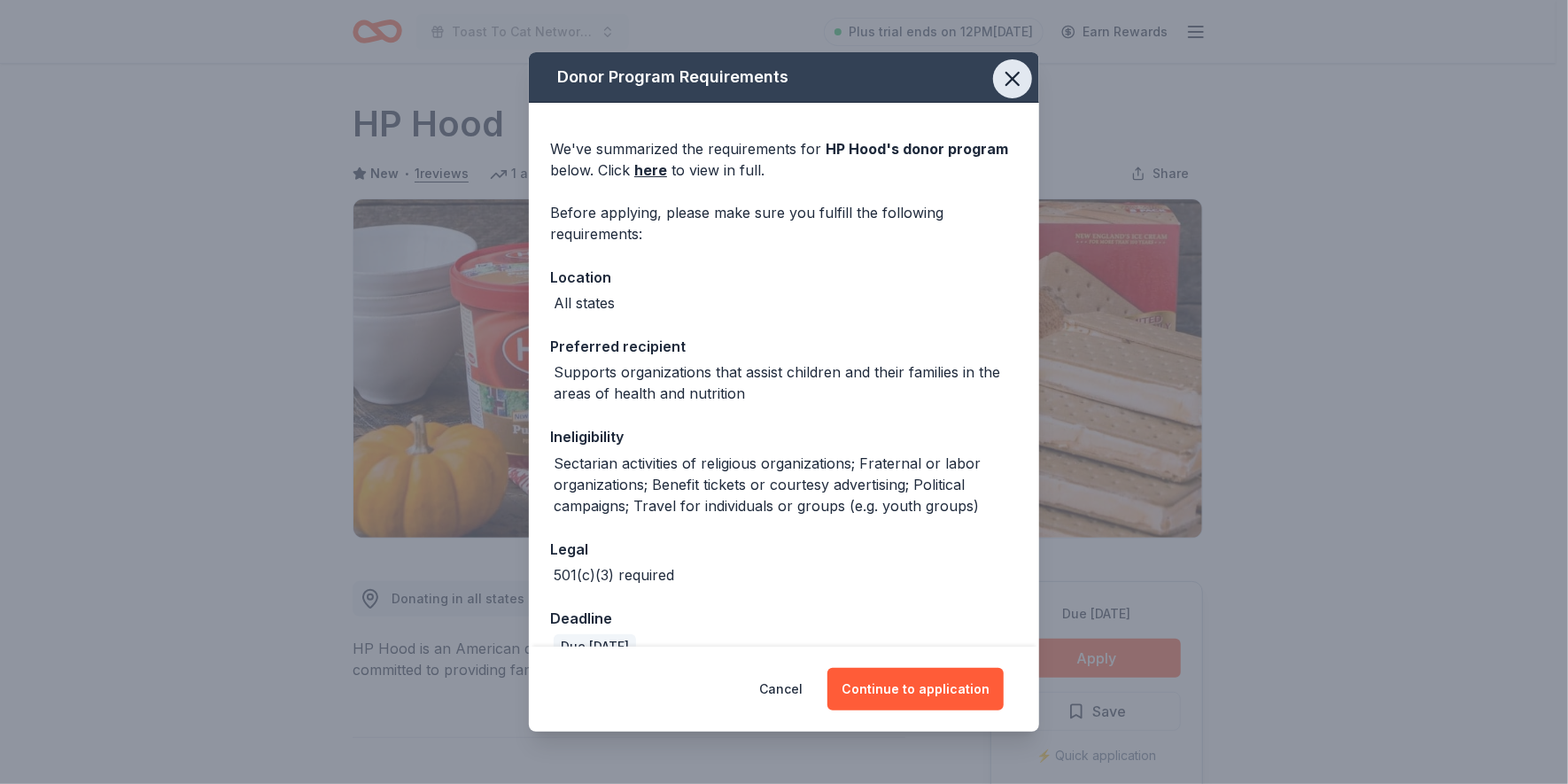
click at [1000, 72] on icon "button" at bounding box center [1011, 79] width 25 height 25
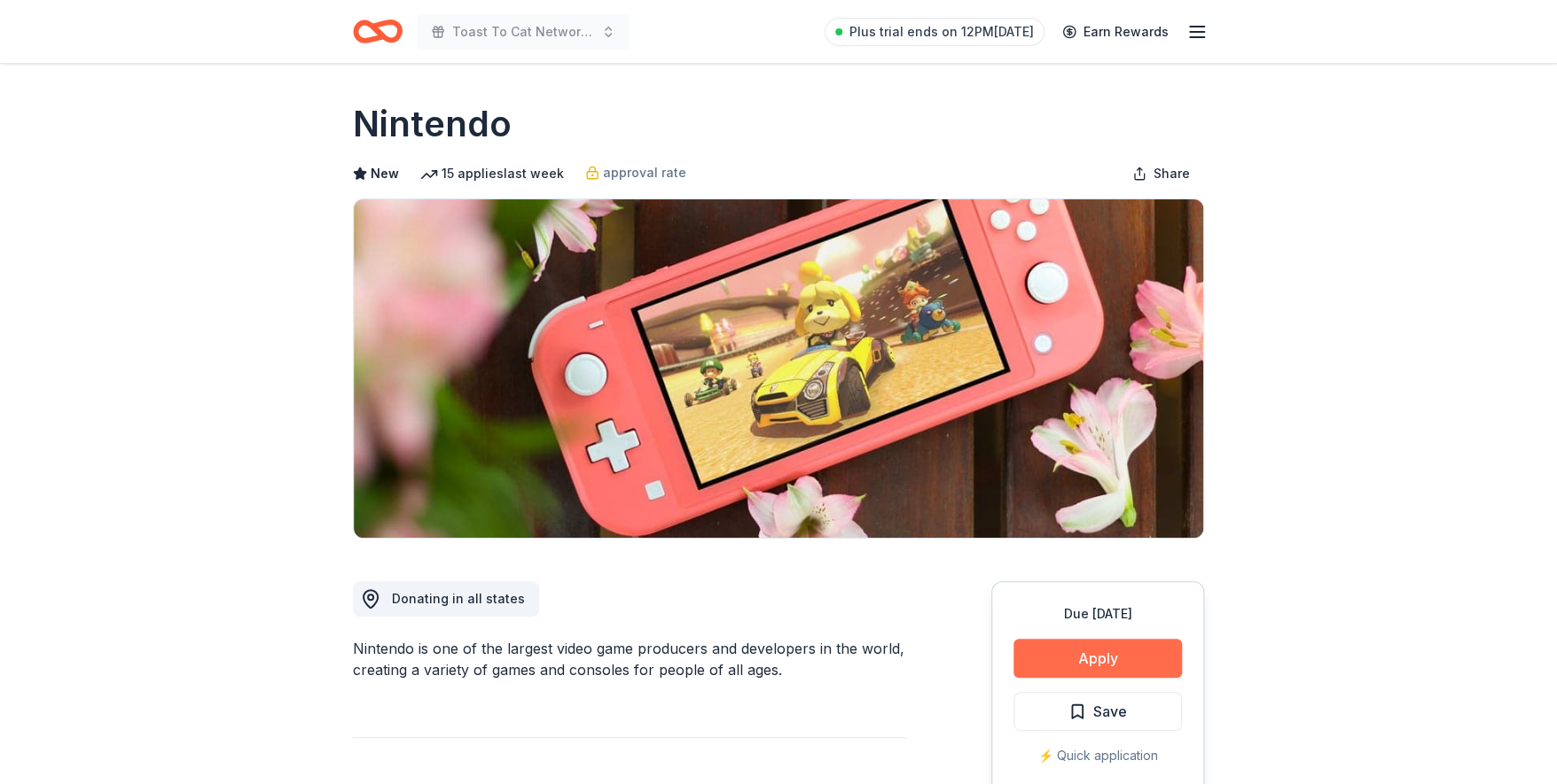
click at [1093, 655] on button "Apply" at bounding box center [1097, 657] width 168 height 39
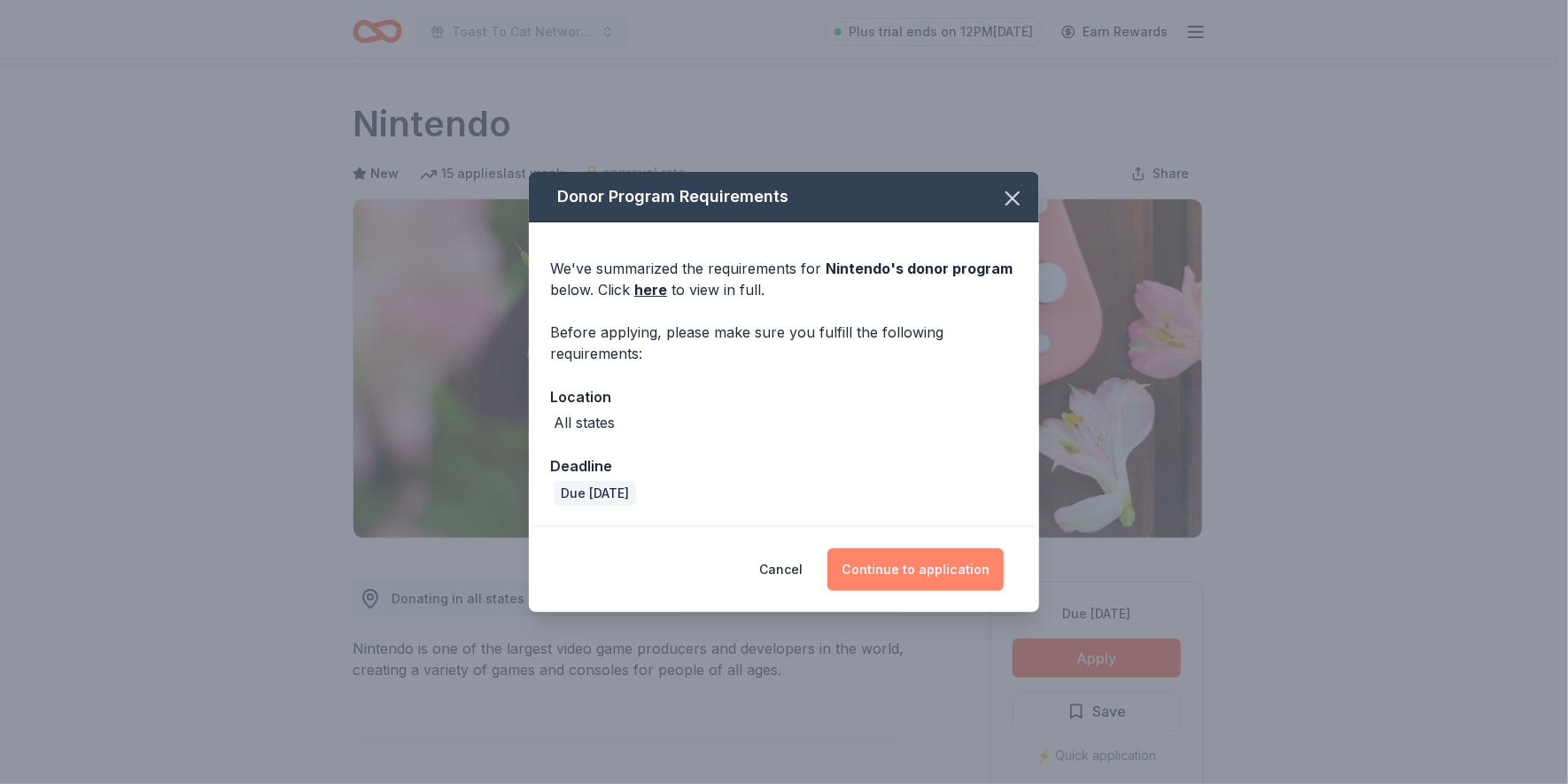
click at [911, 573] on button "Continue to application" at bounding box center [915, 570] width 176 height 43
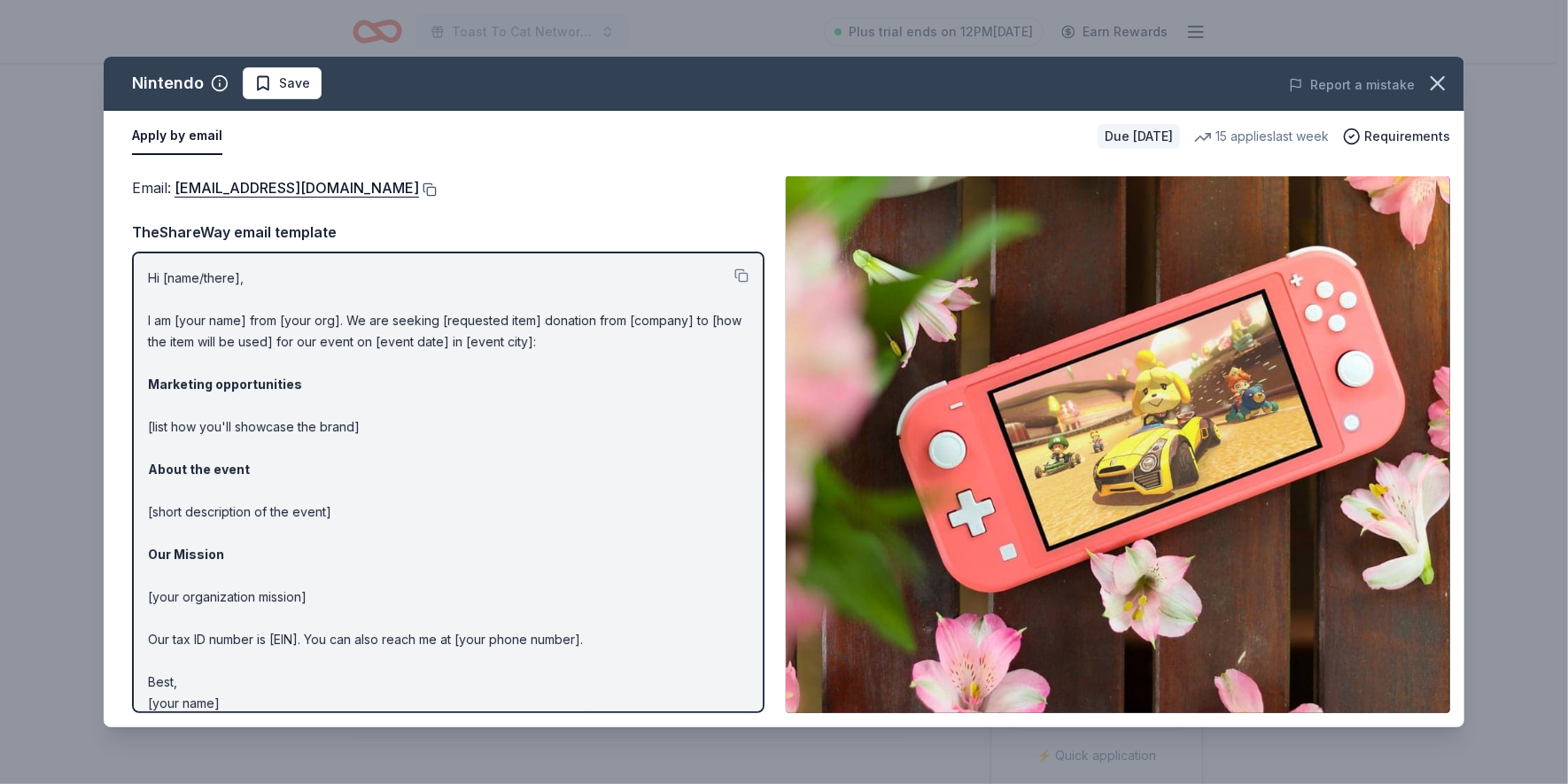
click at [437, 186] on button at bounding box center [428, 189] width 18 height 14
click at [184, 112] on div "Apply by email Due in 48 days 15 applies last week Requirements" at bounding box center [784, 136] width 1360 height 52
click at [1434, 78] on icon "button" at bounding box center [1438, 83] width 12 height 12
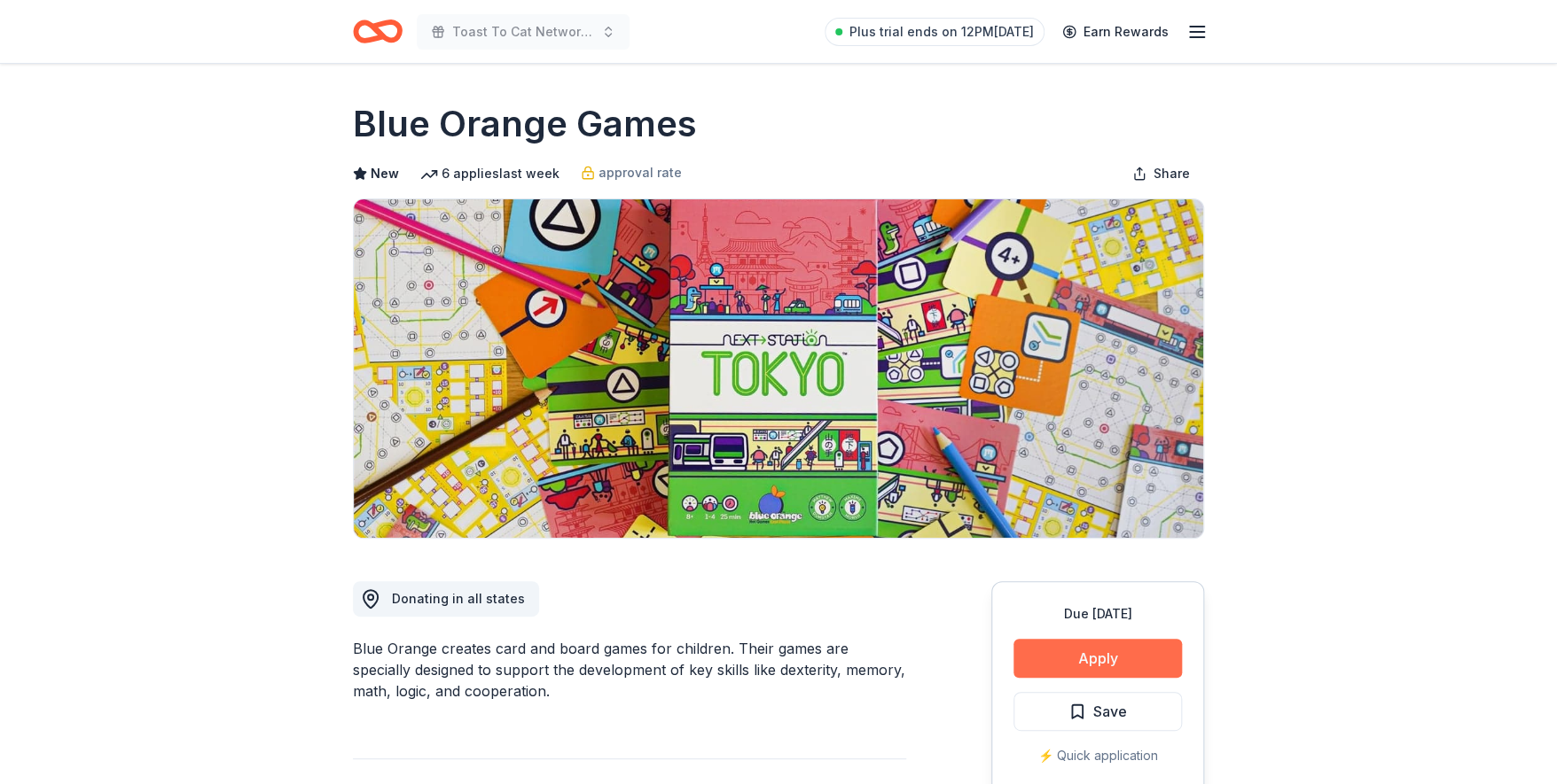
click at [1089, 661] on button "Apply" at bounding box center [1097, 657] width 168 height 39
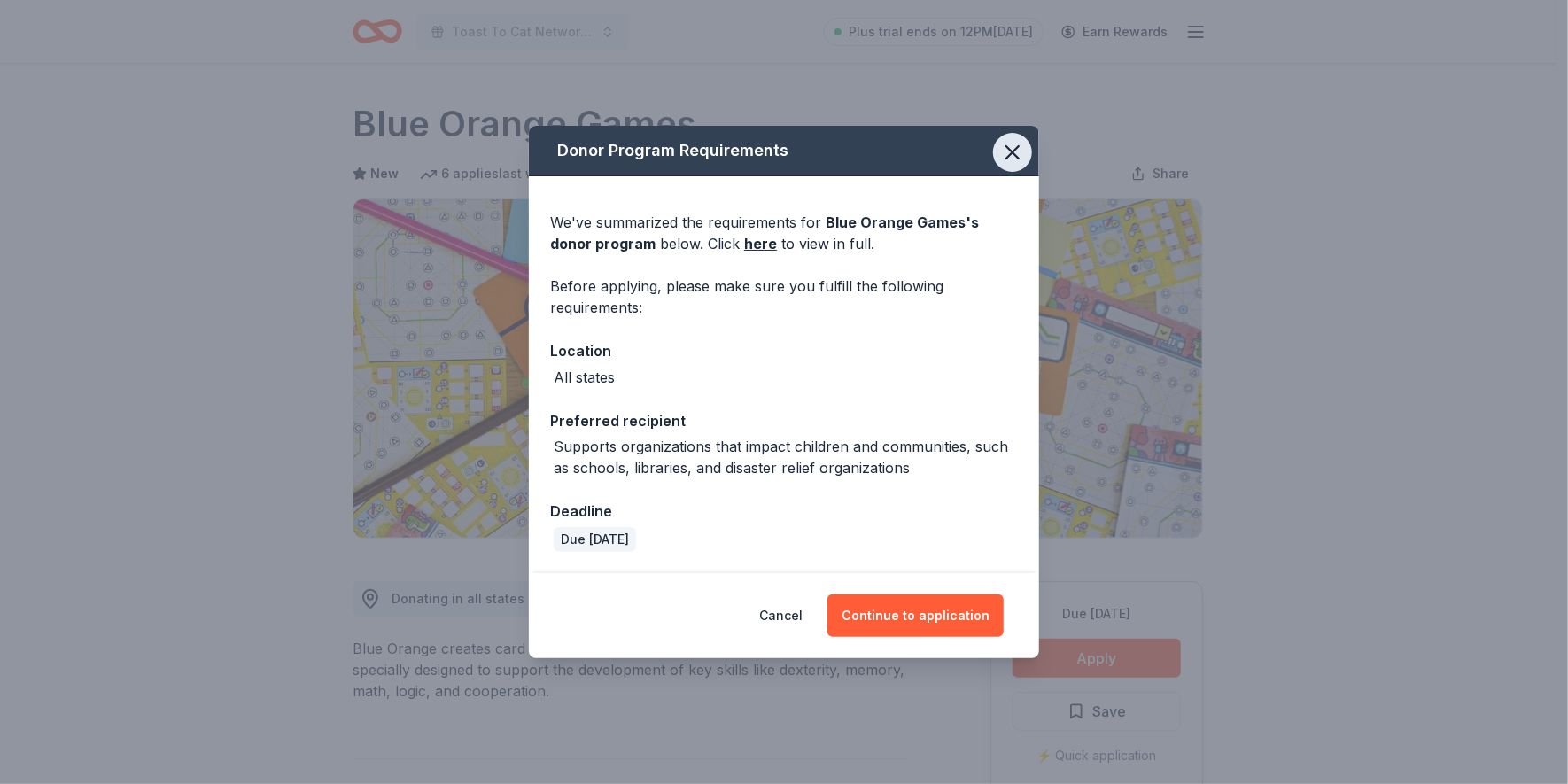
click at [1010, 154] on icon "button" at bounding box center [1012, 152] width 12 height 12
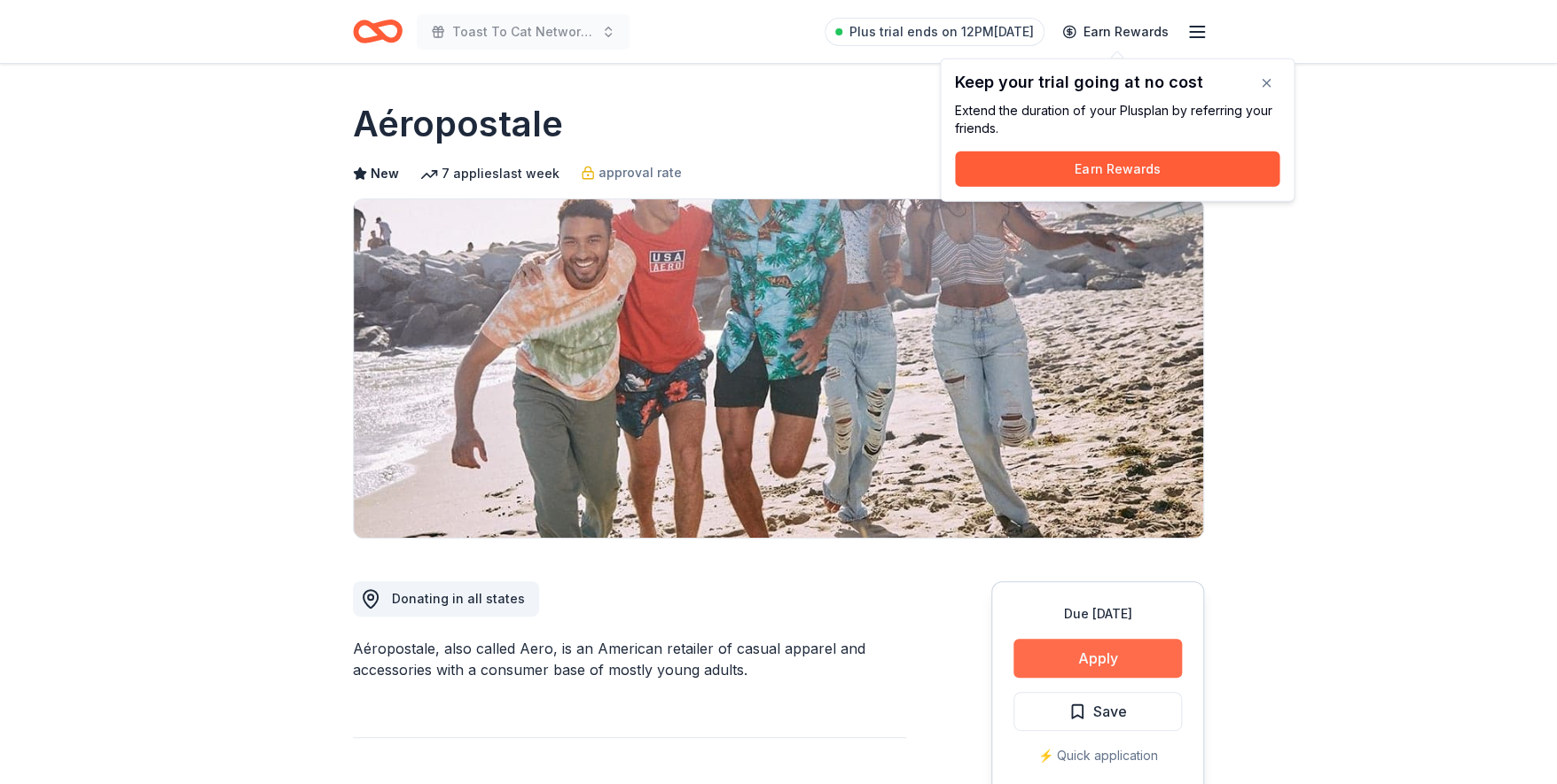
click at [1093, 658] on button "Apply" at bounding box center [1097, 657] width 168 height 39
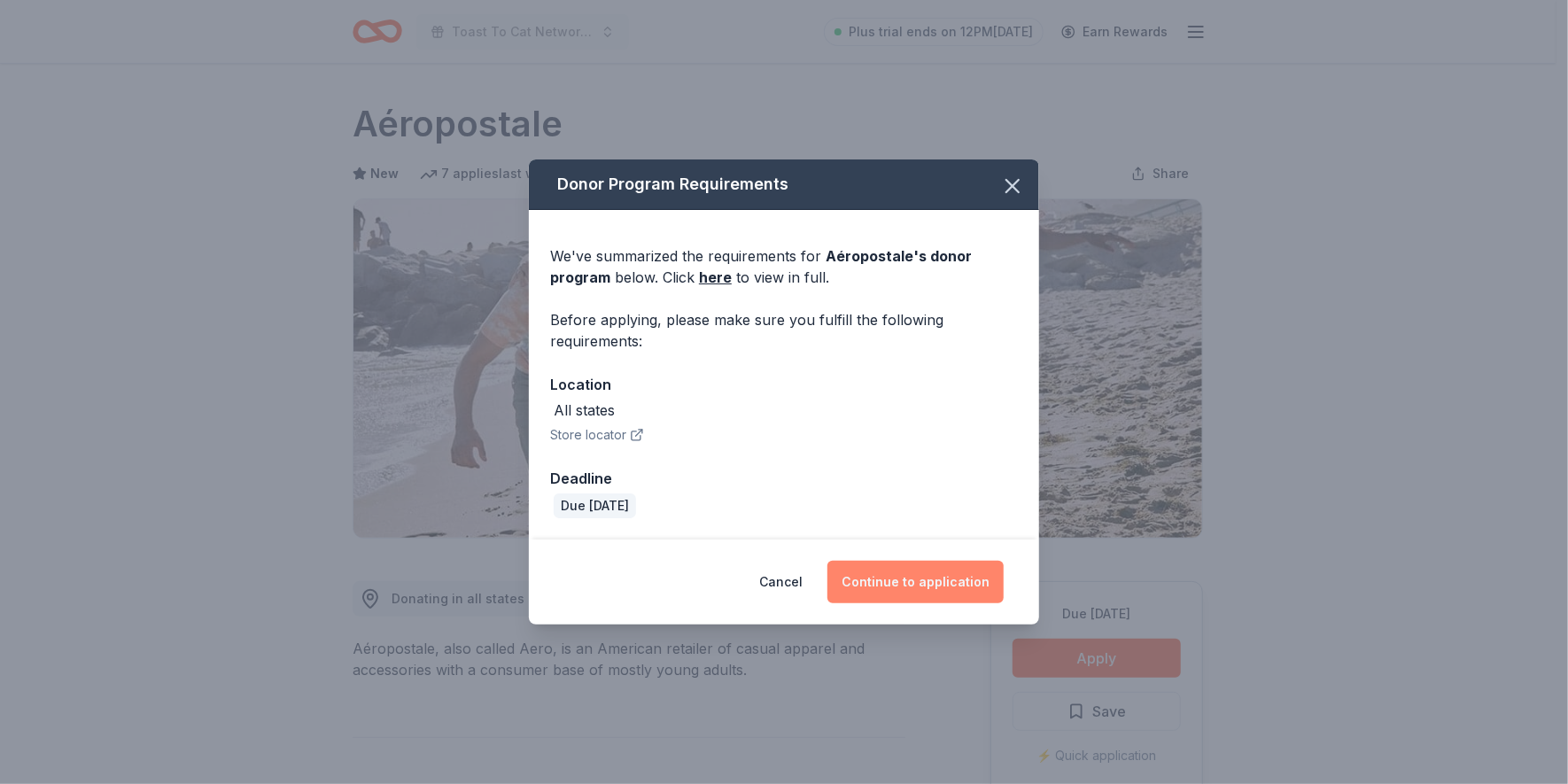
click at [936, 588] on button "Continue to application" at bounding box center [915, 582] width 176 height 43
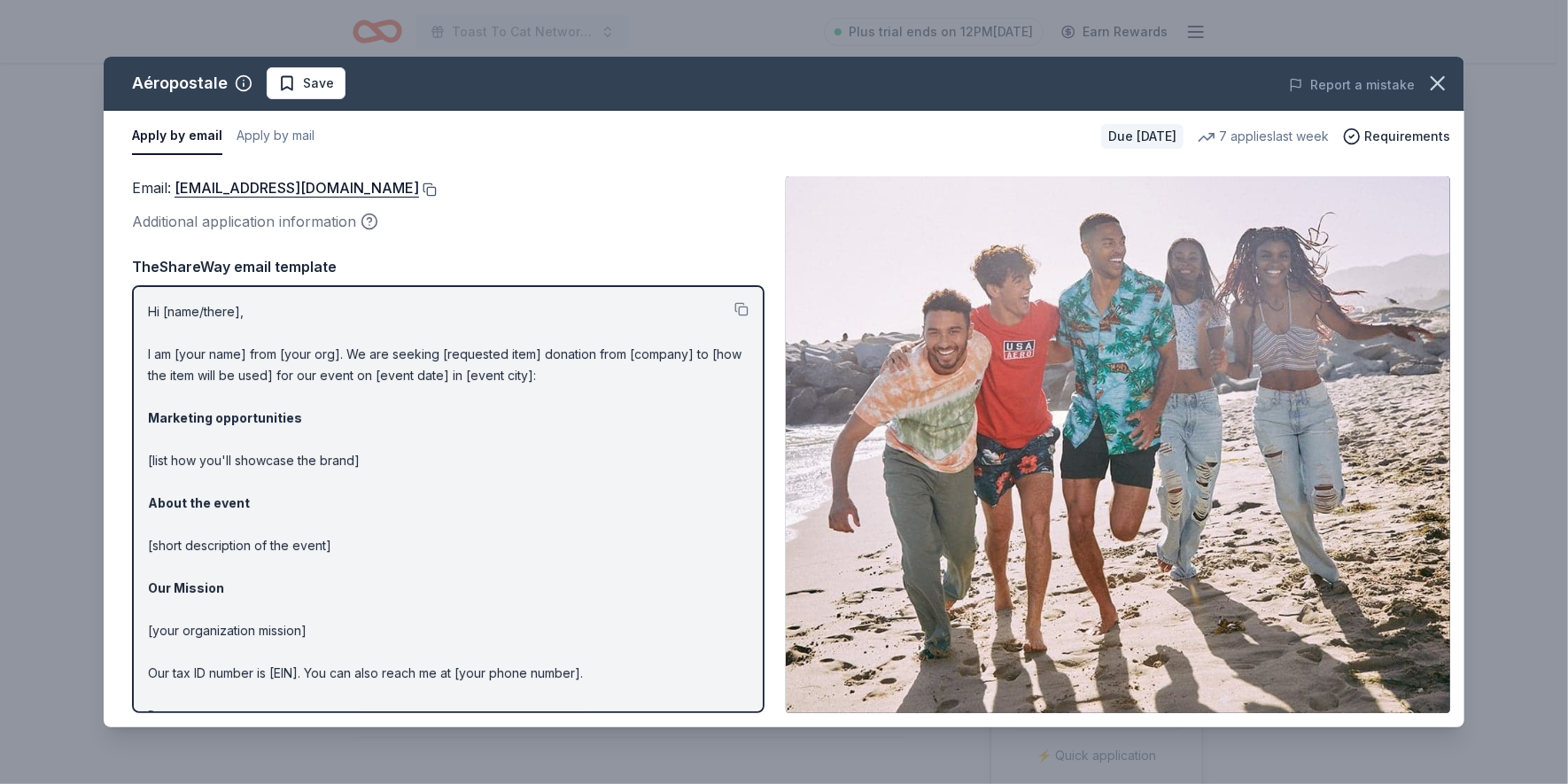
click at [437, 185] on button at bounding box center [428, 189] width 18 height 14
click at [1441, 83] on icon "button" at bounding box center [1437, 83] width 25 height 25
